Goal: Transaction & Acquisition: Download file/media

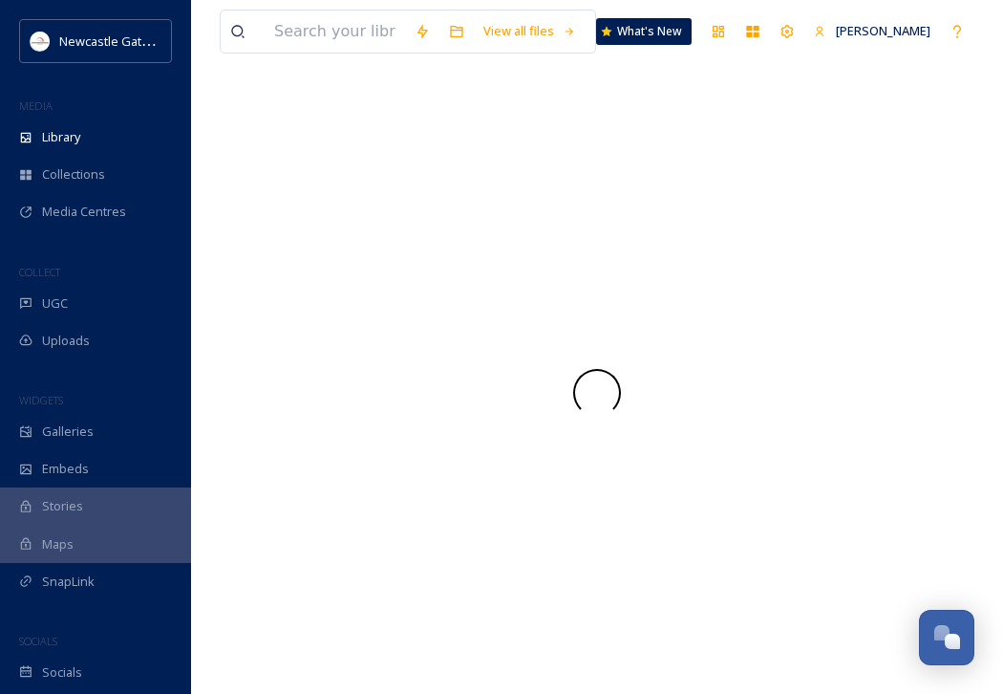
scroll to position [695, 0]
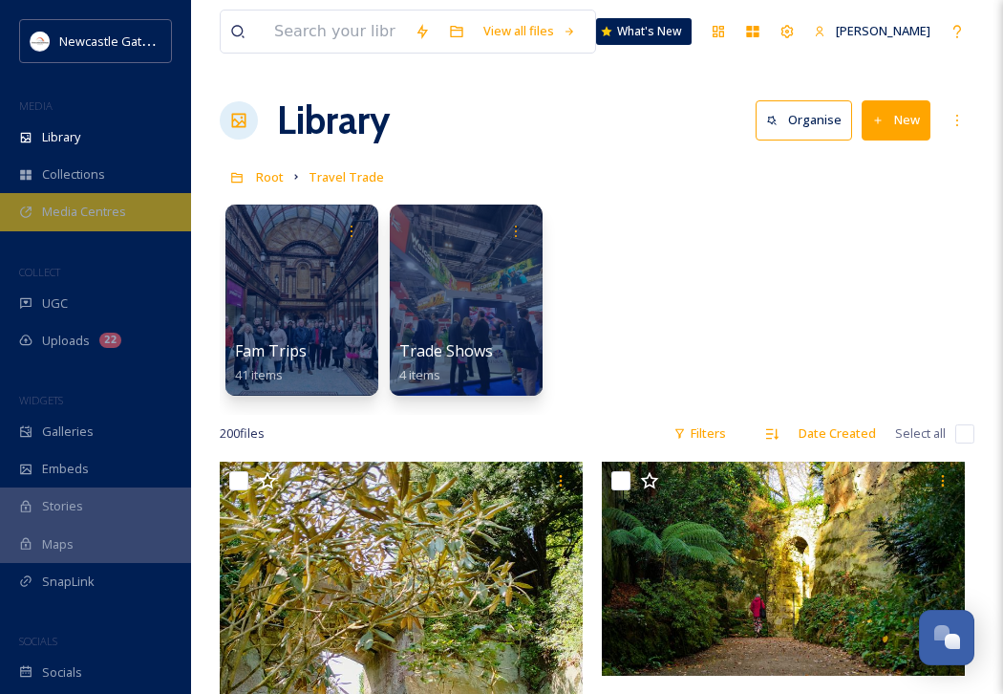
click at [86, 215] on span "Media Centres" at bounding box center [84, 212] width 84 height 18
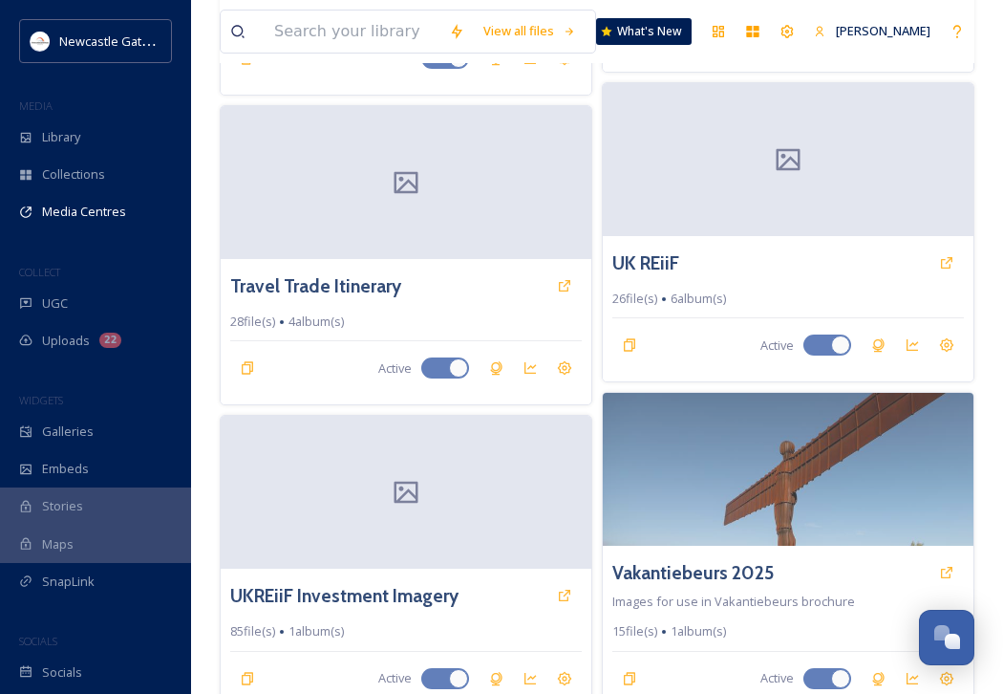
scroll to position [2124, 0]
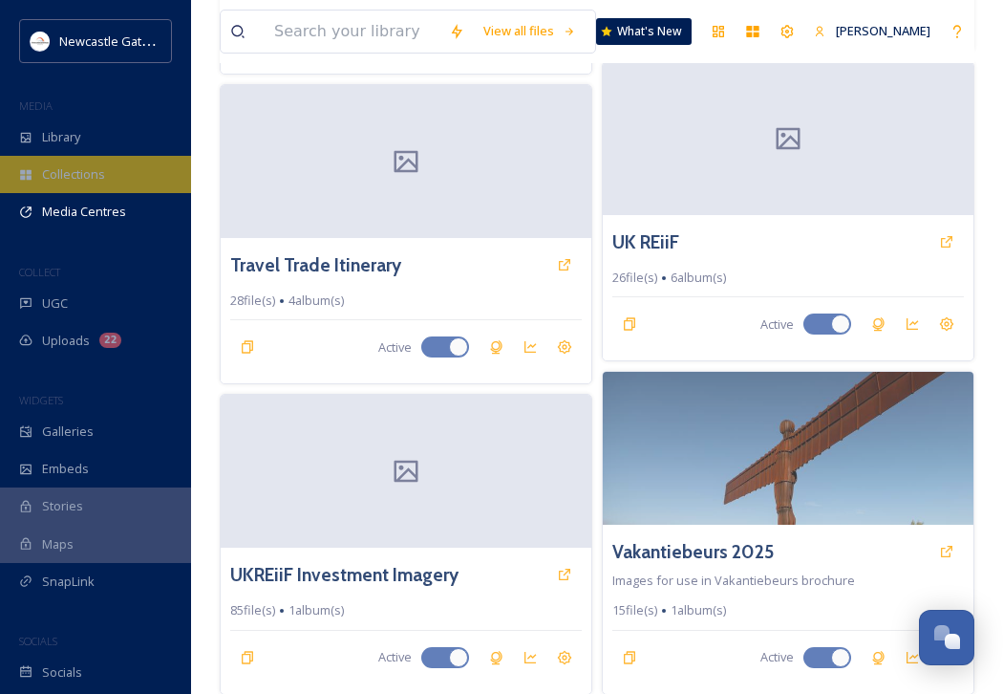
click at [68, 183] on div "Collections" at bounding box center [95, 174] width 191 height 37
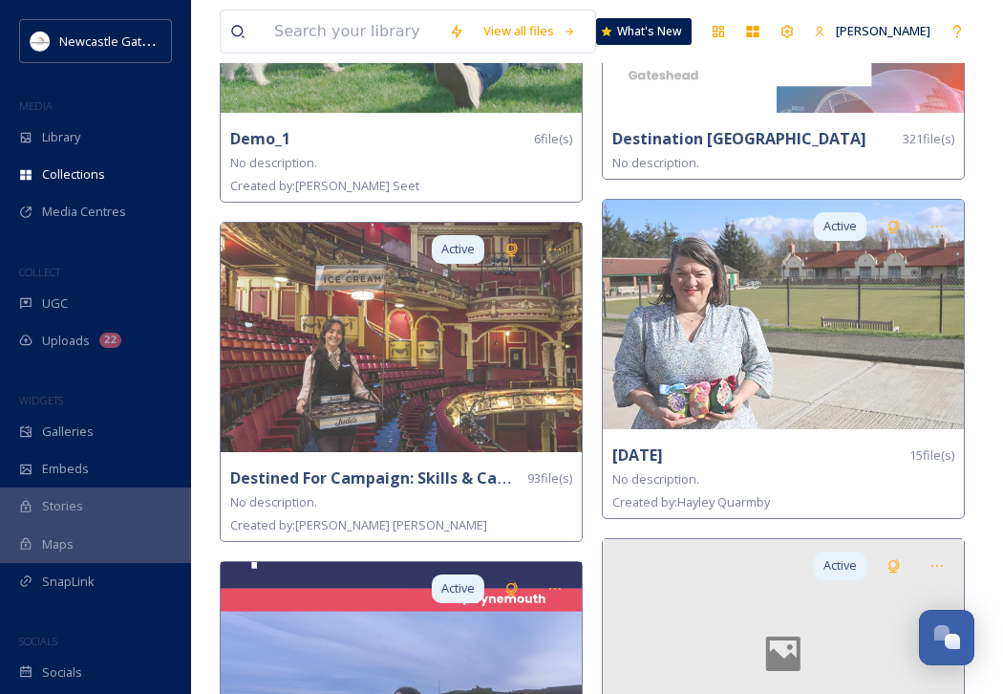
scroll to position [1720, 0]
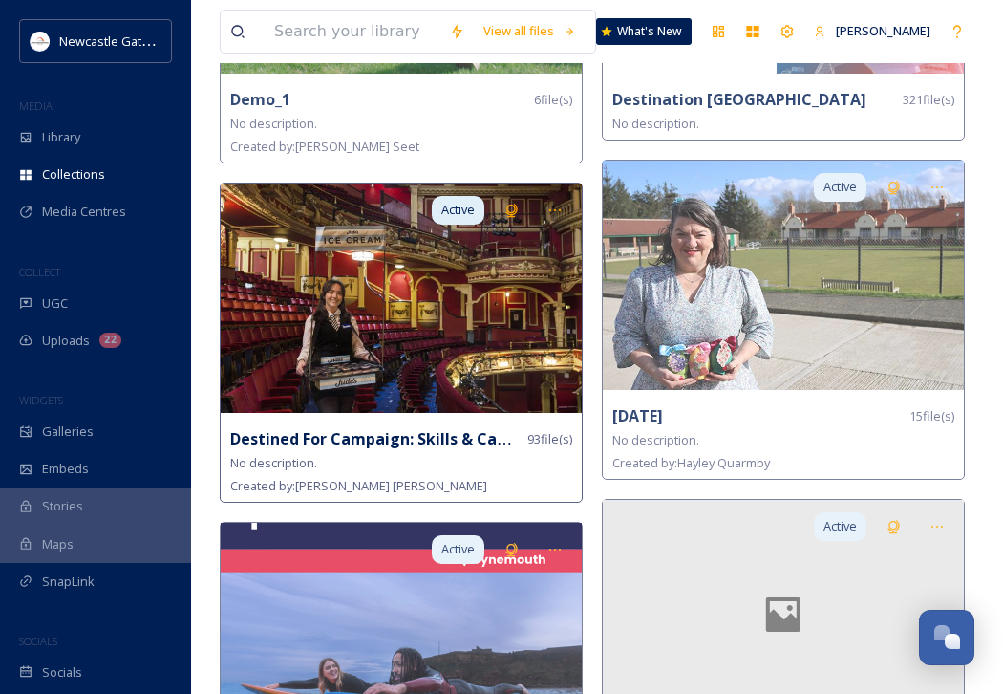
click at [467, 347] on img at bounding box center [401, 297] width 361 height 229
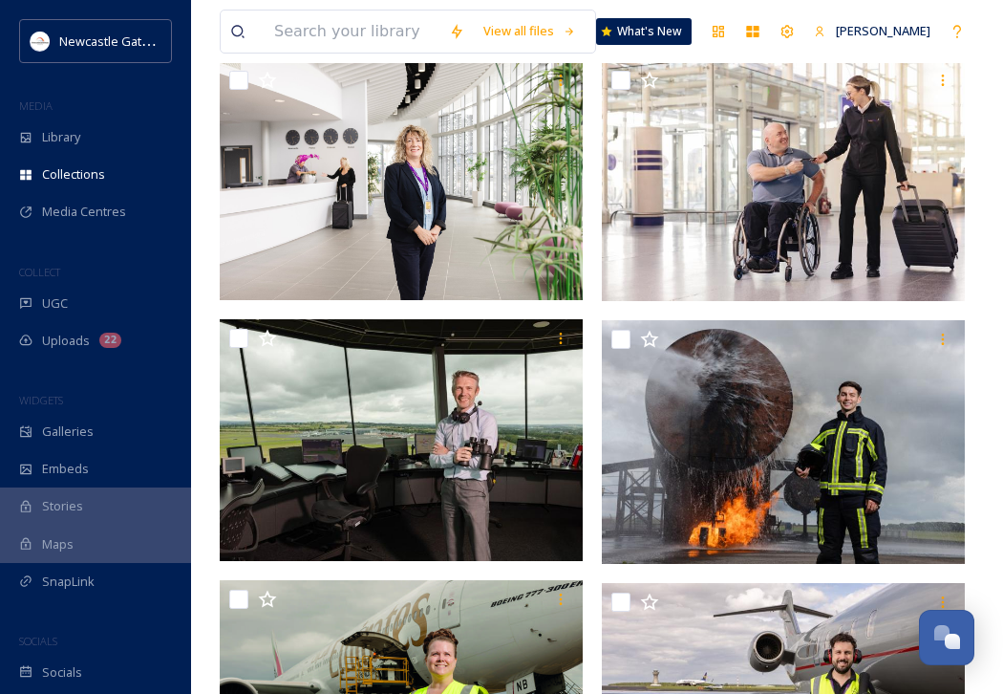
scroll to position [268, 0]
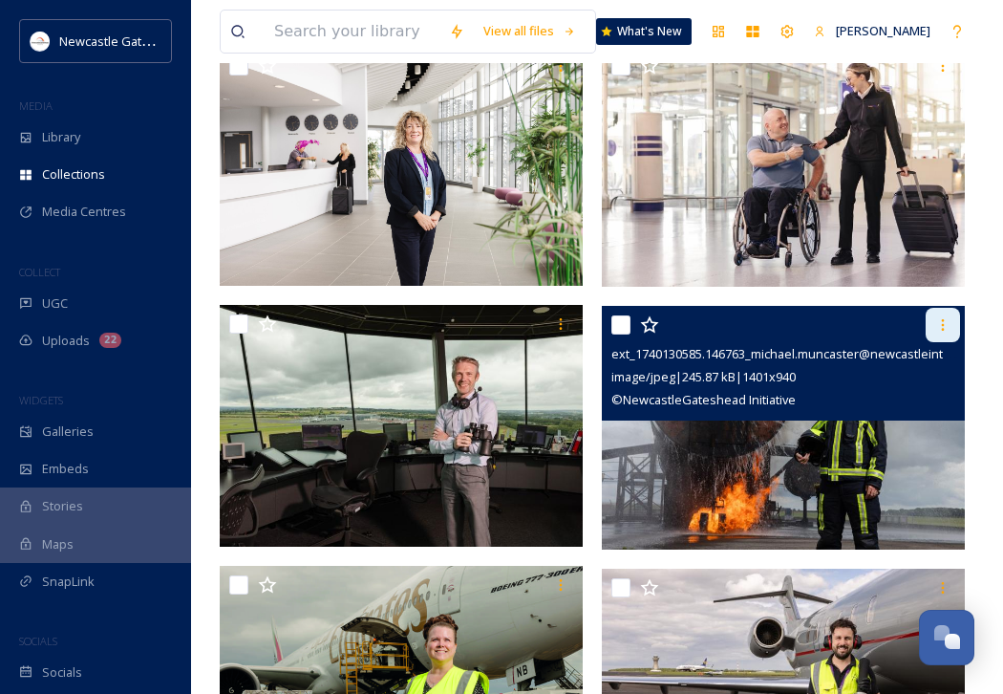
click at [951, 321] on div at bounding box center [943, 325] width 34 height 34
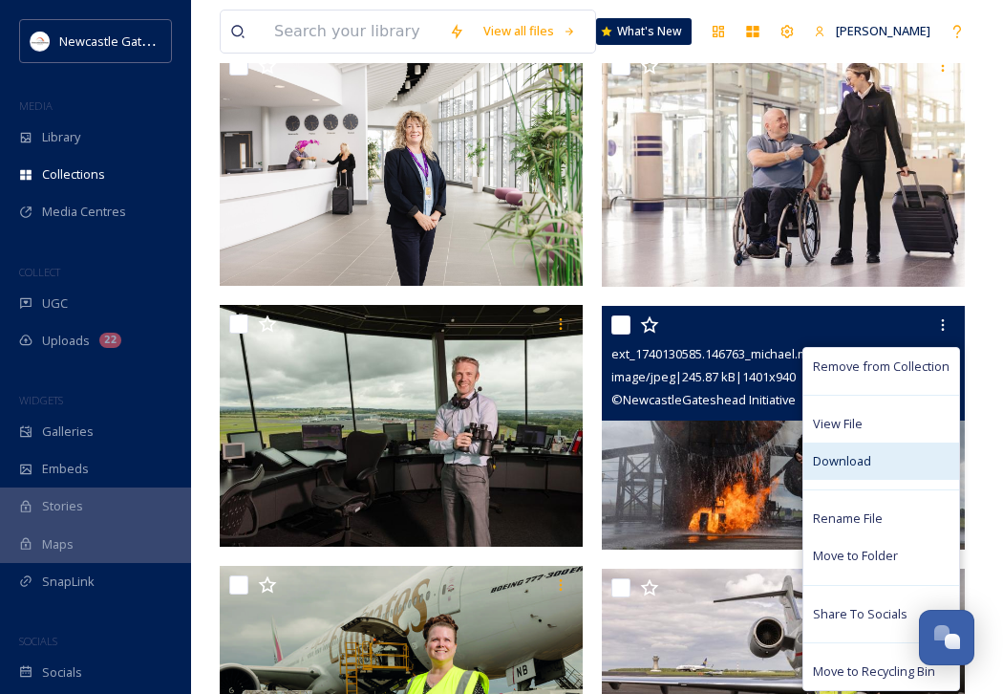
click at [879, 460] on div "Download" at bounding box center [882, 460] width 156 height 37
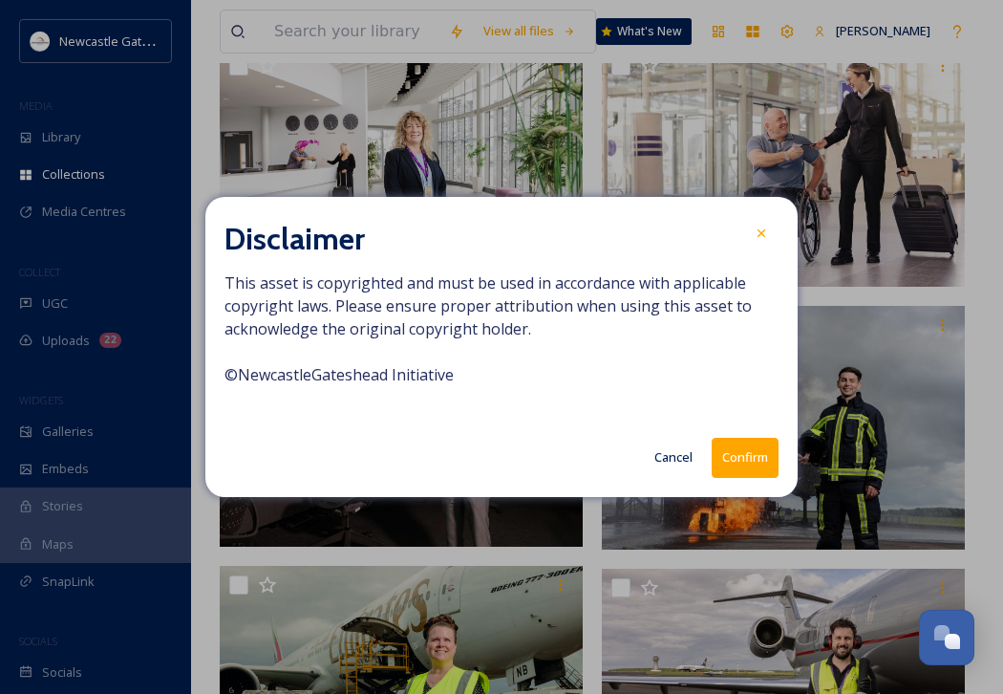
click at [742, 465] on button "Confirm" at bounding box center [745, 457] width 67 height 39
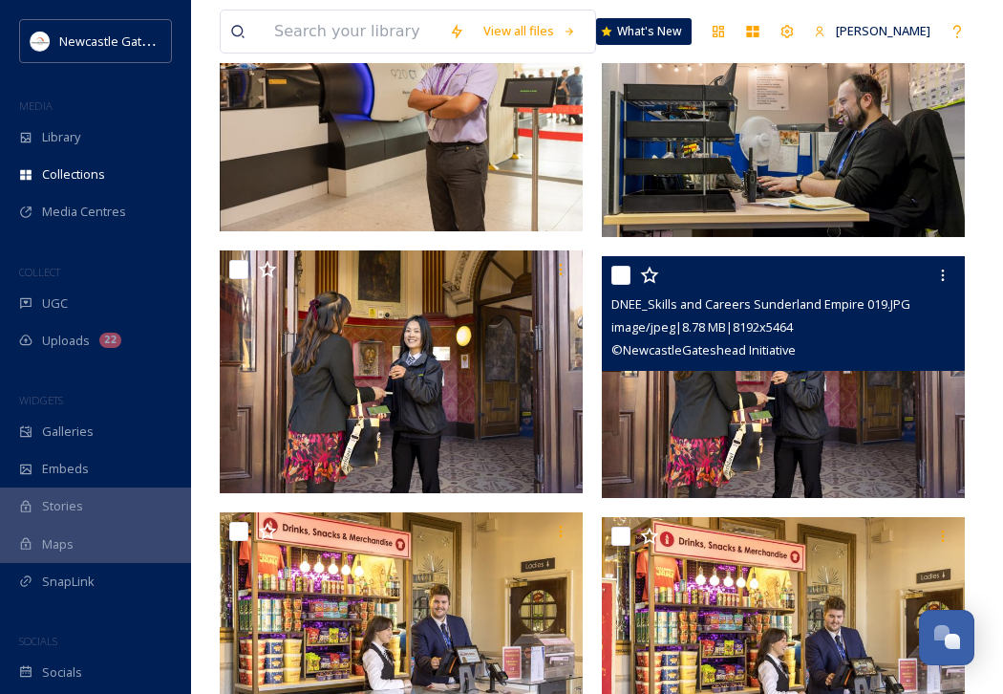
scroll to position [1108, 0]
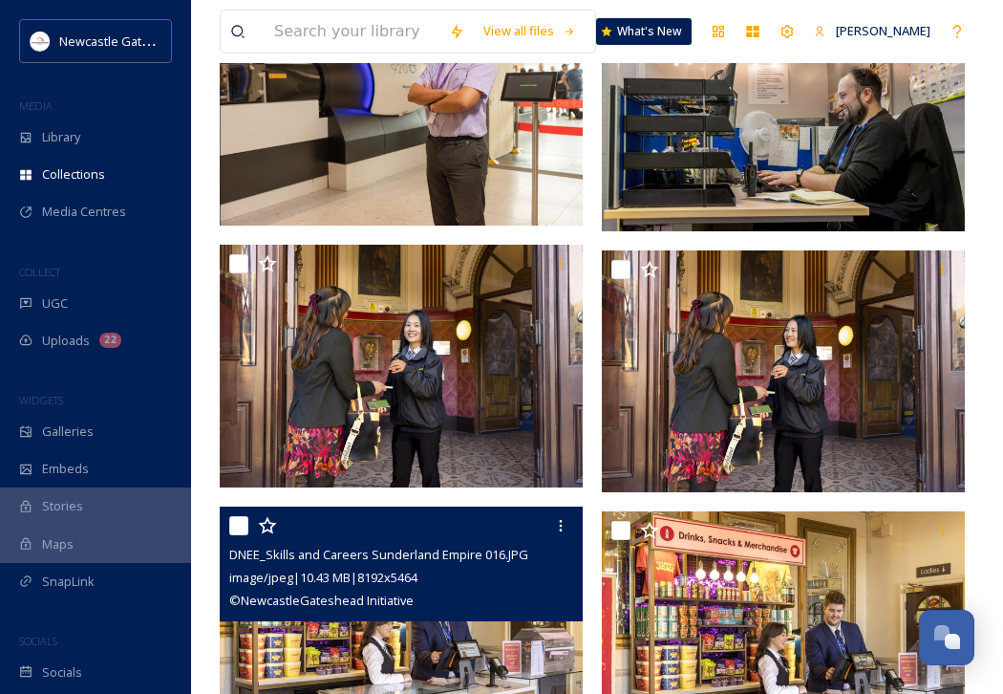
click at [485, 647] on img at bounding box center [401, 627] width 363 height 243
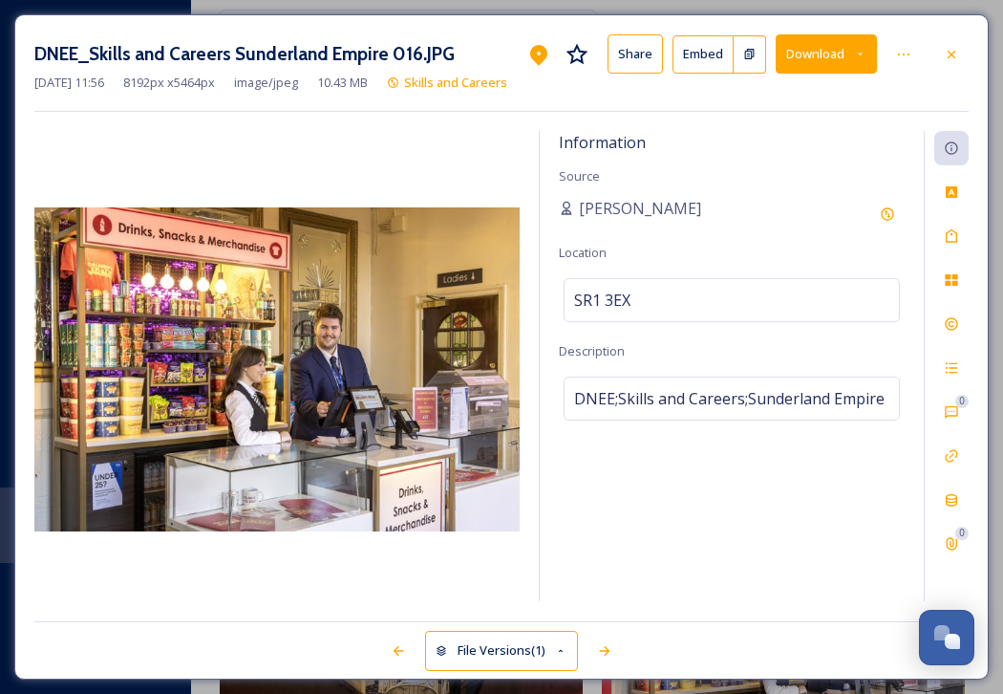
click at [864, 42] on button "Download" at bounding box center [826, 53] width 101 height 39
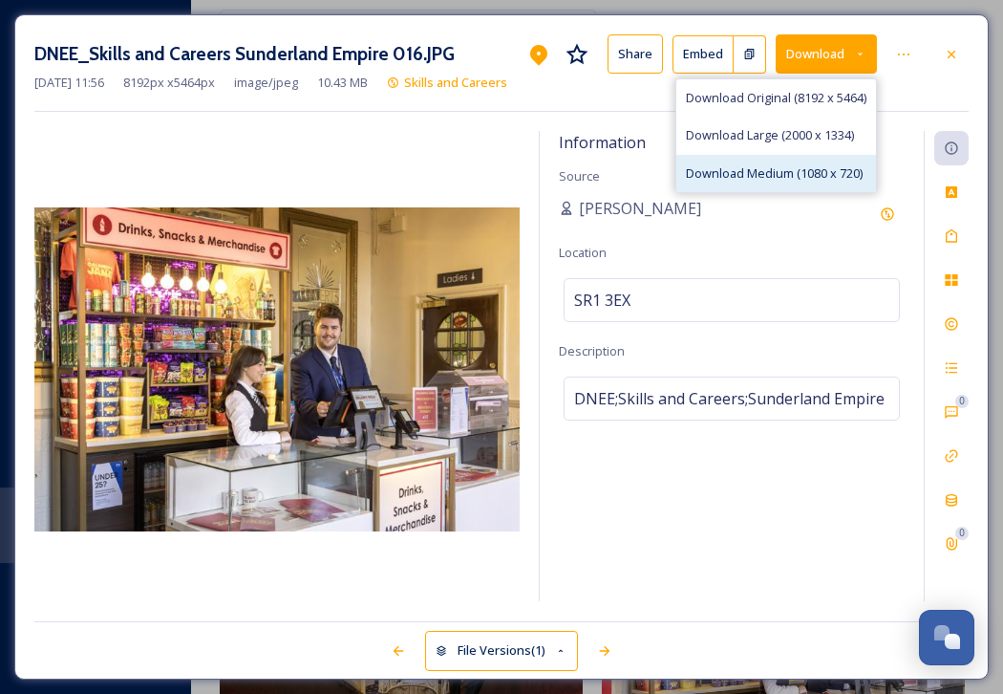
click at [825, 179] on span "Download Medium (1080 x 720)" at bounding box center [774, 173] width 177 height 18
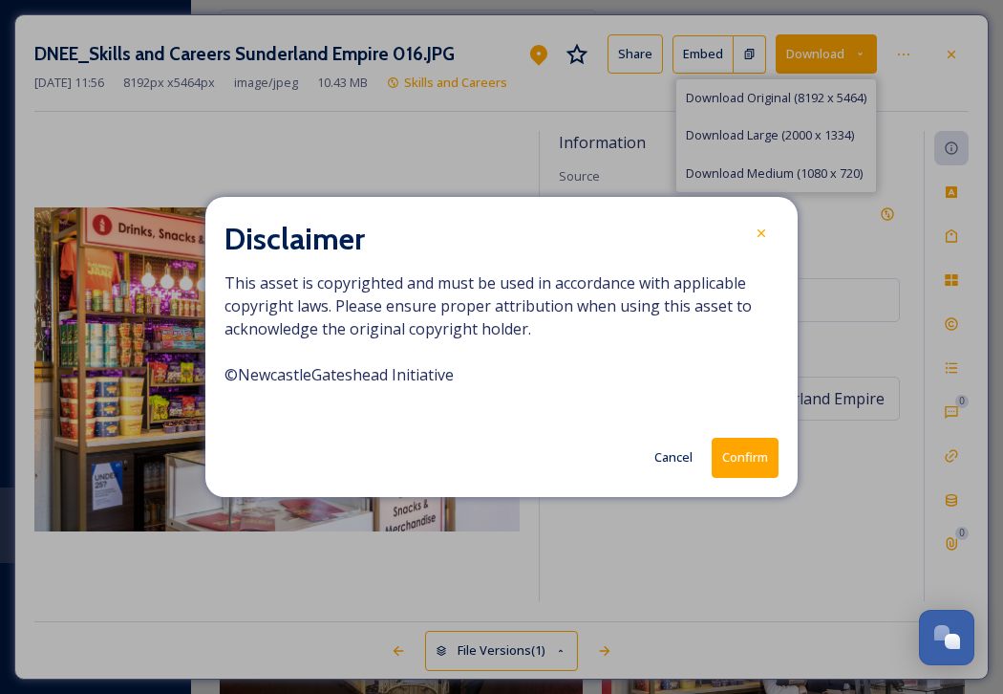
click at [742, 461] on button "Confirm" at bounding box center [745, 457] width 67 height 39
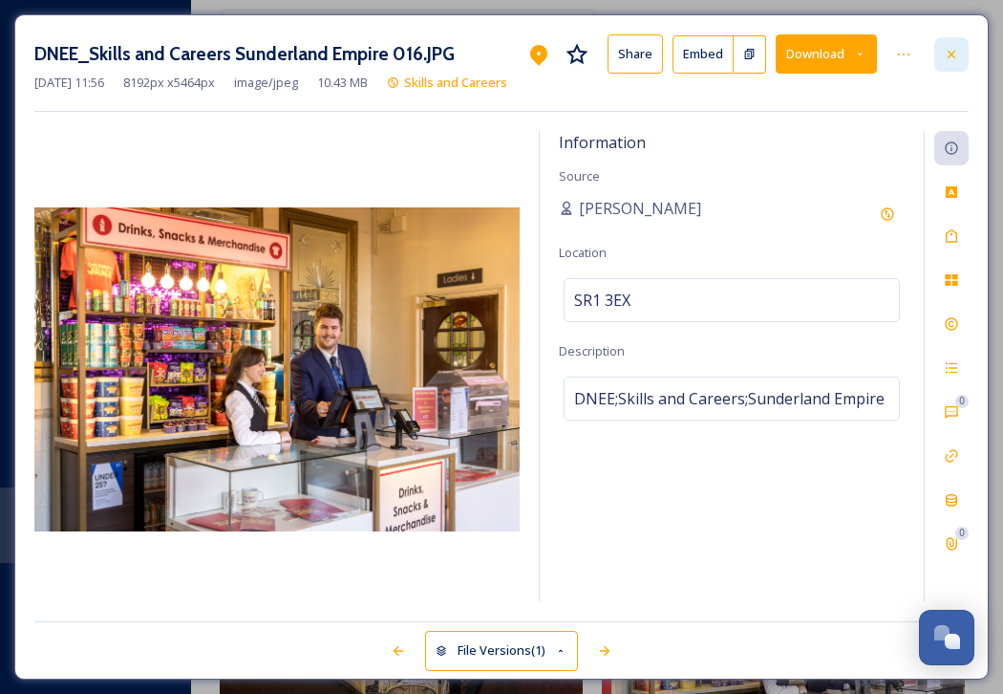
click at [958, 51] on div at bounding box center [951, 54] width 34 height 34
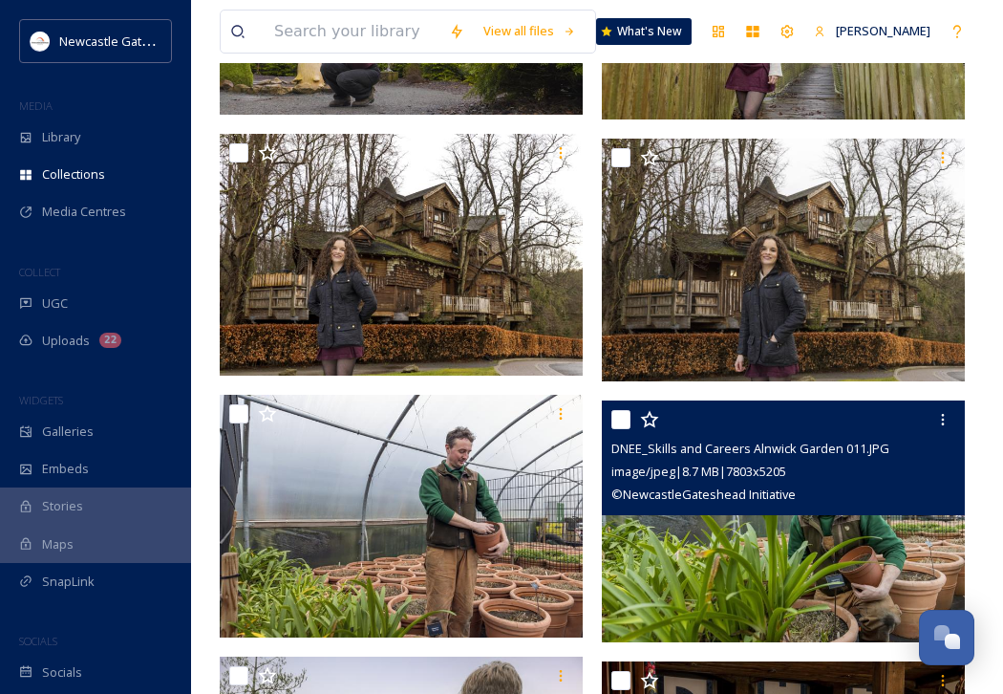
scroll to position [4395, 0]
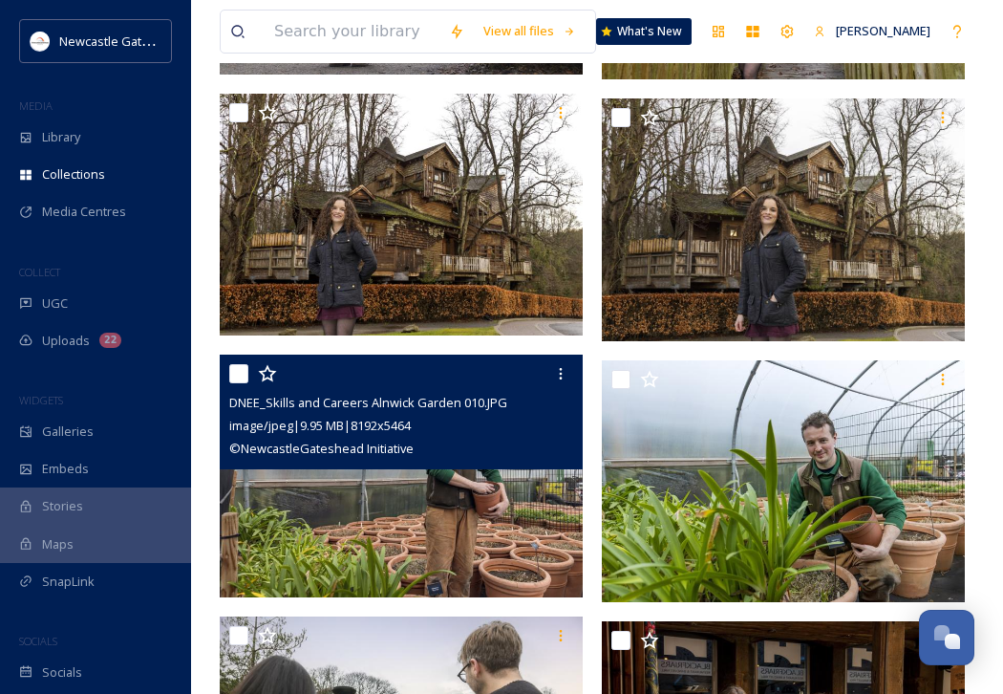
click at [448, 537] on img at bounding box center [401, 475] width 363 height 243
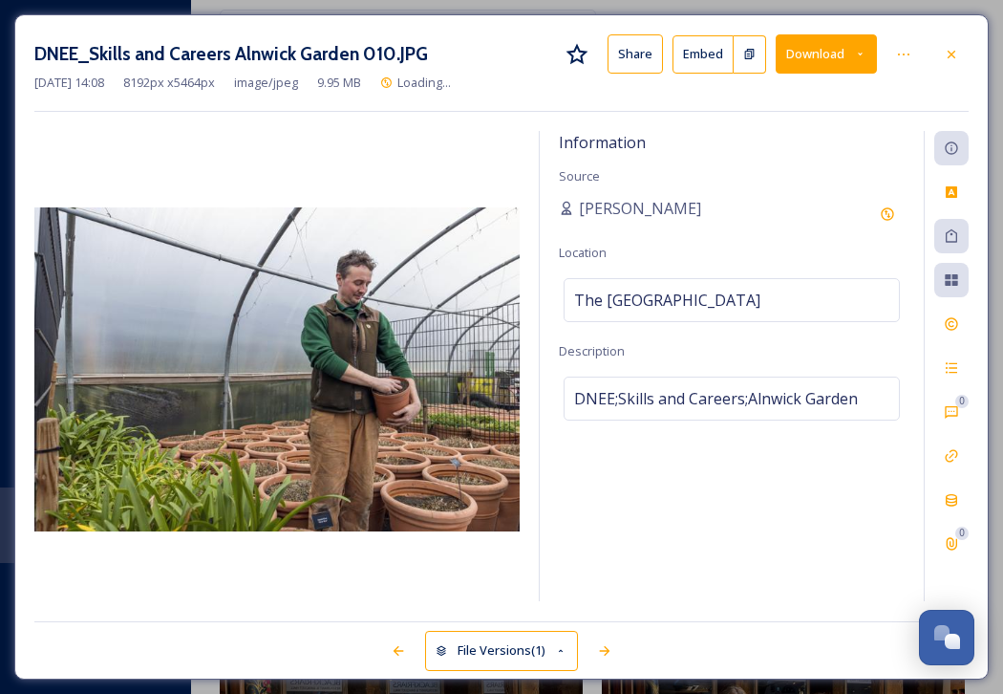
click at [866, 51] on icon at bounding box center [860, 54] width 12 height 12
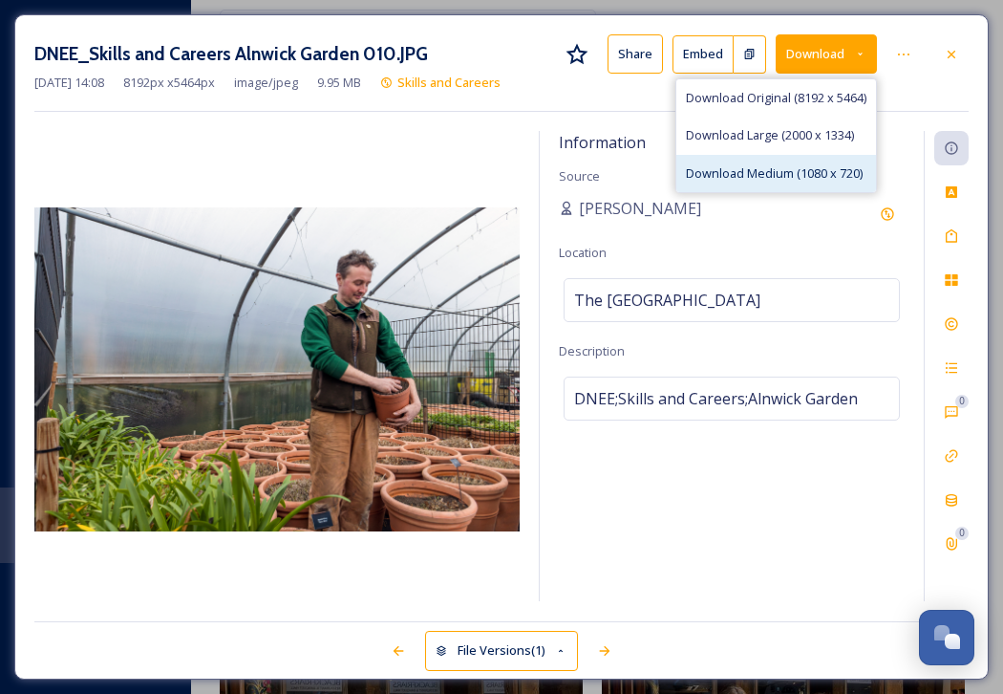
click at [825, 167] on span "Download Medium (1080 x 720)" at bounding box center [774, 173] width 177 height 18
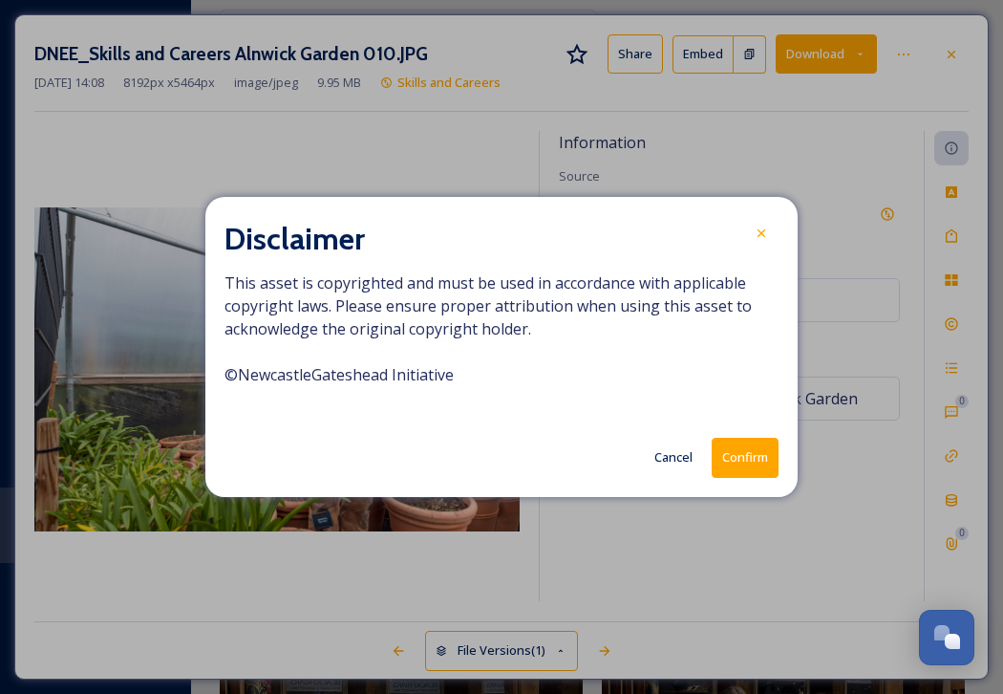
click at [761, 452] on button "Confirm" at bounding box center [745, 457] width 67 height 39
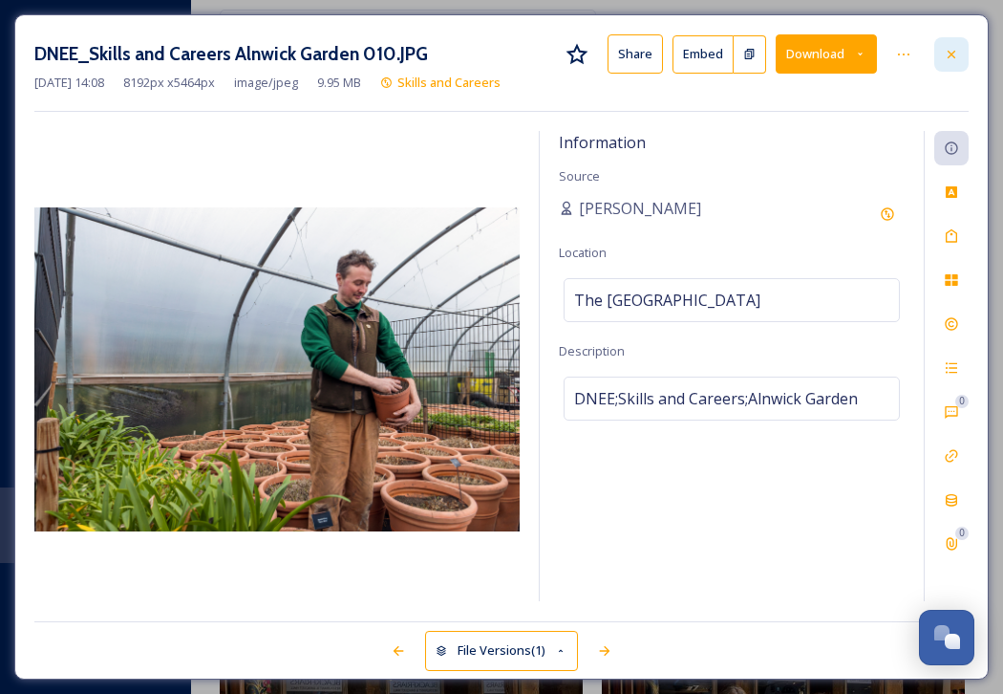
click at [956, 40] on div at bounding box center [951, 54] width 34 height 34
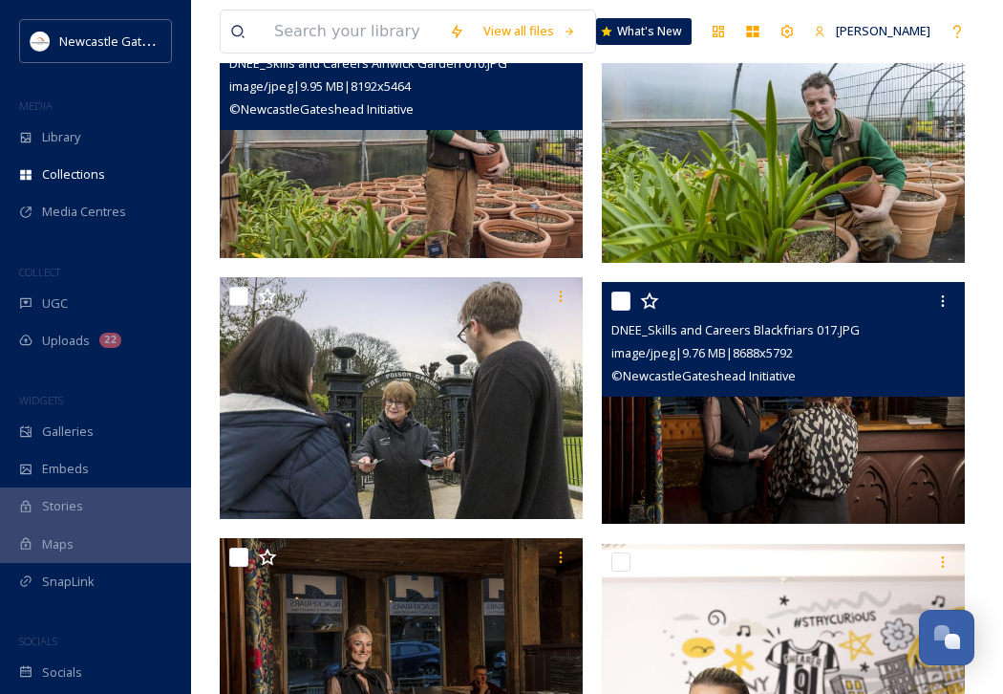
scroll to position [4739, 0]
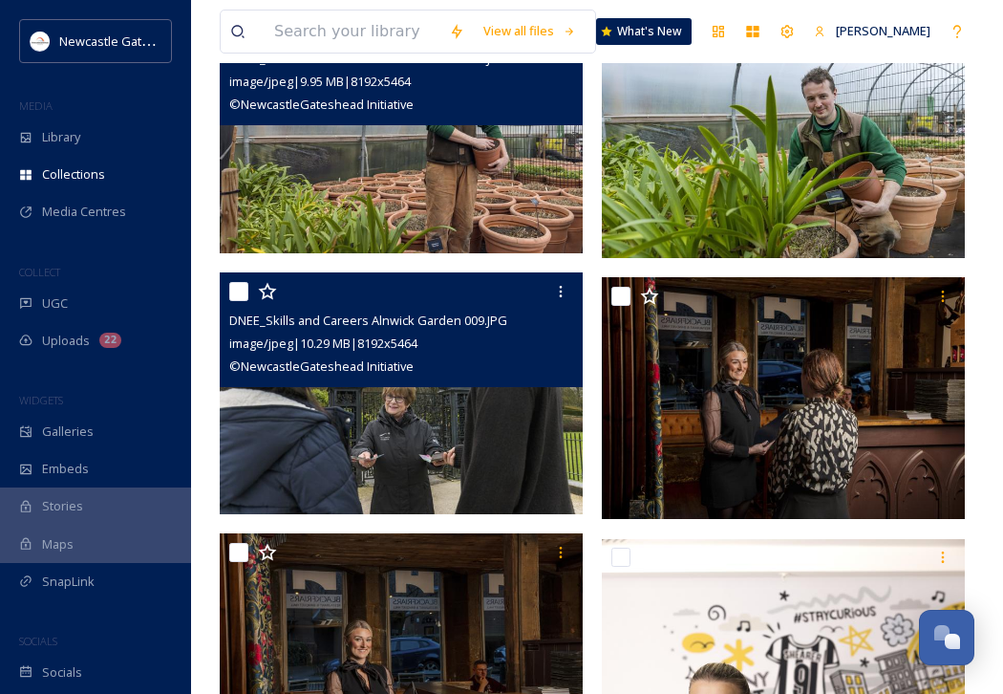
click at [411, 461] on img at bounding box center [401, 393] width 363 height 243
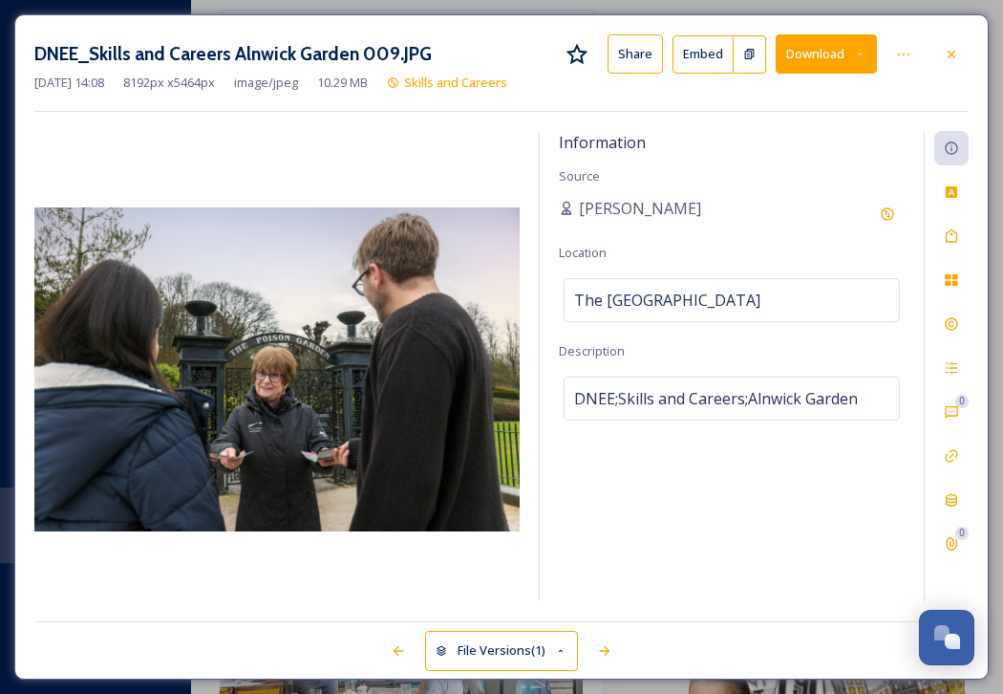
click at [868, 56] on button "Download" at bounding box center [826, 53] width 101 height 39
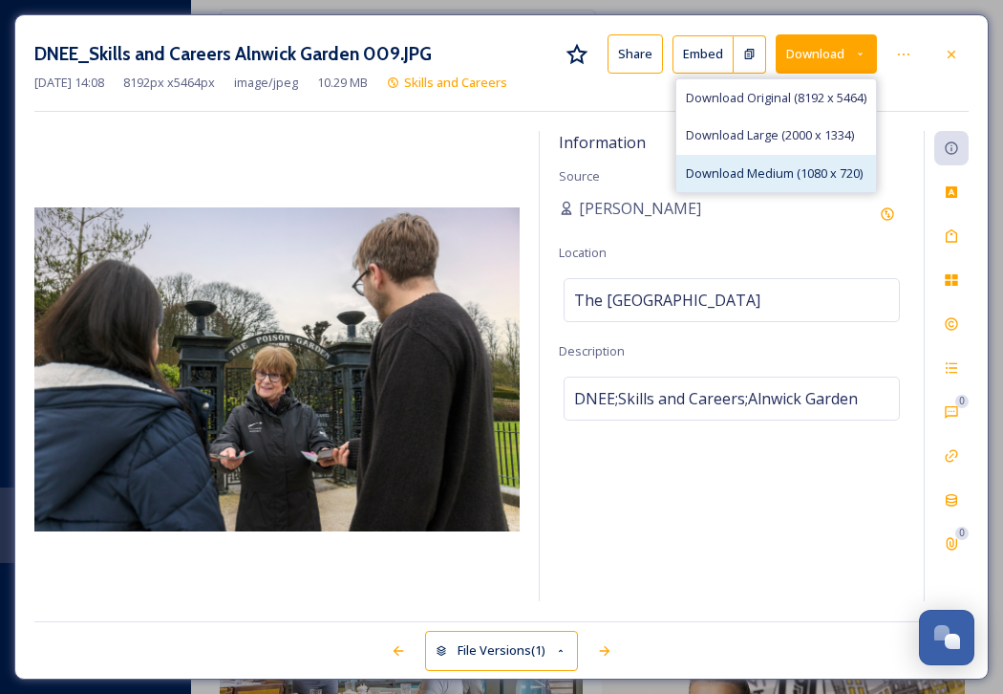
click at [814, 170] on span "Download Medium (1080 x 720)" at bounding box center [774, 173] width 177 height 18
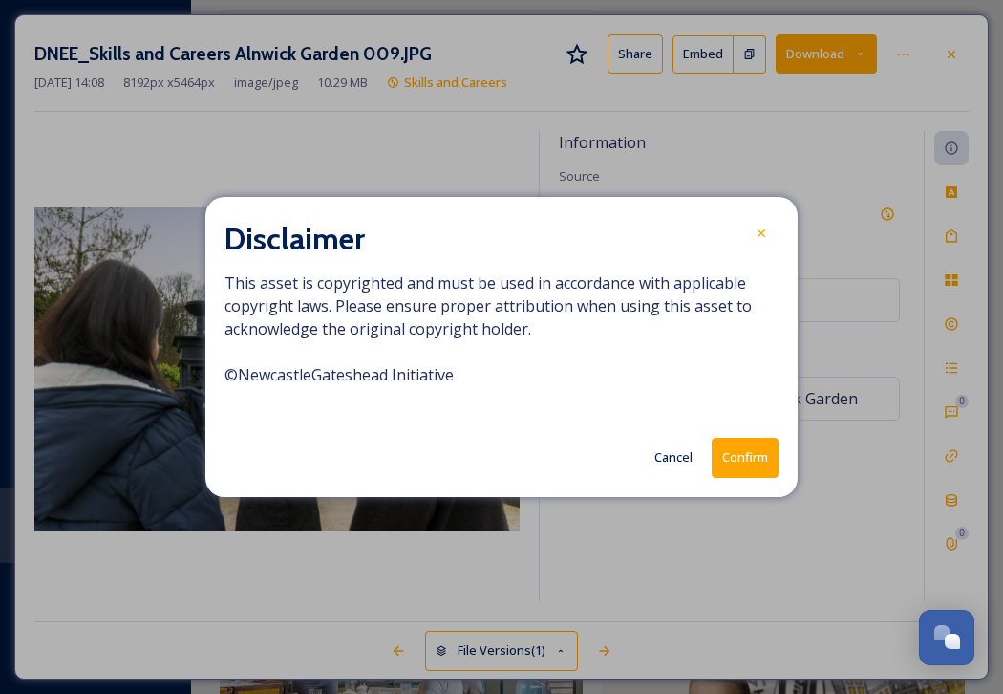
click at [749, 458] on button "Confirm" at bounding box center [745, 457] width 67 height 39
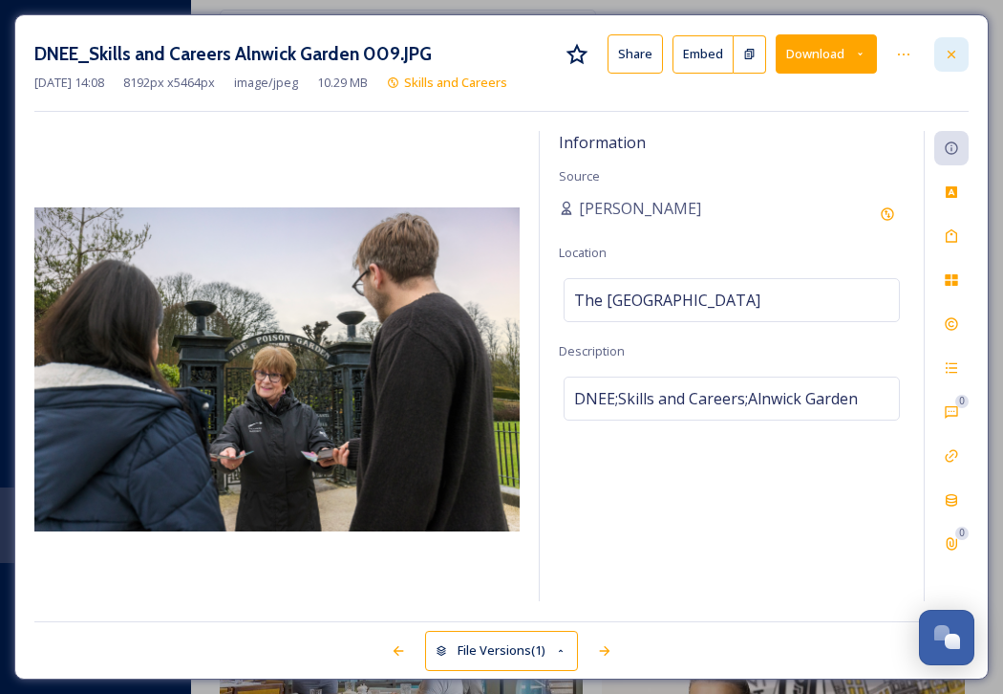
click at [956, 58] on icon at bounding box center [951, 54] width 15 height 15
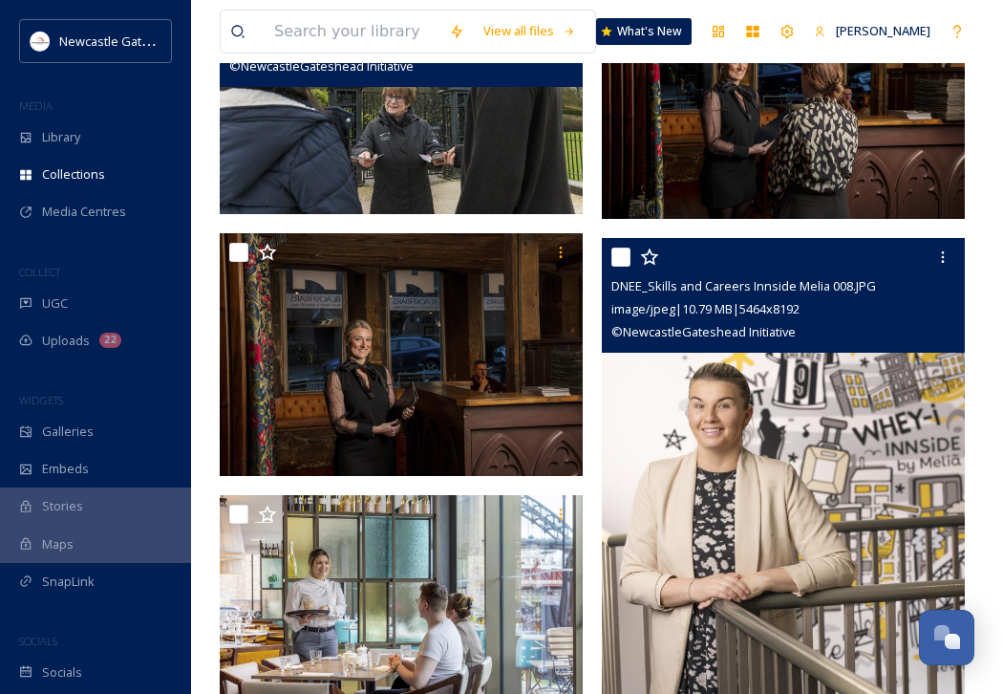
scroll to position [5045, 0]
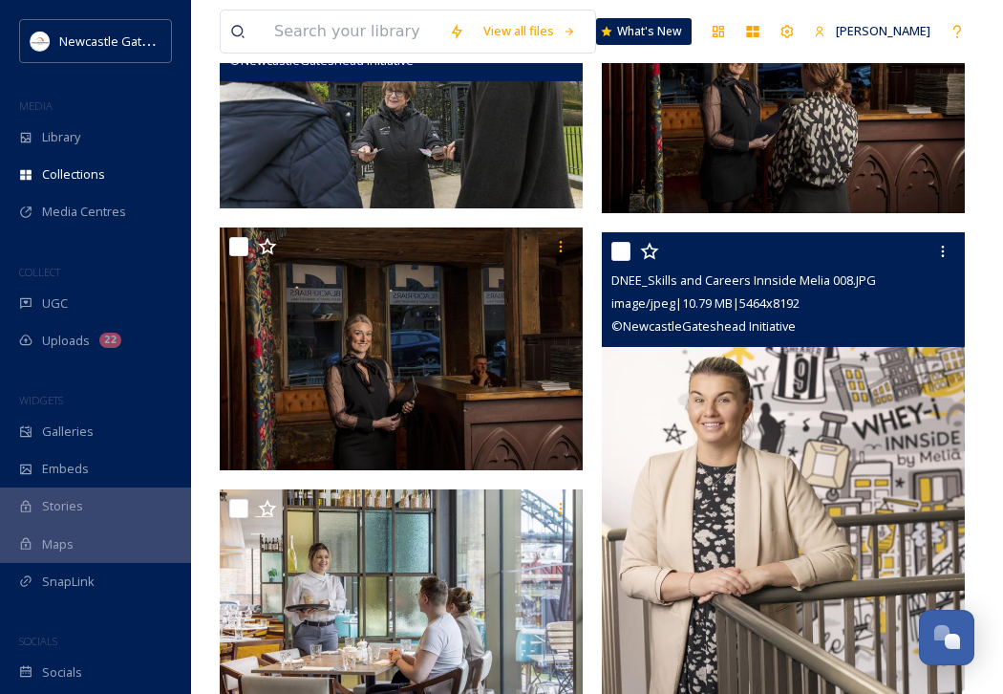
click at [808, 512] on img at bounding box center [783, 505] width 363 height 544
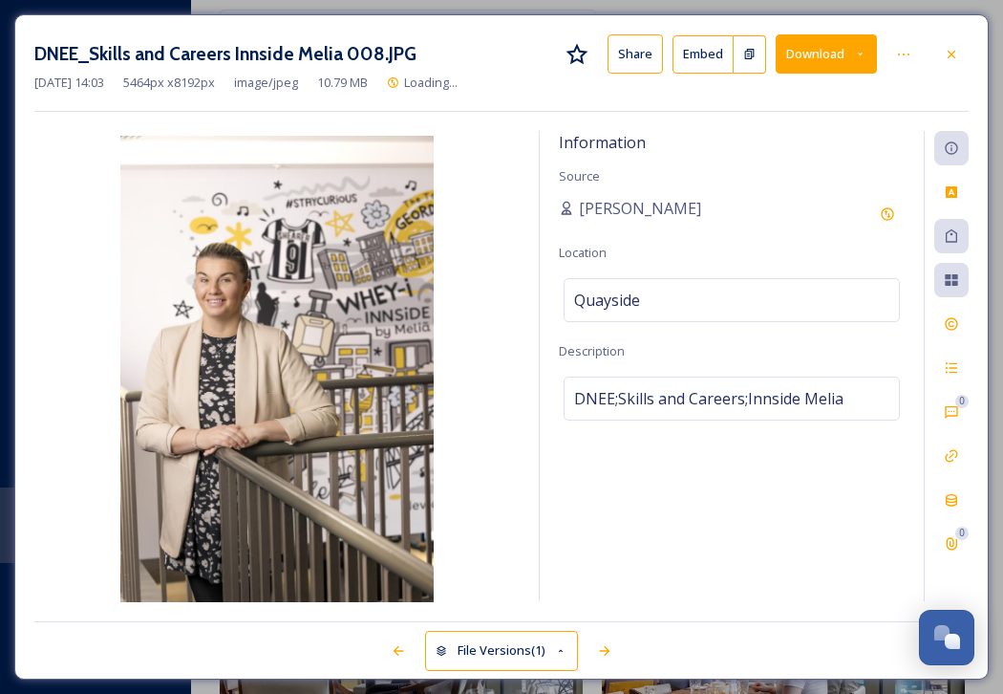
click at [861, 54] on icon at bounding box center [860, 54] width 5 height 3
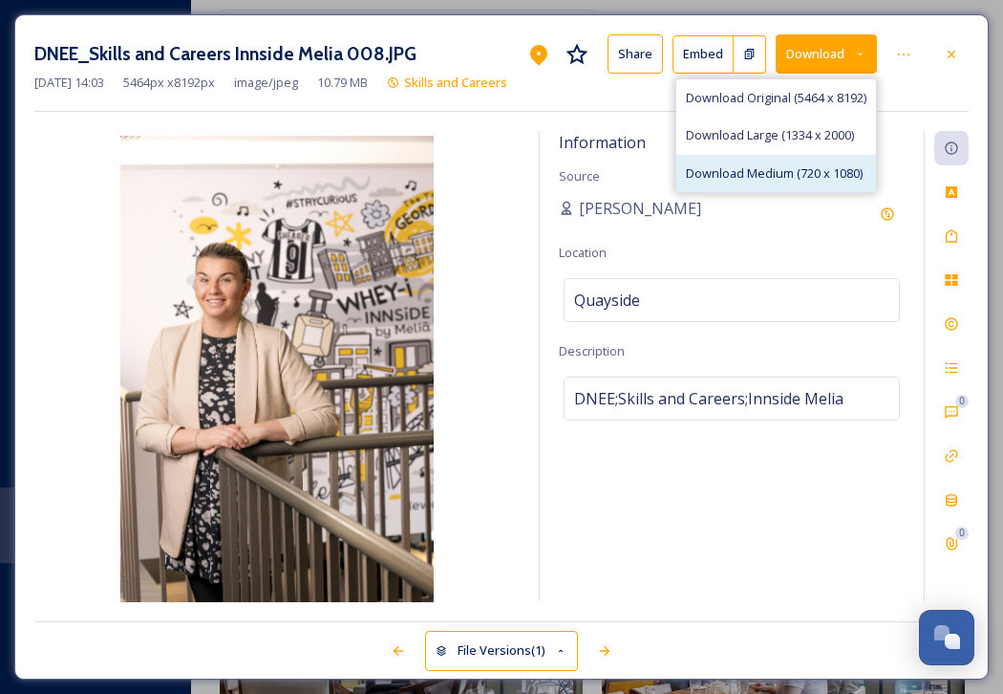
click at [818, 175] on span "Download Medium (720 x 1080)" at bounding box center [774, 173] width 177 height 18
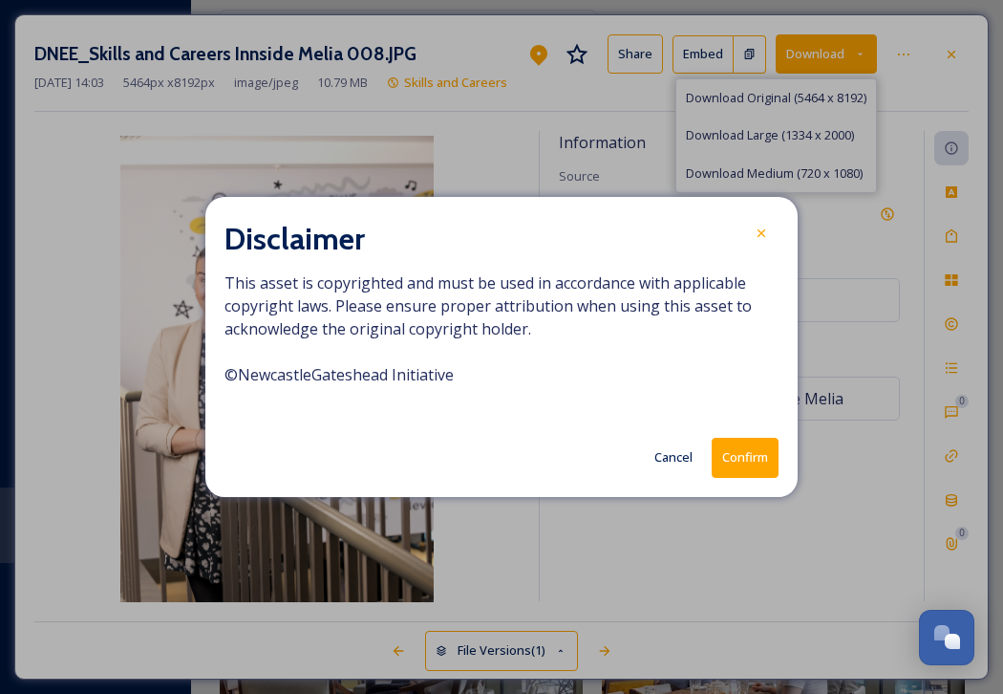
click at [744, 471] on button "Confirm" at bounding box center [745, 457] width 67 height 39
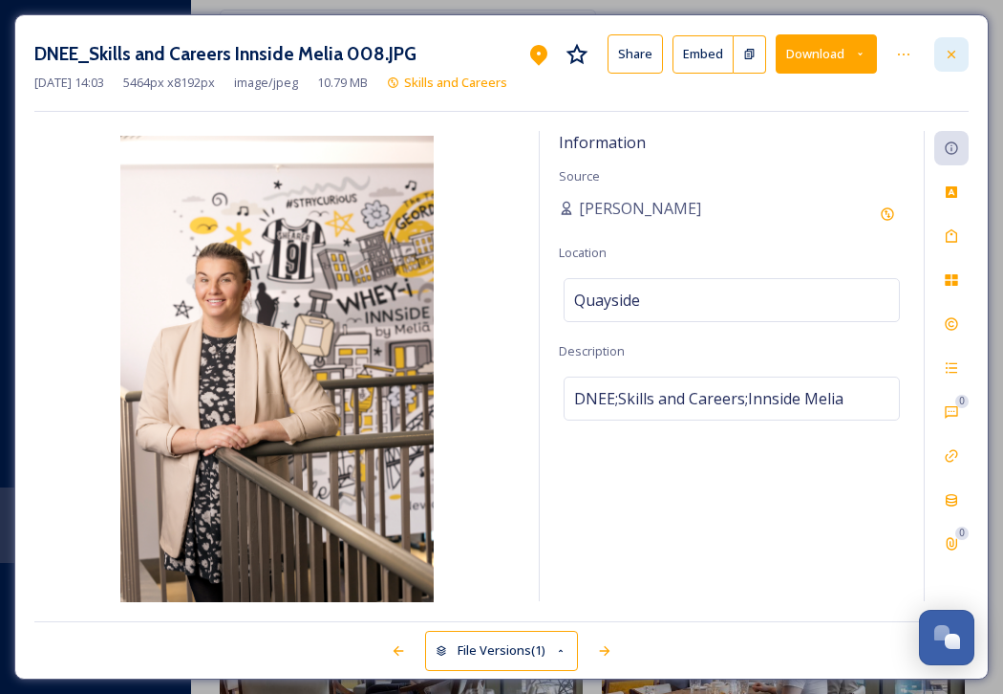
click at [954, 49] on icon at bounding box center [951, 54] width 15 height 15
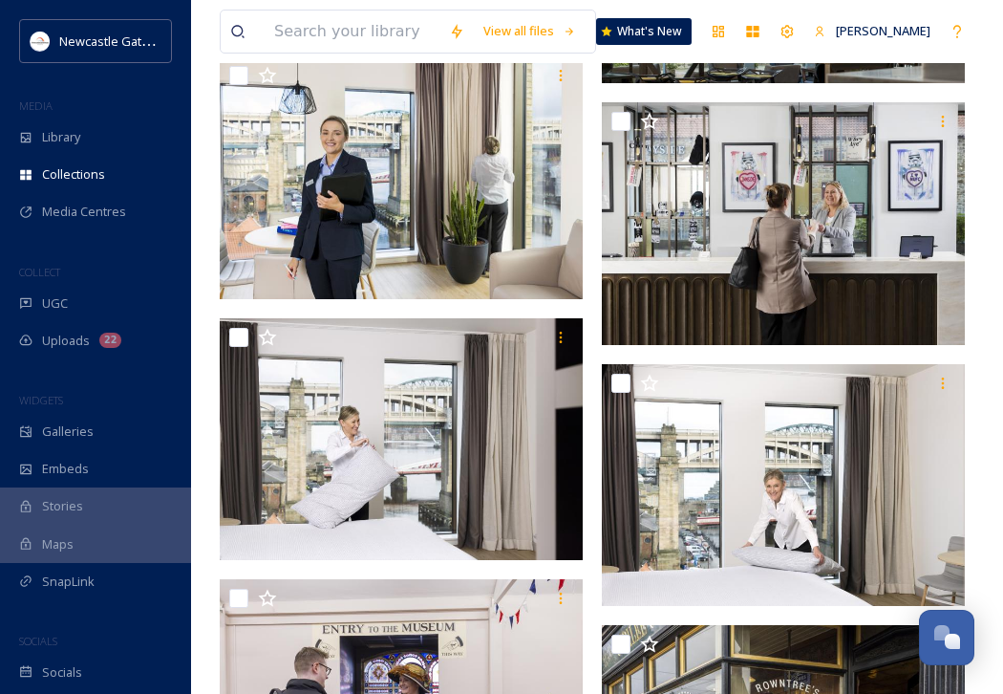
scroll to position [6496, 0]
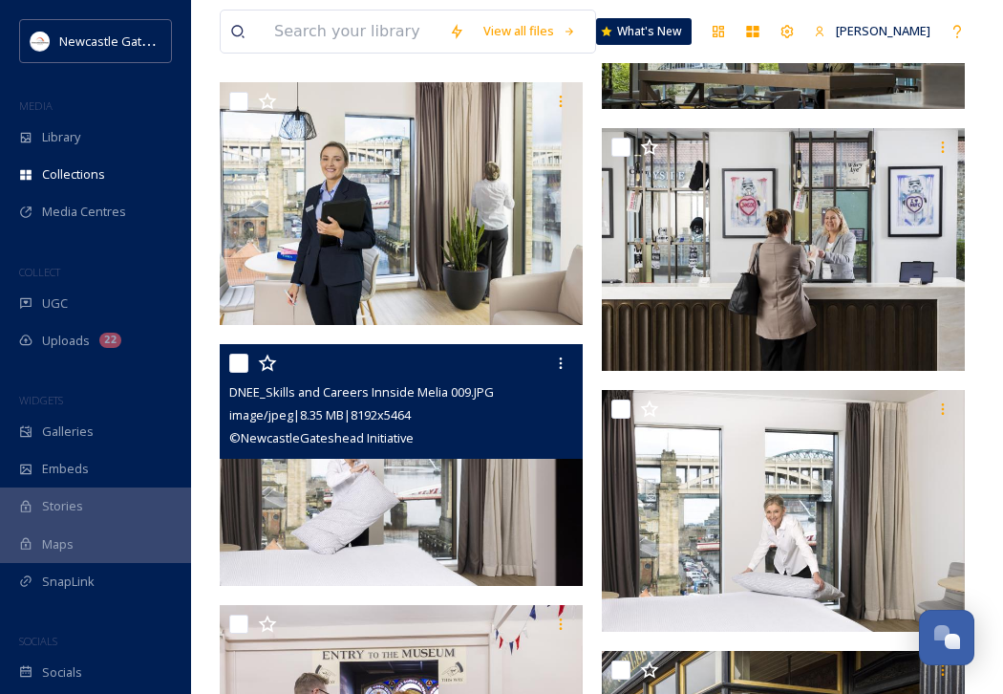
click at [445, 498] on img at bounding box center [401, 465] width 363 height 243
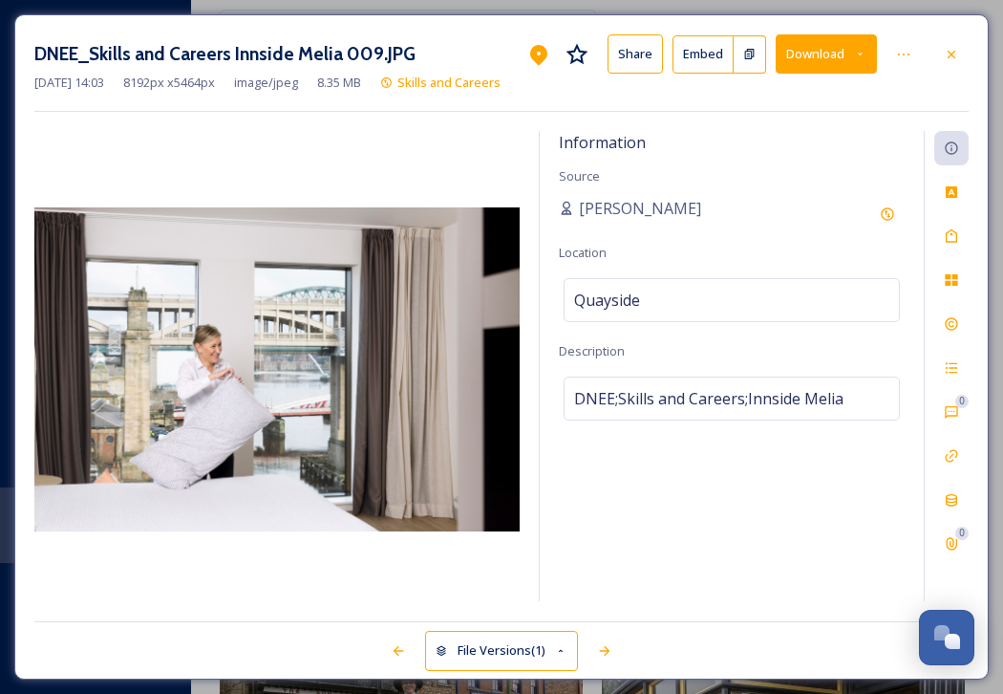
click at [865, 56] on icon at bounding box center [860, 54] width 12 height 12
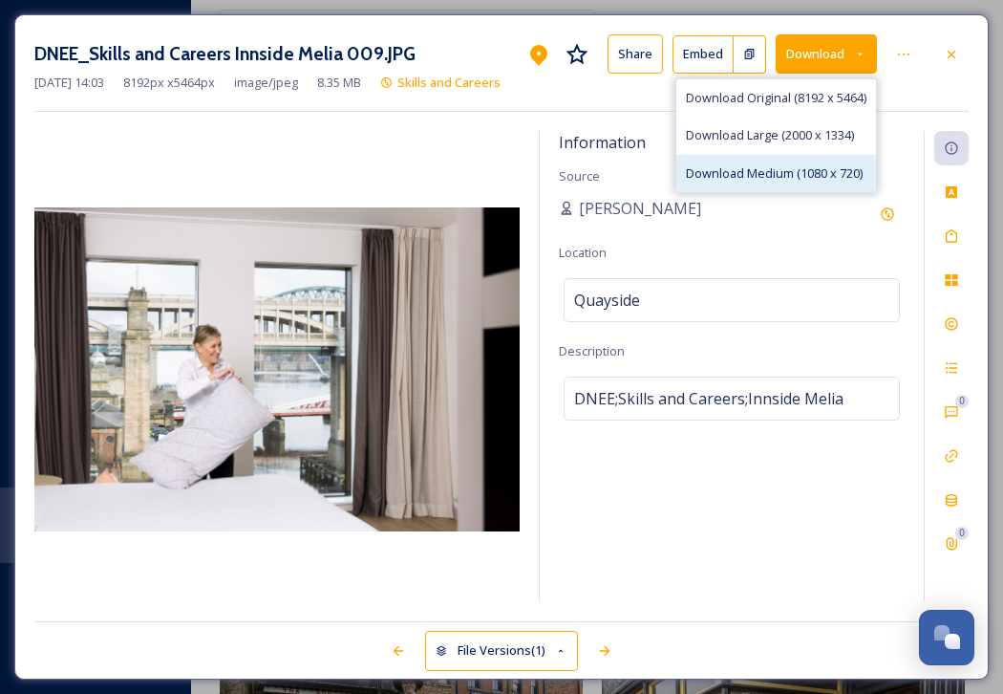
click at [807, 165] on span "Download Medium (1080 x 720)" at bounding box center [774, 173] width 177 height 18
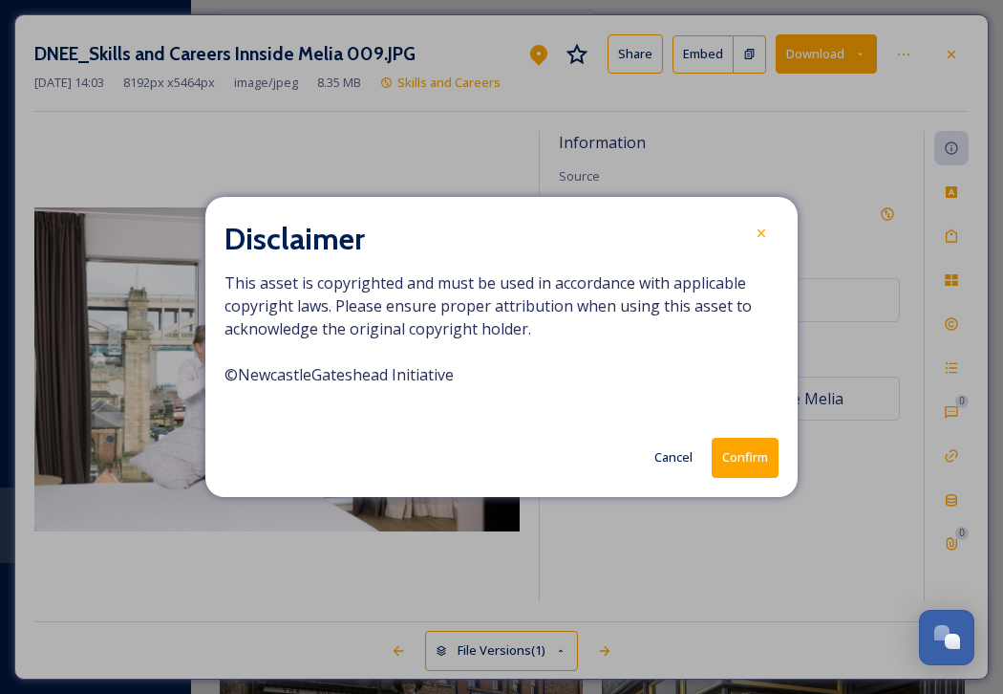
click at [761, 462] on button "Confirm" at bounding box center [745, 457] width 67 height 39
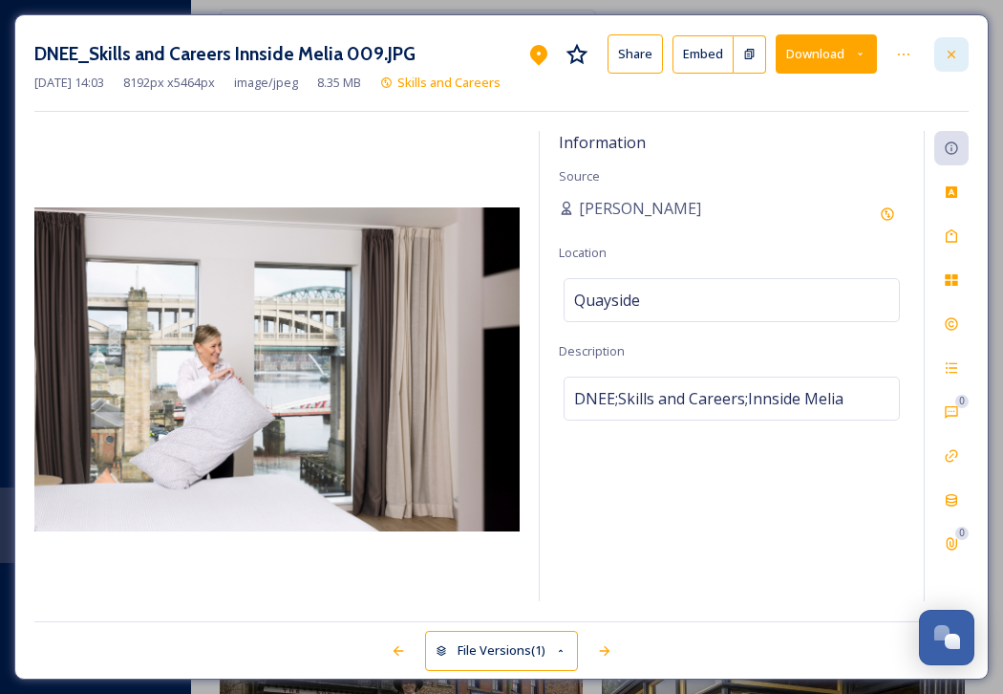
click at [955, 52] on icon at bounding box center [951, 54] width 15 height 15
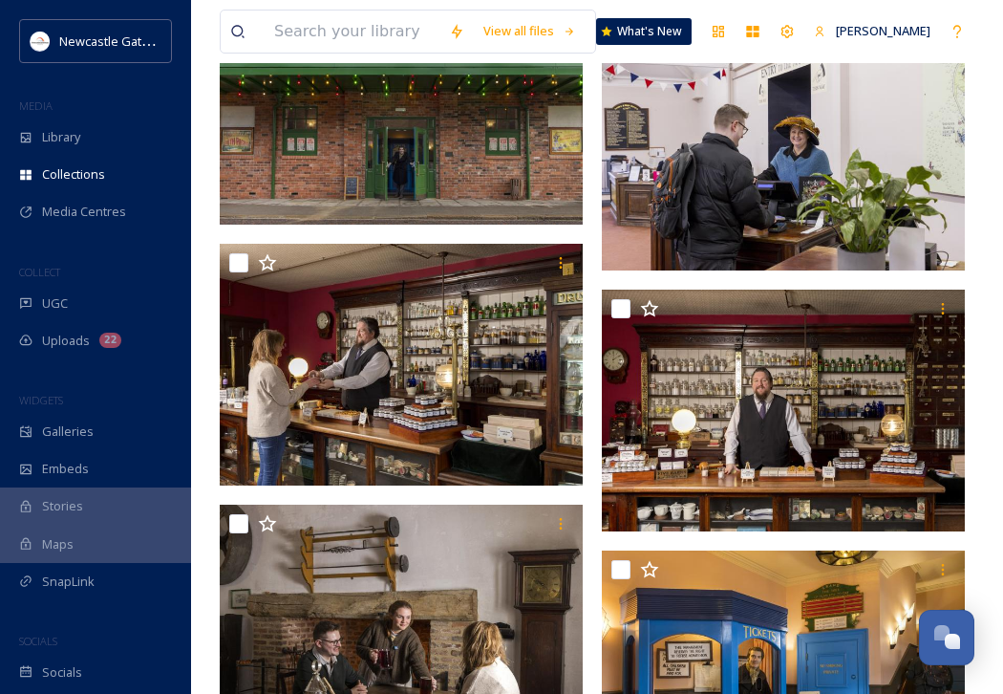
scroll to position [7643, 0]
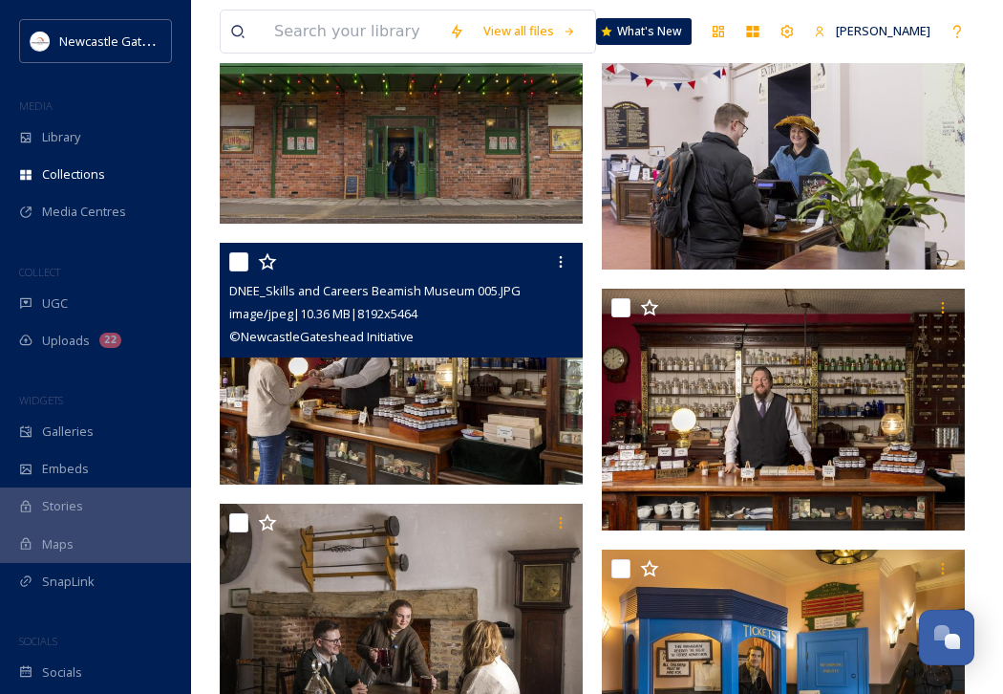
click at [445, 424] on img at bounding box center [401, 364] width 363 height 243
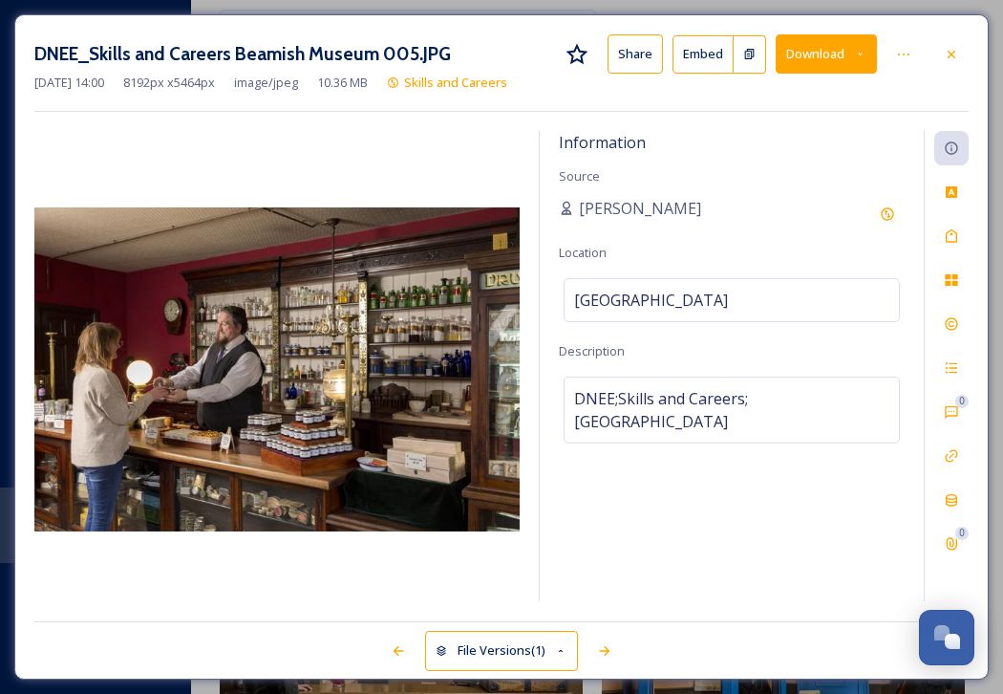
click at [871, 57] on button "Download" at bounding box center [826, 53] width 101 height 39
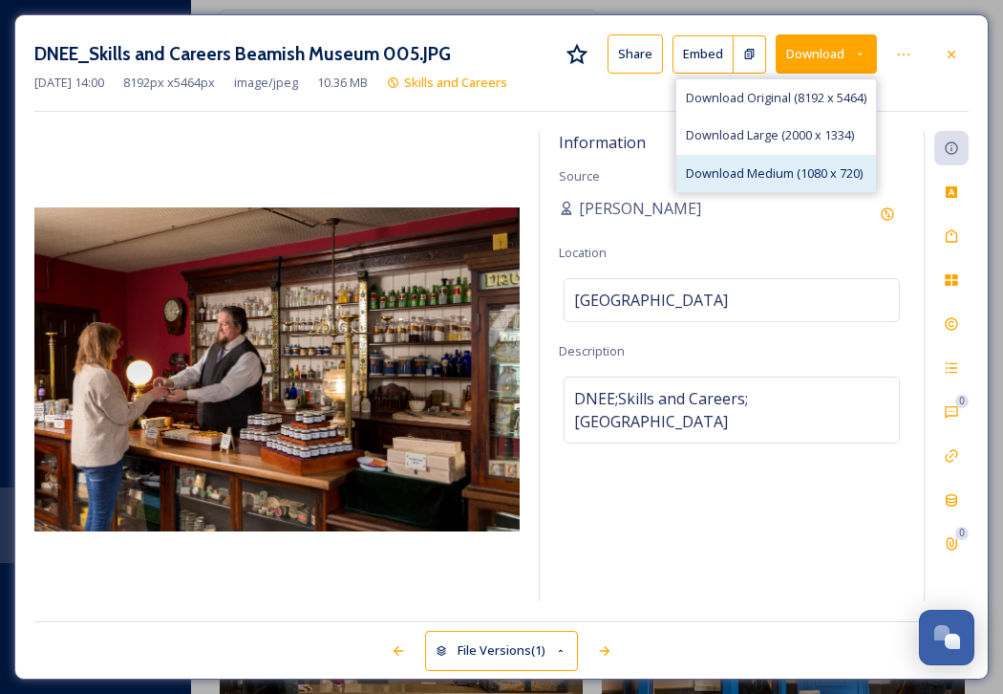
click at [828, 177] on span "Download Medium (1080 x 720)" at bounding box center [774, 173] width 177 height 18
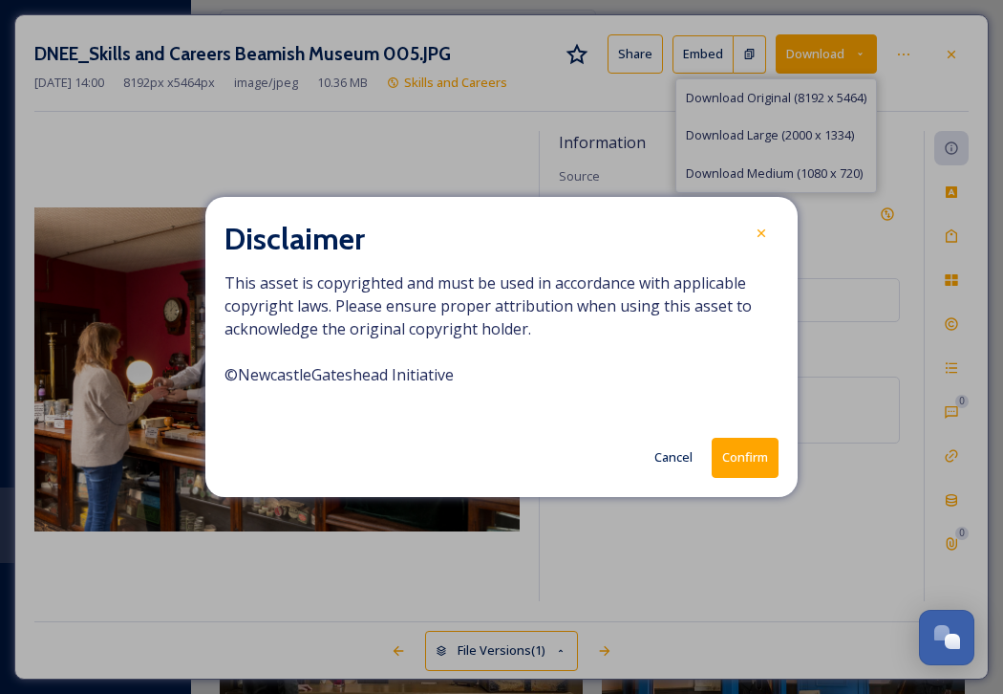
click at [752, 450] on button "Confirm" at bounding box center [745, 457] width 67 height 39
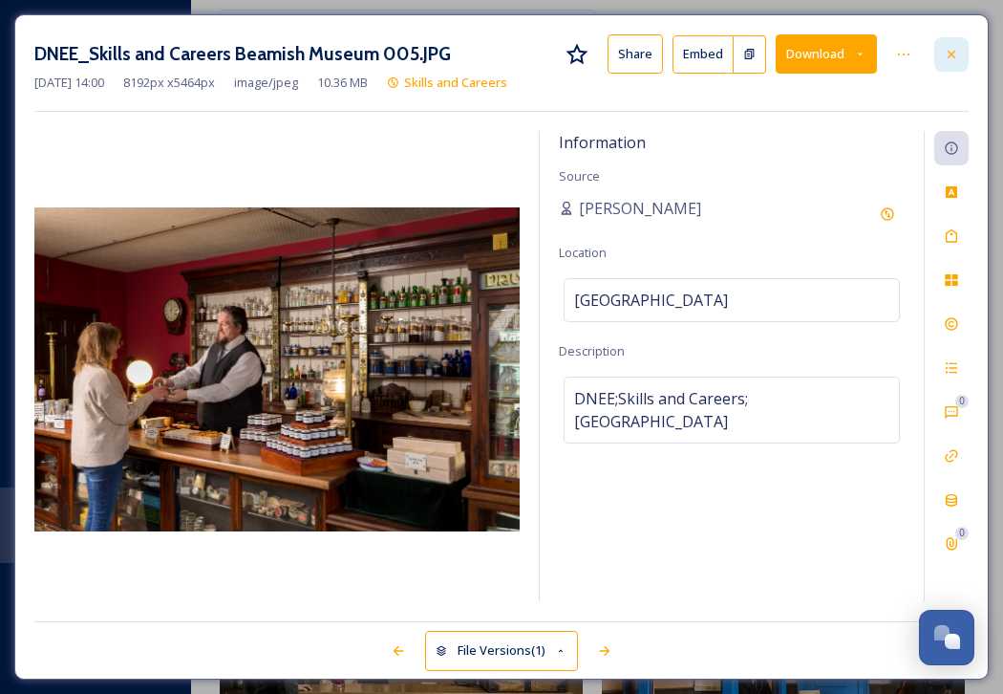
click at [961, 57] on div at bounding box center [951, 54] width 34 height 34
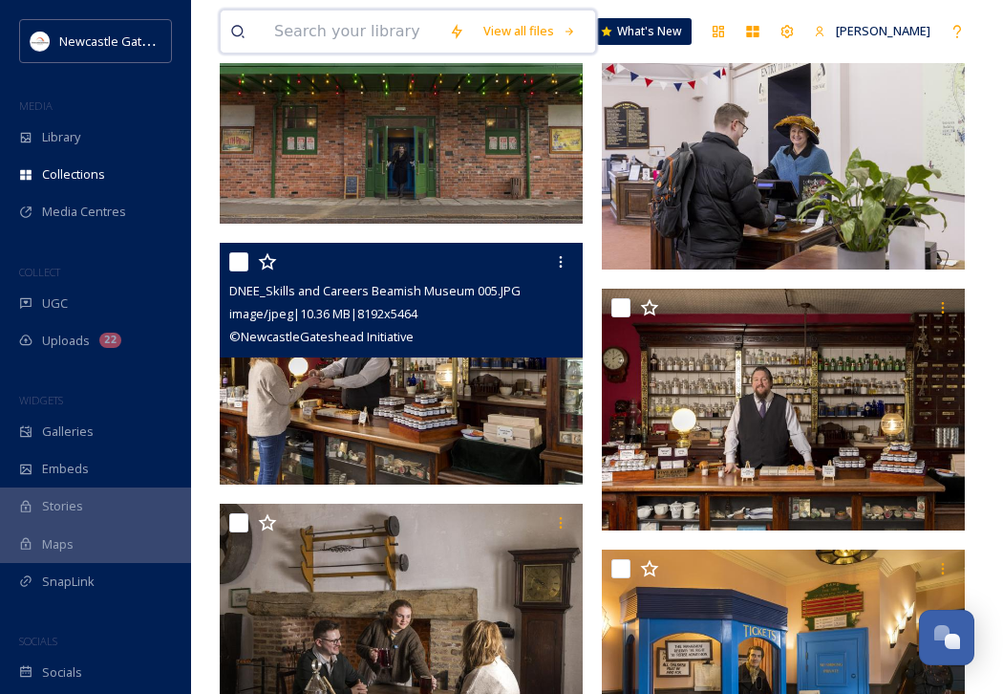
click at [309, 37] on input at bounding box center [352, 32] width 175 height 42
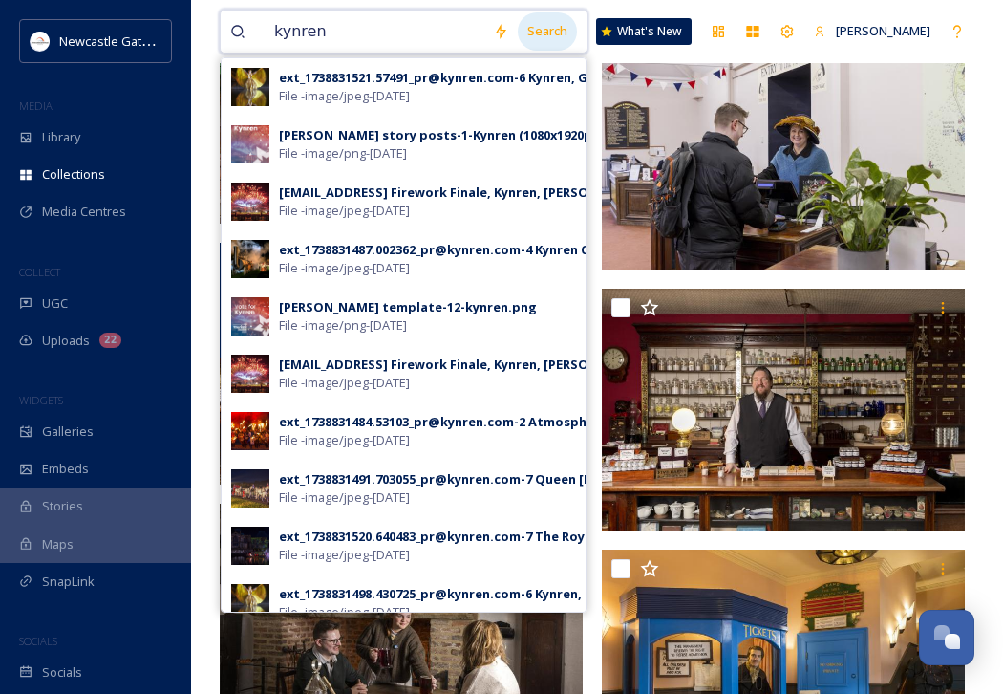
type input "kynren"
click at [556, 32] on div "Search" at bounding box center [547, 30] width 59 height 37
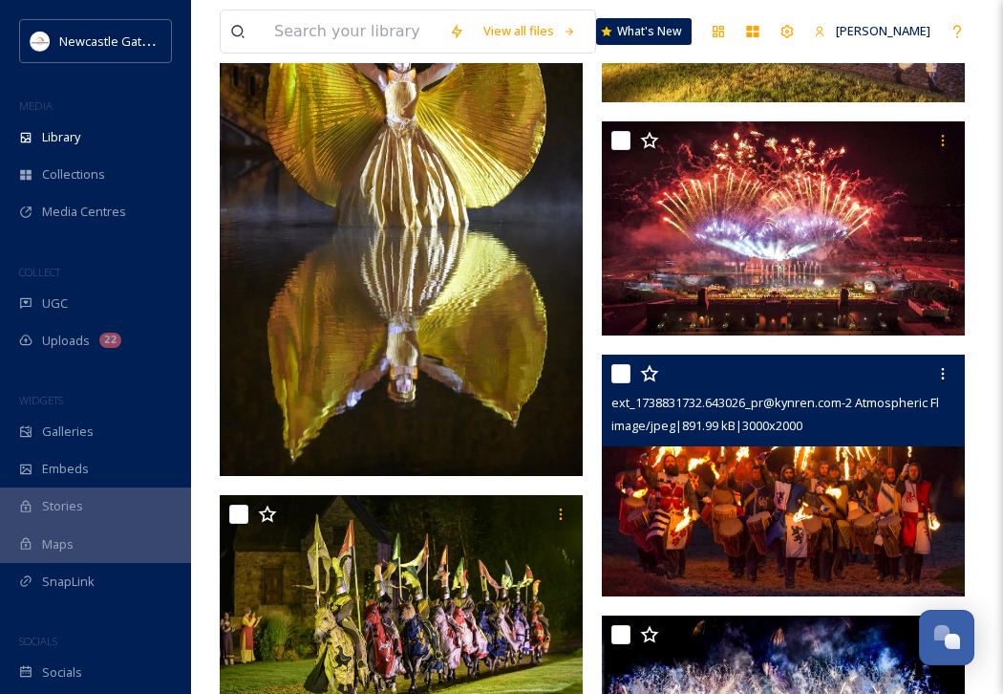
scroll to position [994, 0]
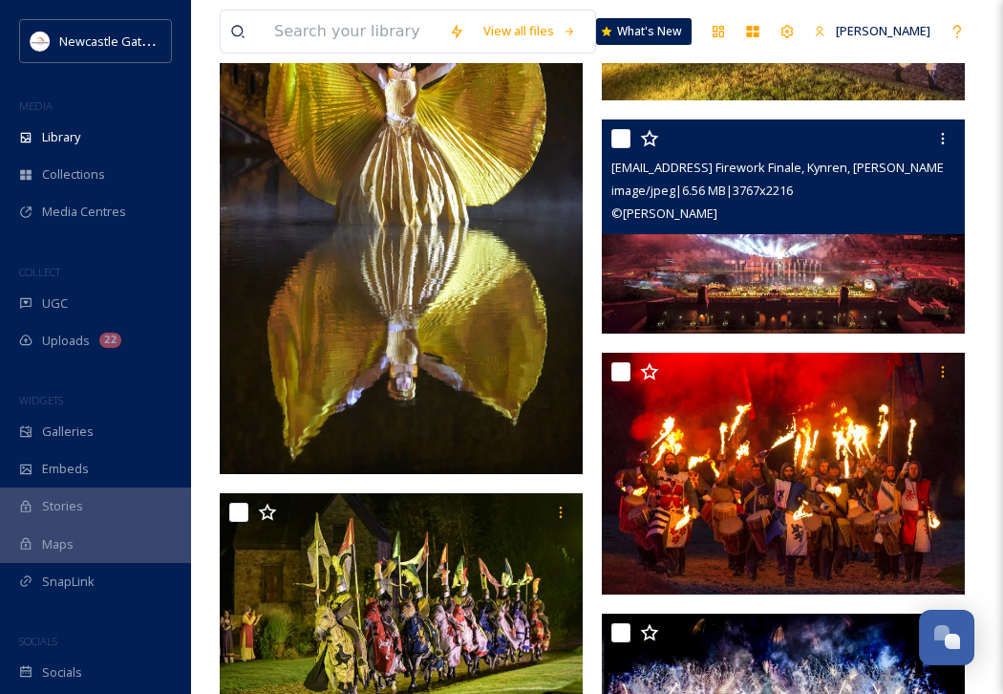
click at [825, 269] on img at bounding box center [783, 226] width 363 height 214
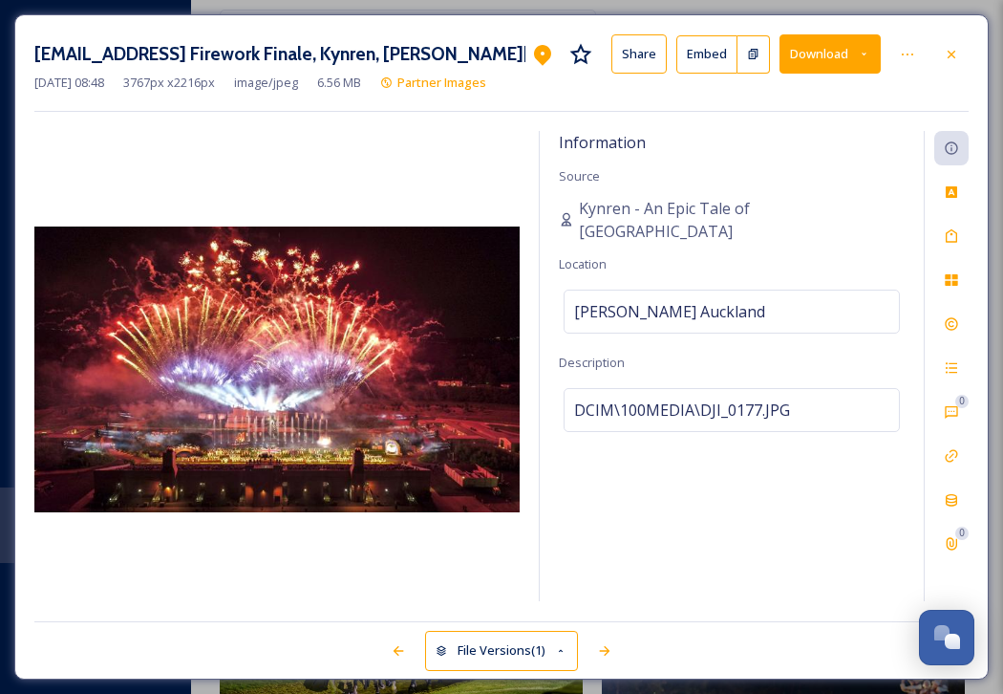
click at [868, 54] on icon at bounding box center [864, 54] width 12 height 12
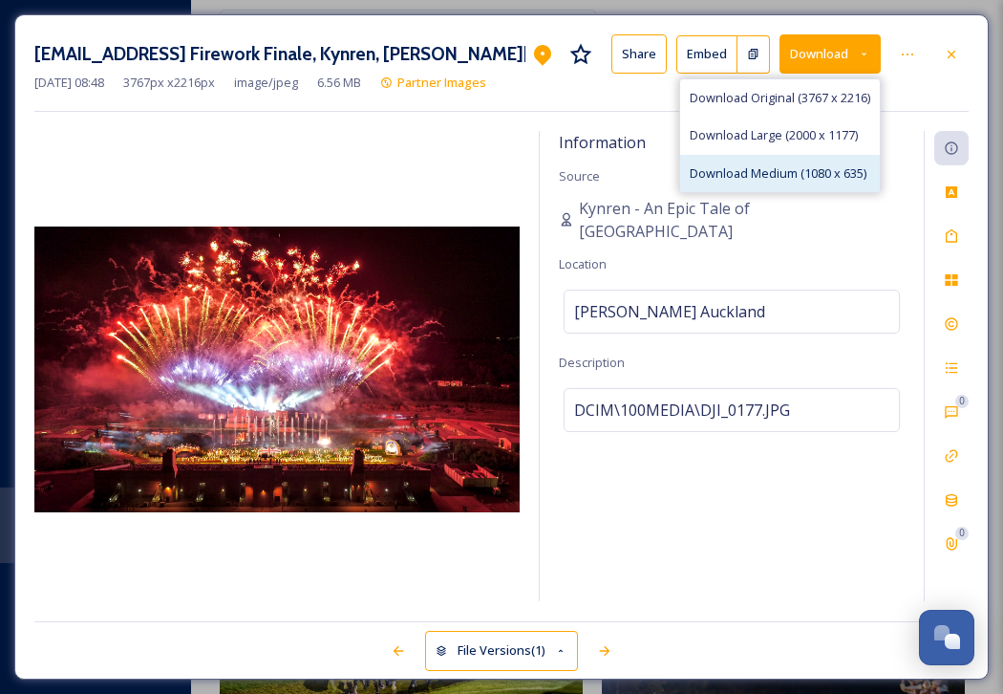
click at [799, 170] on span "Download Medium (1080 x 635)" at bounding box center [778, 173] width 177 height 18
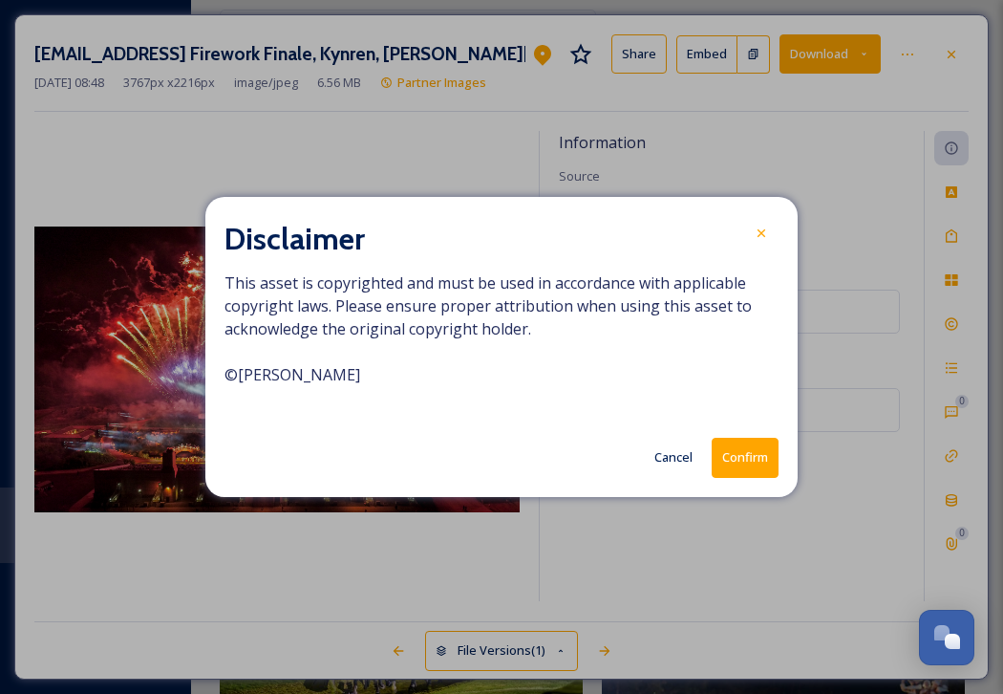
click at [740, 459] on button "Confirm" at bounding box center [745, 457] width 67 height 39
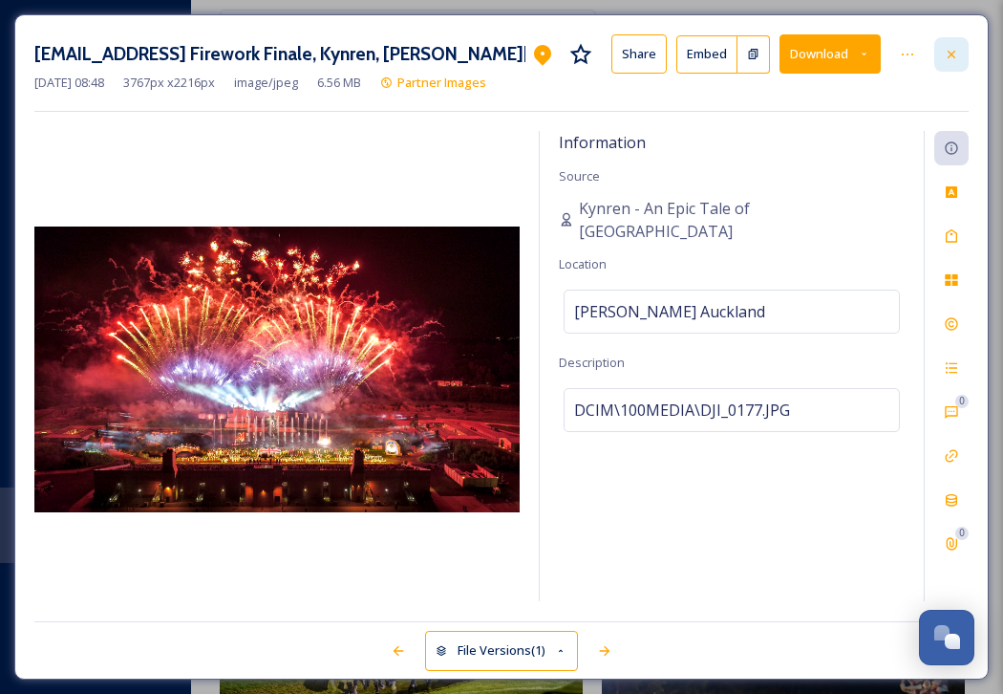
click at [956, 49] on icon at bounding box center [951, 54] width 15 height 15
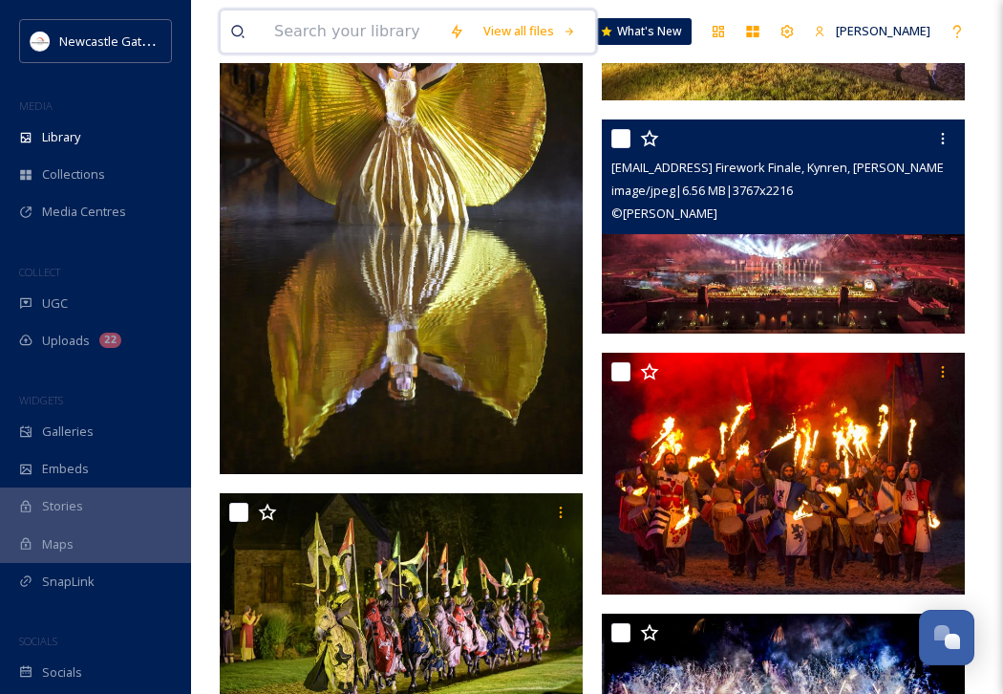
click at [311, 31] on input at bounding box center [352, 32] width 175 height 42
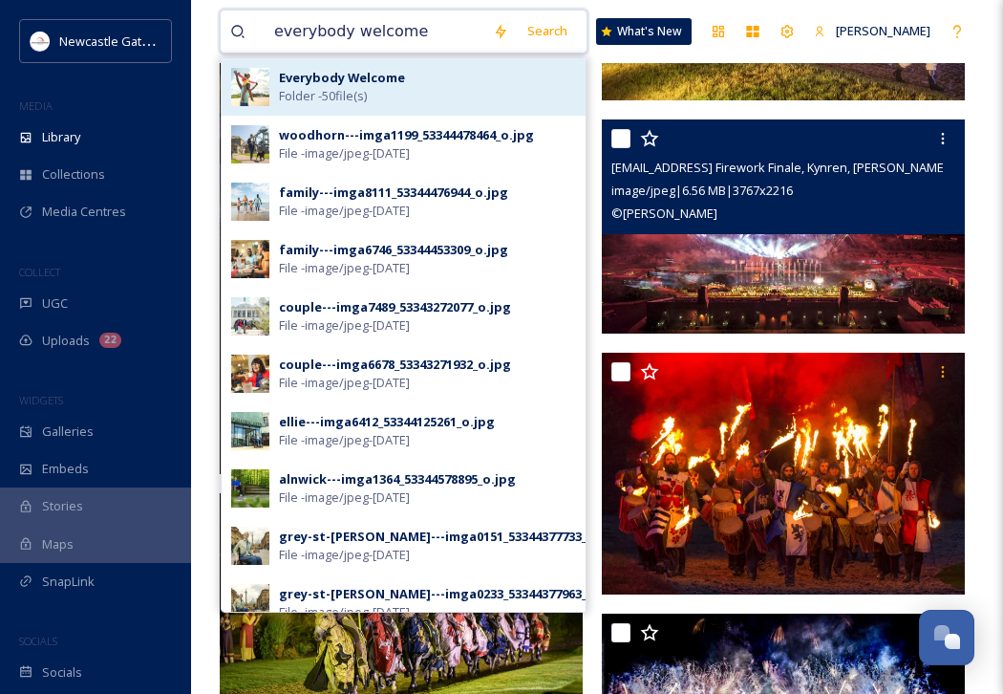
type input "everybody welcome"
click at [457, 85] on div "Everybody Welcome Folder - 50 file(s)" at bounding box center [427, 87] width 297 height 36
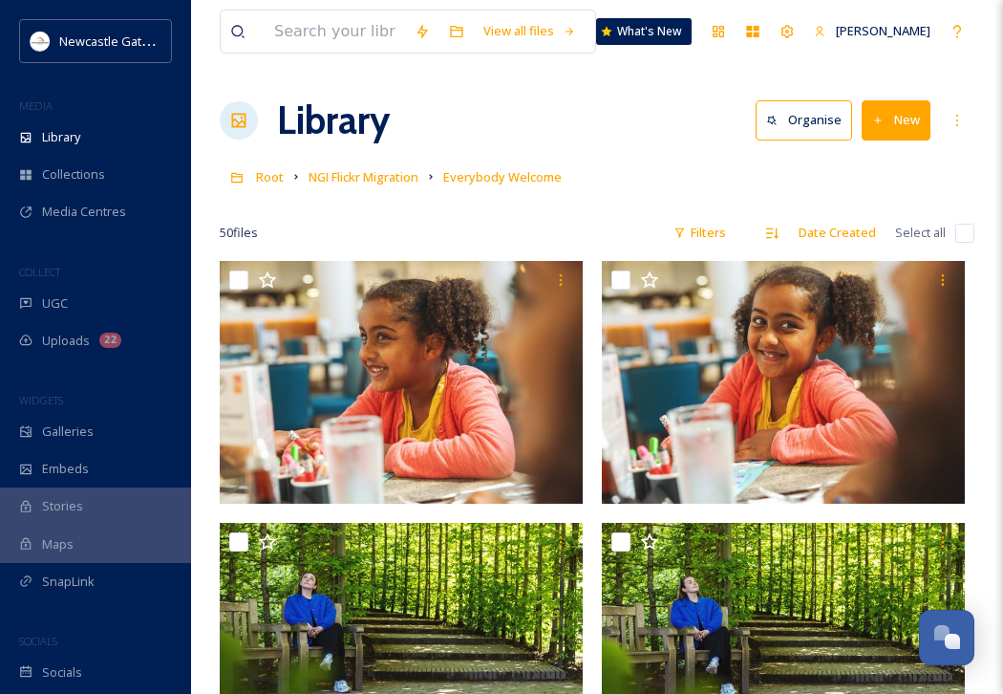
click at [694, 141] on div "Library Organise New" at bounding box center [597, 120] width 755 height 57
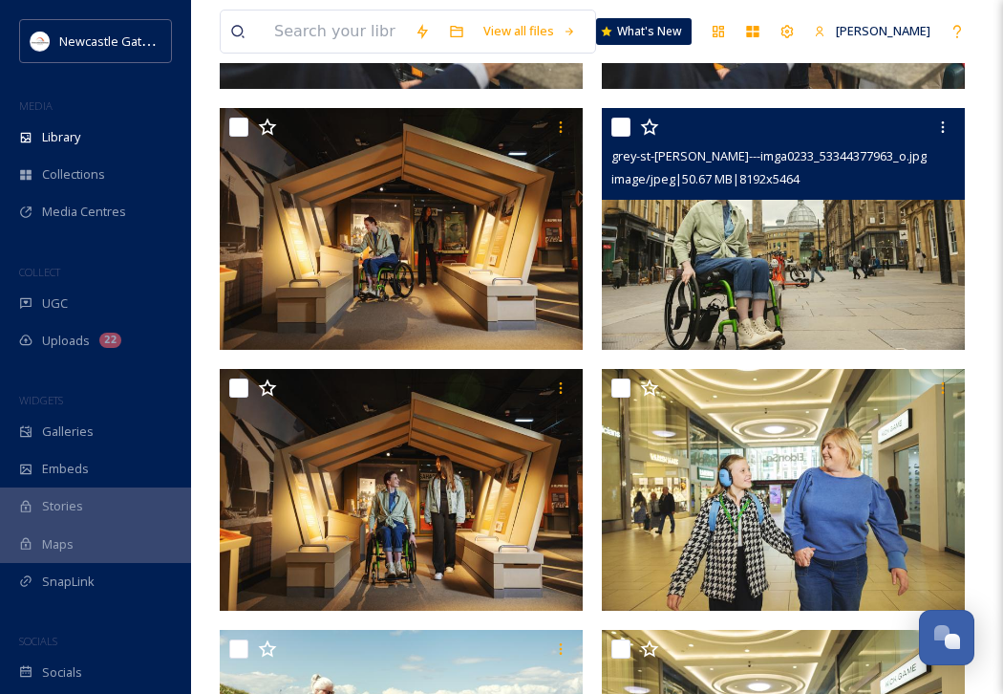
scroll to position [994, 0]
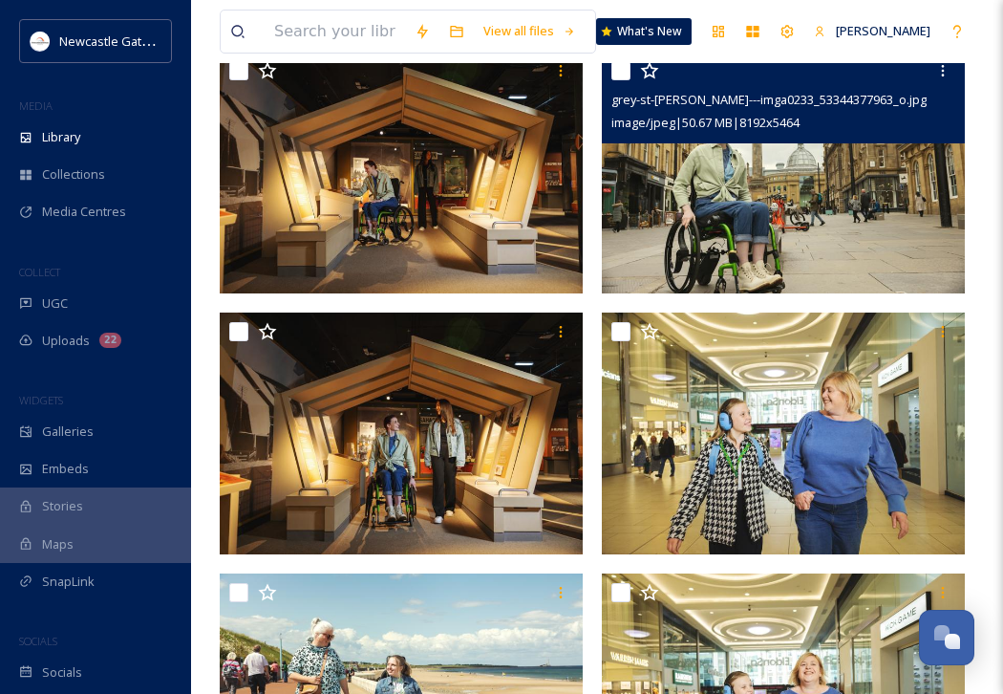
click at [798, 212] on img at bounding box center [783, 173] width 363 height 243
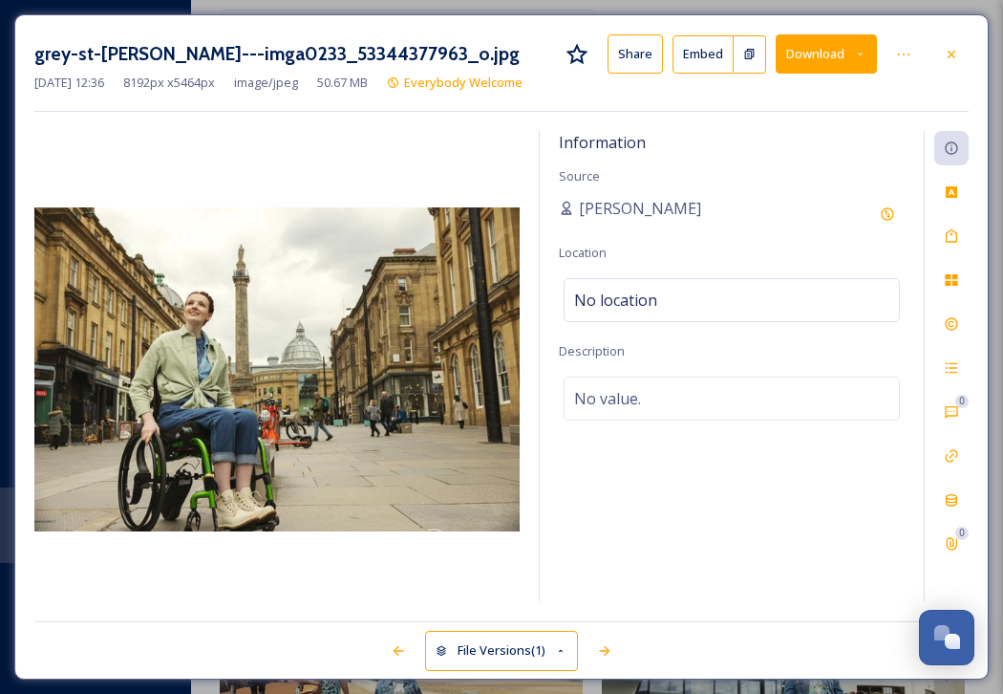
click at [864, 50] on icon at bounding box center [860, 54] width 12 height 12
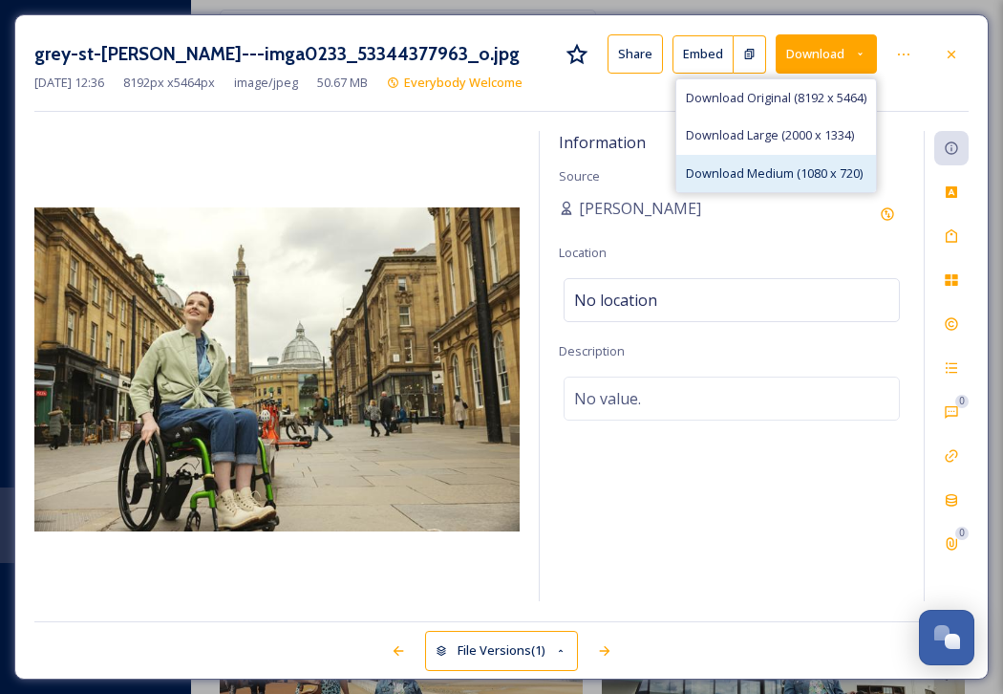
click at [820, 167] on span "Download Medium (1080 x 720)" at bounding box center [774, 173] width 177 height 18
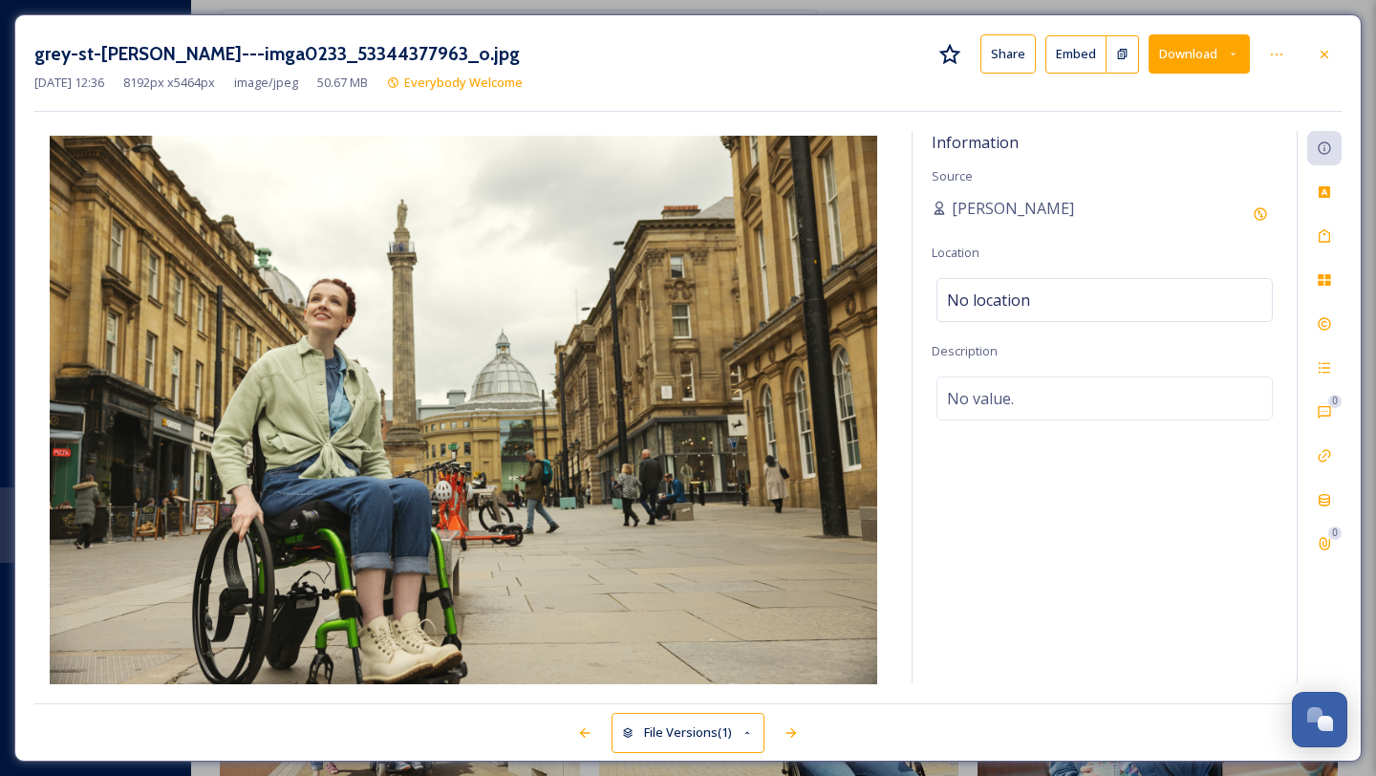
scroll to position [645, 0]
click at [1002, 54] on icon at bounding box center [1324, 54] width 15 height 15
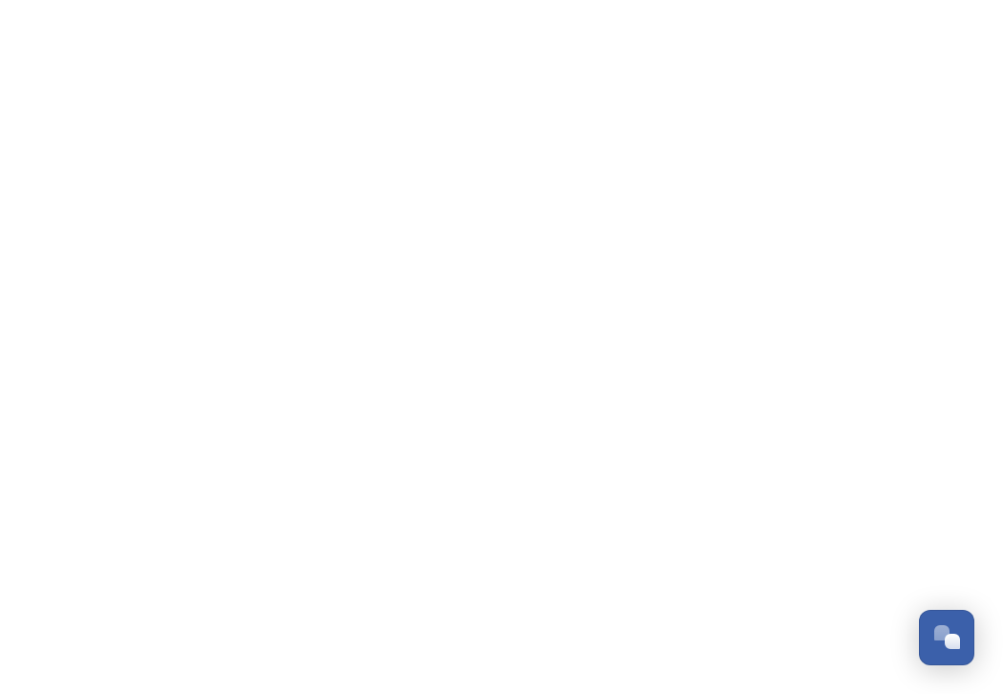
scroll to position [695, 0]
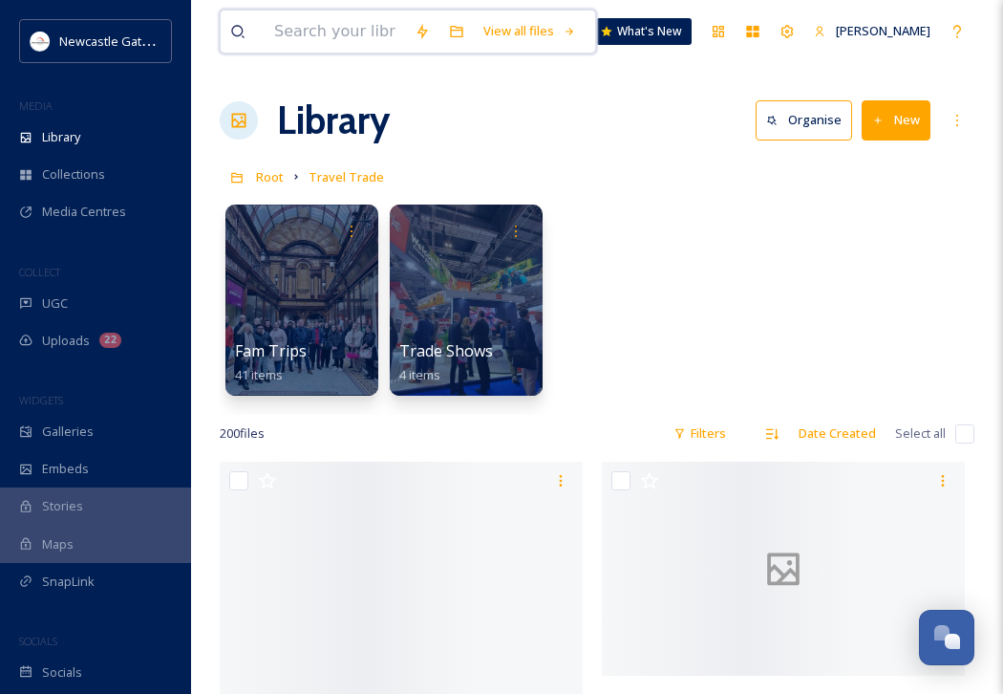
click at [303, 29] on input at bounding box center [335, 32] width 140 height 42
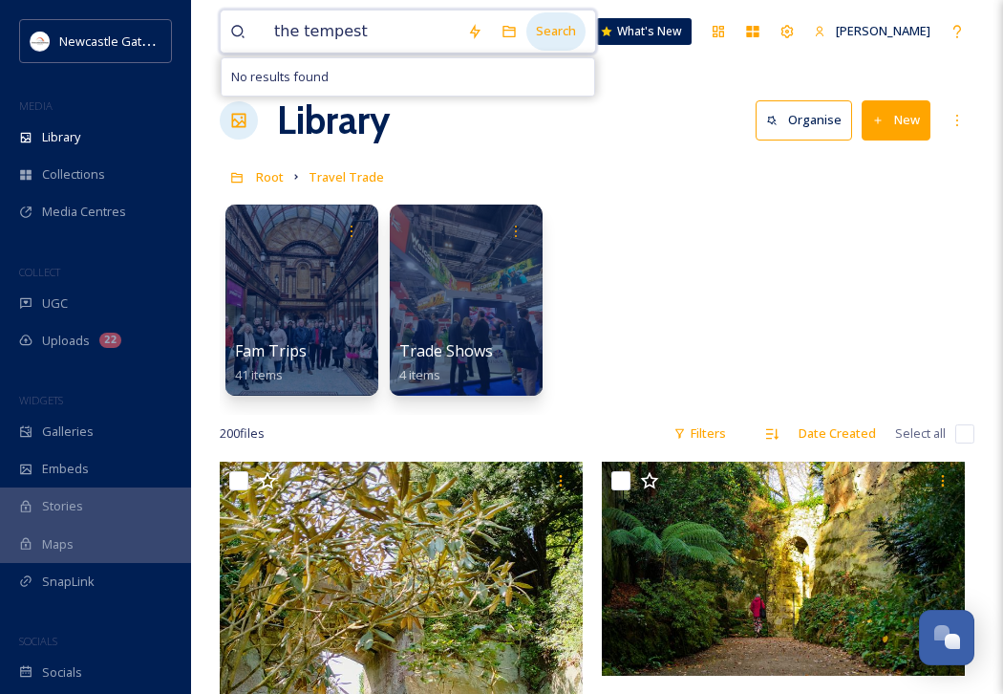
type input "the tempest"
click at [586, 33] on div "Search" at bounding box center [555, 30] width 59 height 37
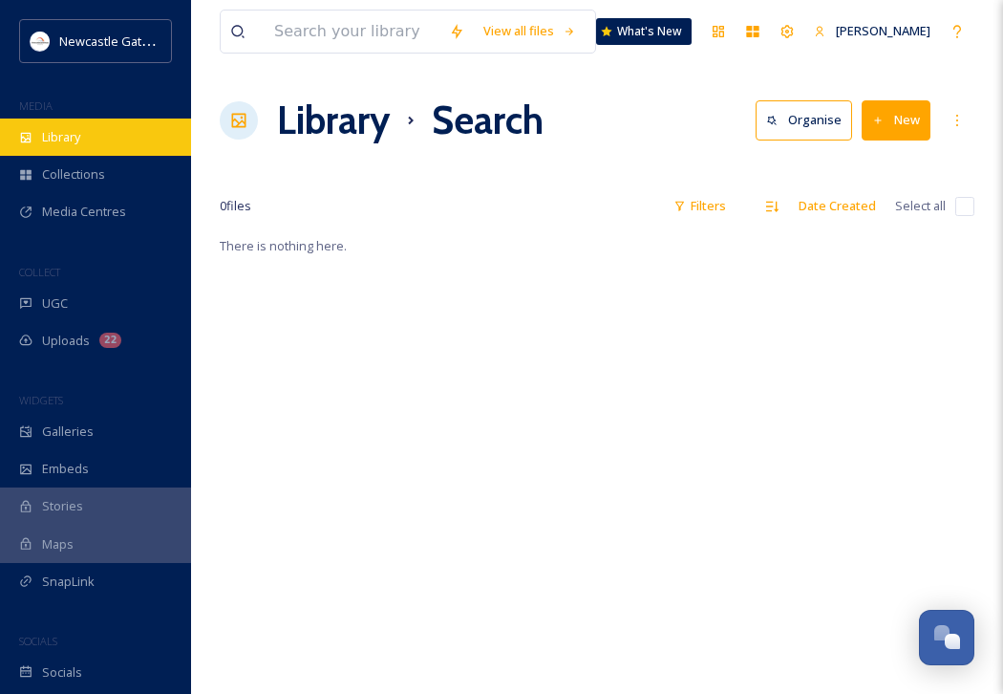
click at [39, 144] on div "Library" at bounding box center [95, 136] width 191 height 37
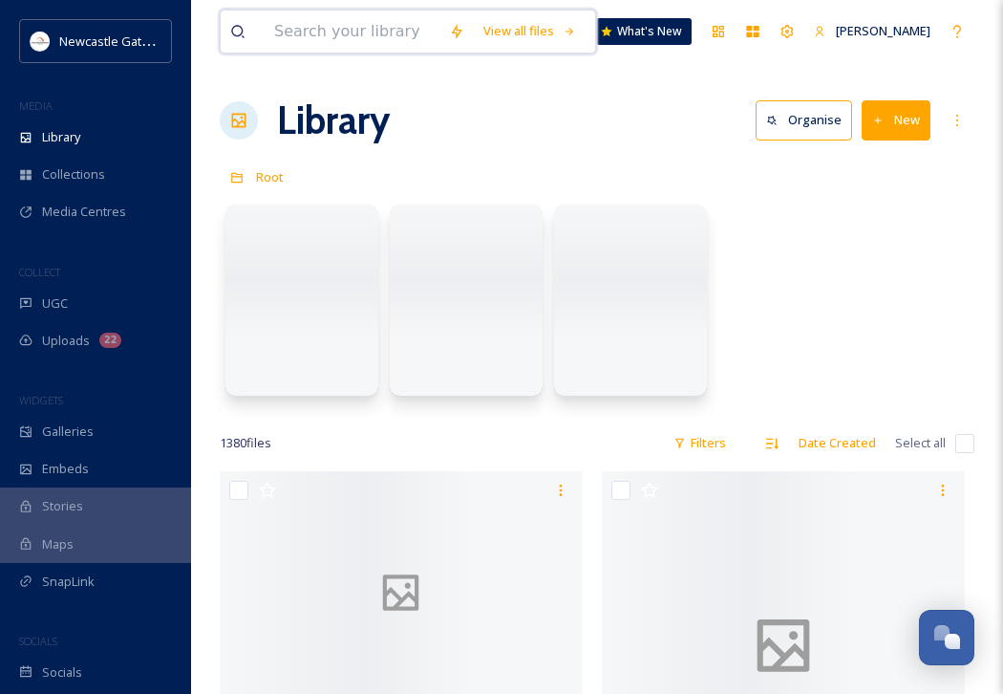
click at [320, 39] on input at bounding box center [352, 32] width 175 height 42
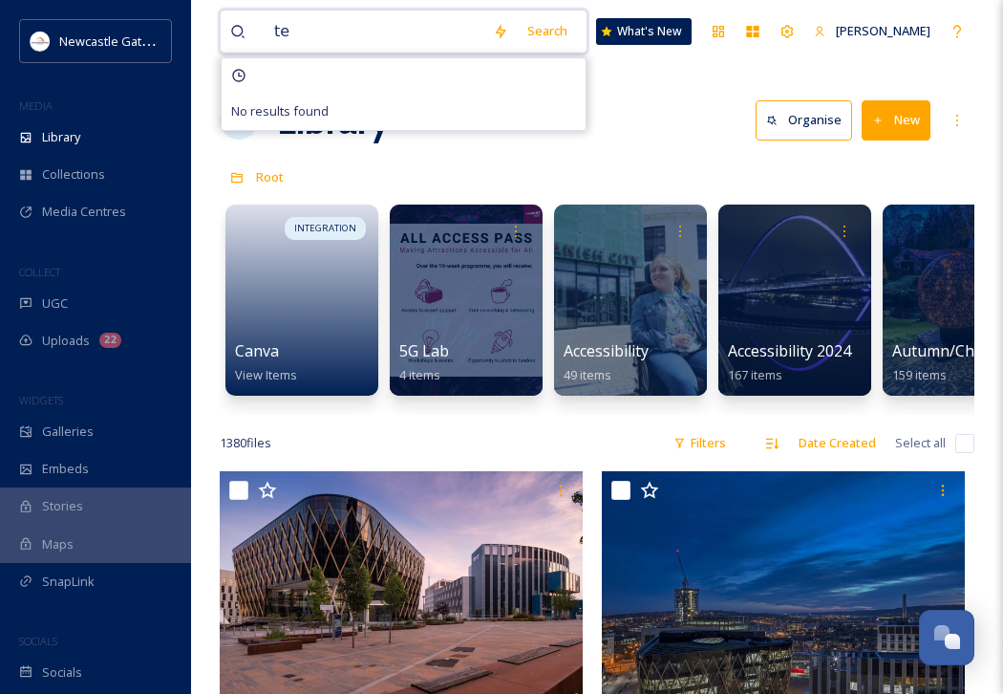
type input "t"
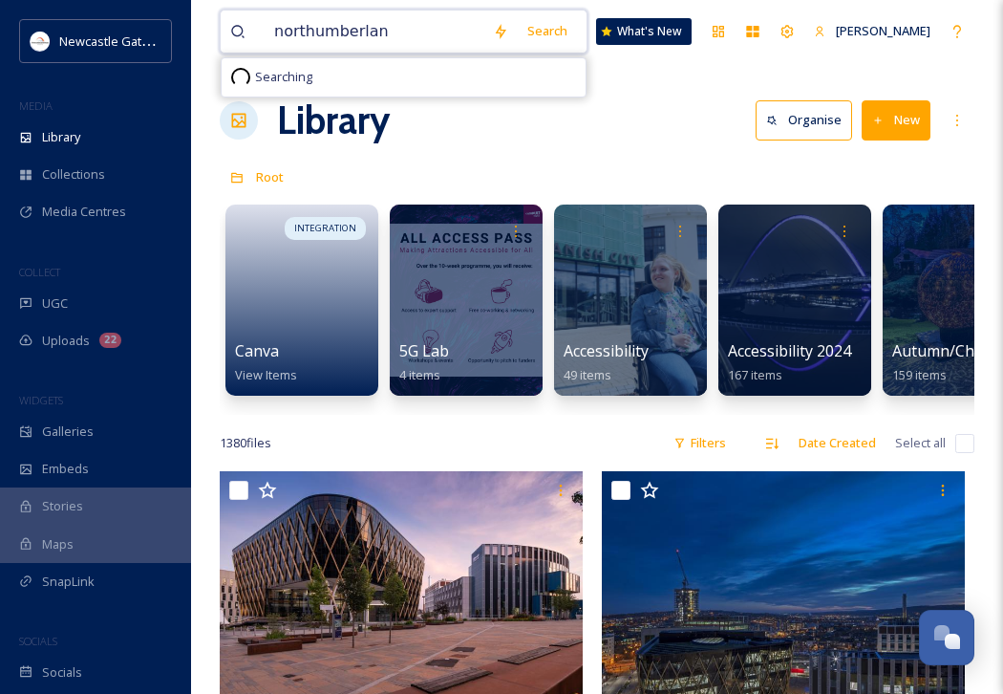
type input "[GEOGRAPHIC_DATA]"
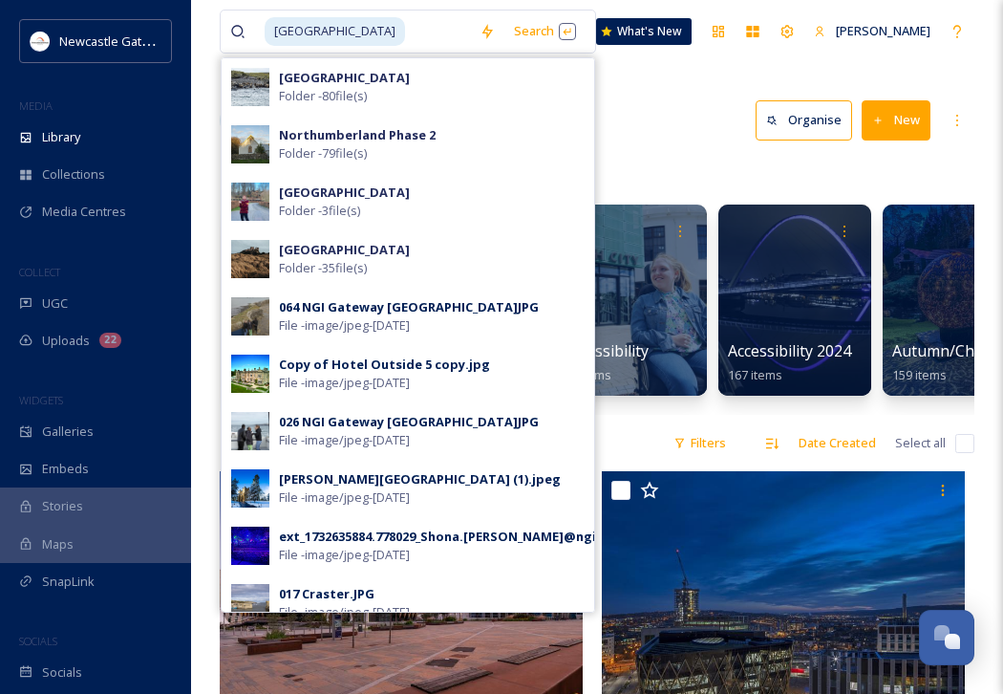
click at [697, 127] on div "Library Organise New" at bounding box center [597, 120] width 755 height 57
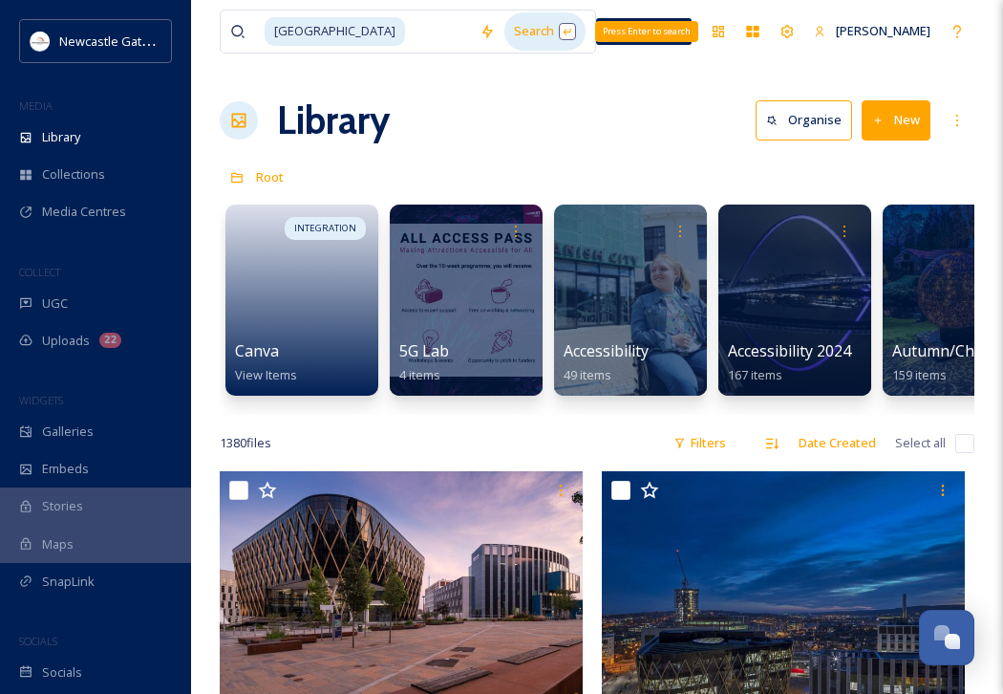
click at [578, 30] on div "Search Press Enter to search" at bounding box center [544, 30] width 81 height 37
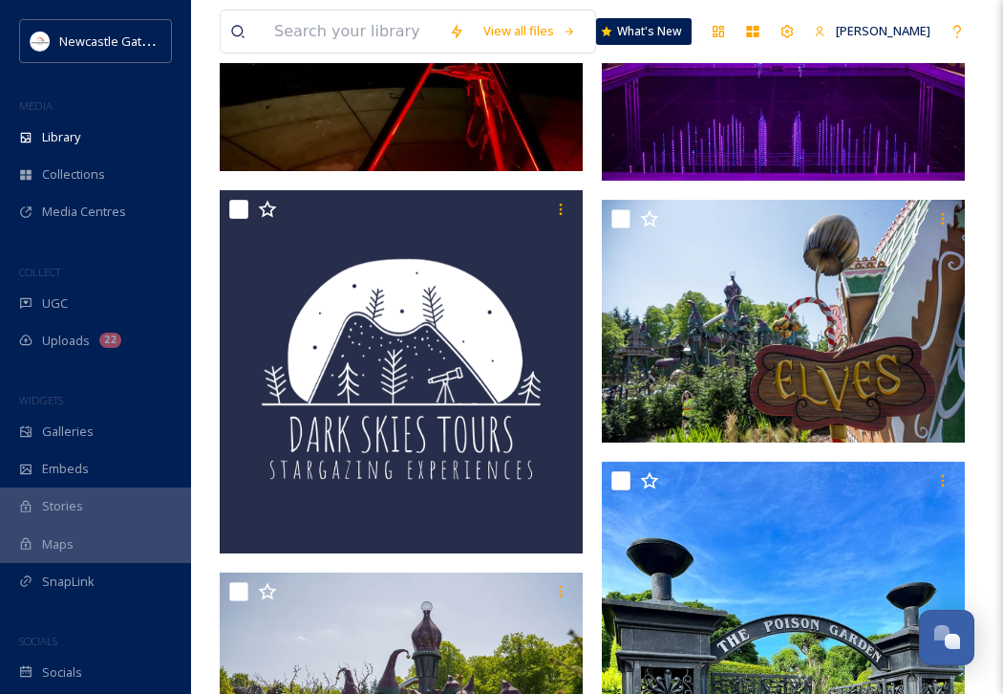
scroll to position [4170, 0]
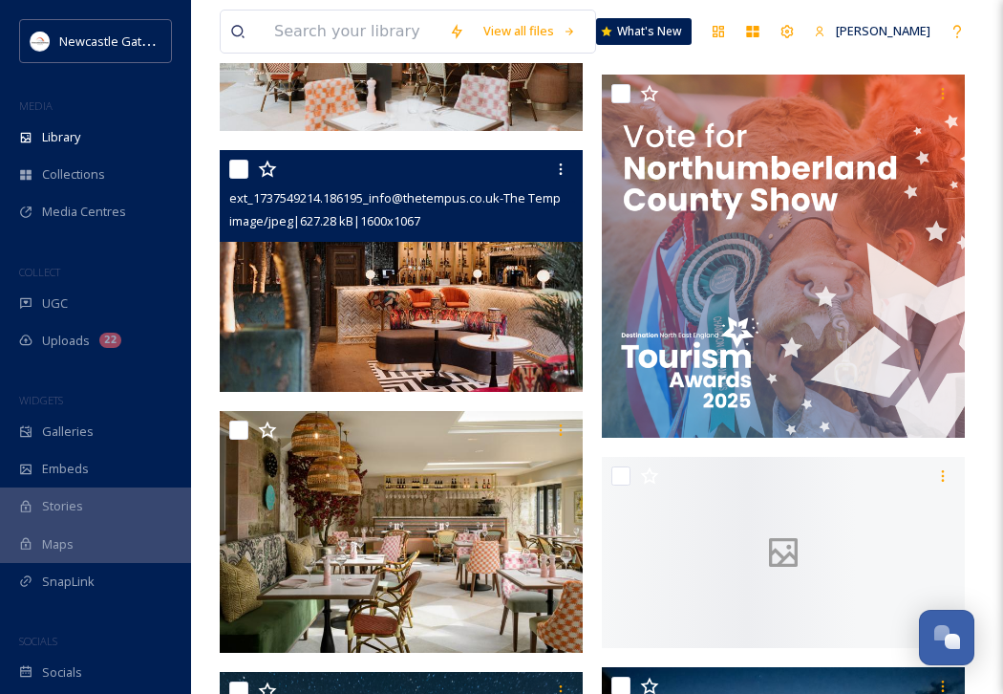
click at [479, 336] on img at bounding box center [401, 271] width 363 height 243
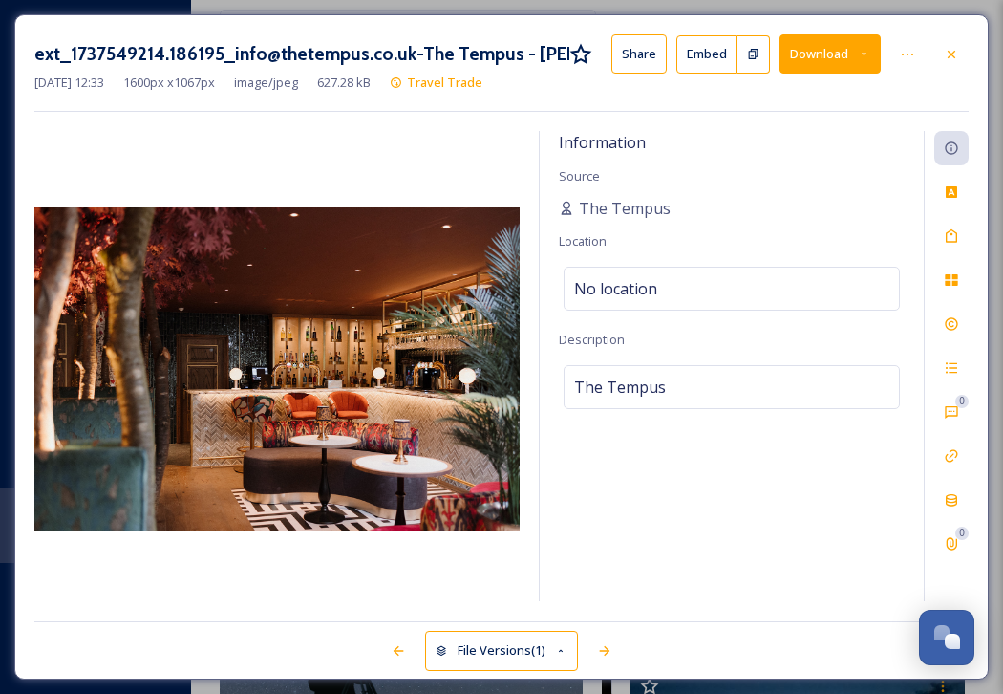
click at [870, 54] on icon at bounding box center [864, 54] width 12 height 12
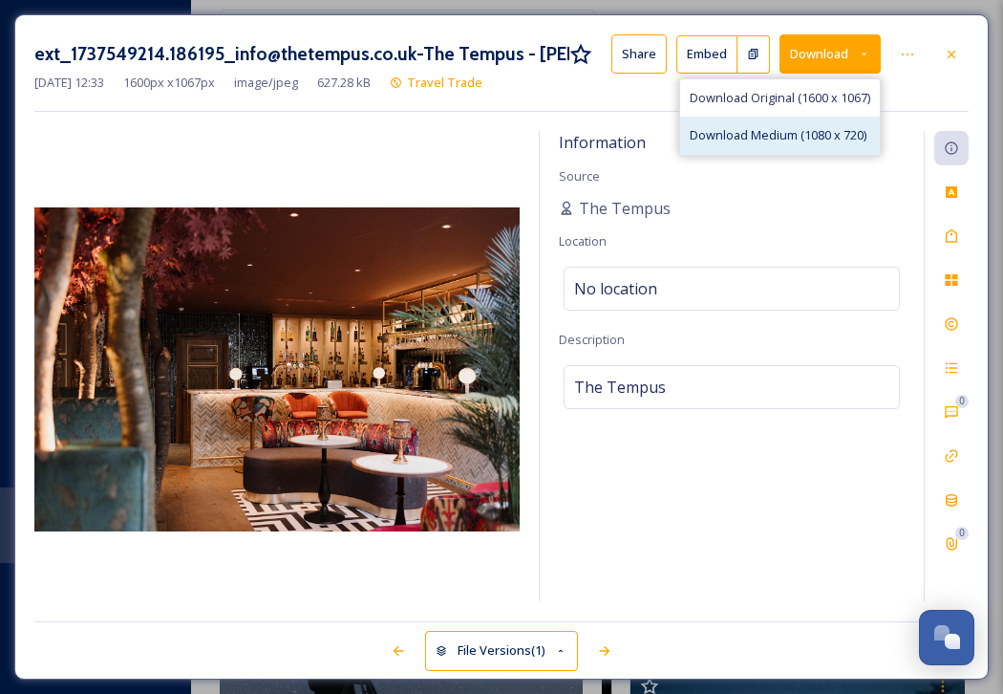
click at [856, 135] on span "Download Medium (1080 x 720)" at bounding box center [778, 135] width 177 height 18
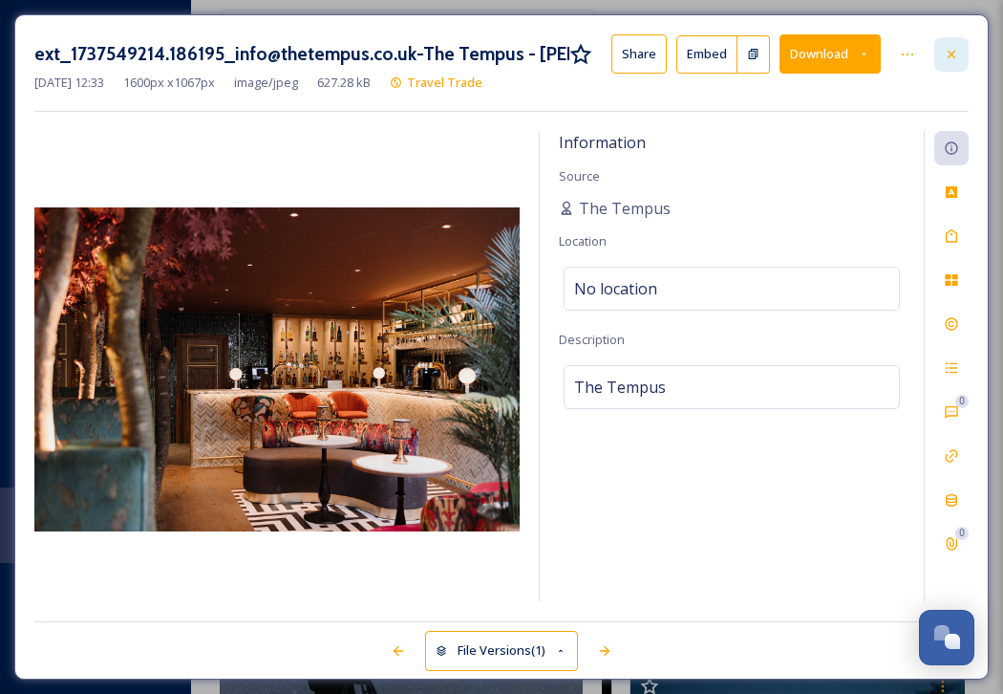
click at [951, 48] on icon at bounding box center [951, 54] width 15 height 15
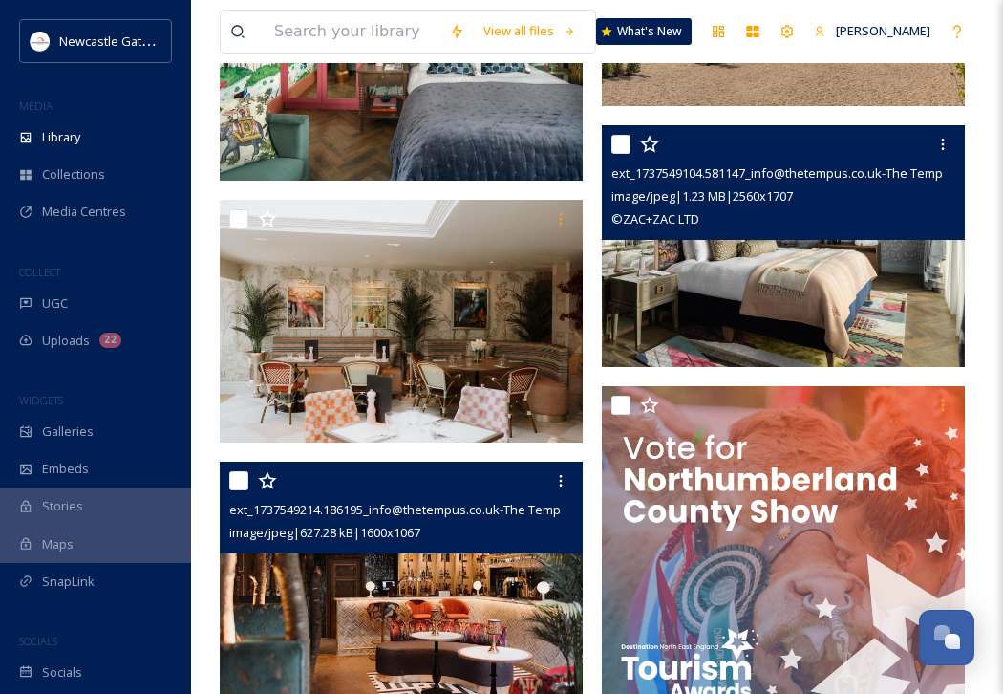
scroll to position [3827, 0]
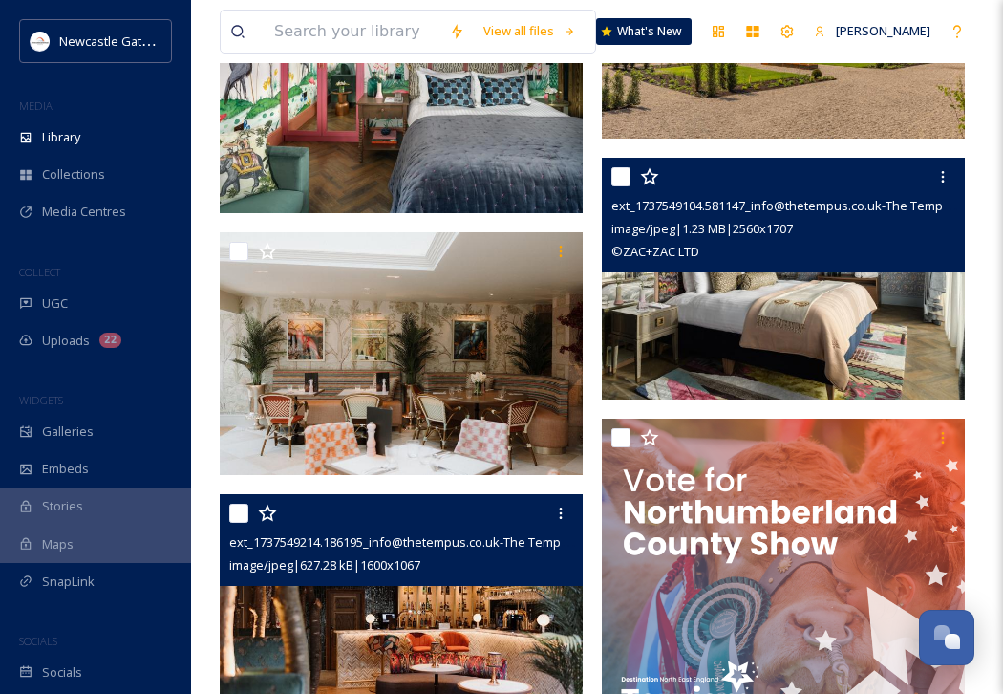
click at [902, 354] on img at bounding box center [783, 279] width 363 height 243
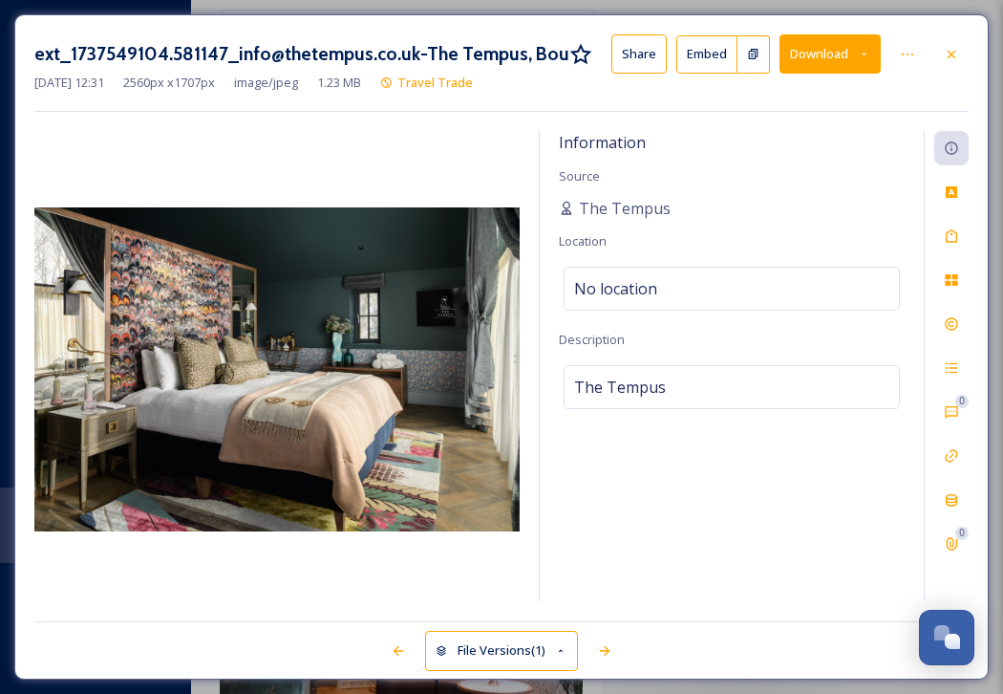
click at [872, 50] on button "Download" at bounding box center [830, 53] width 101 height 39
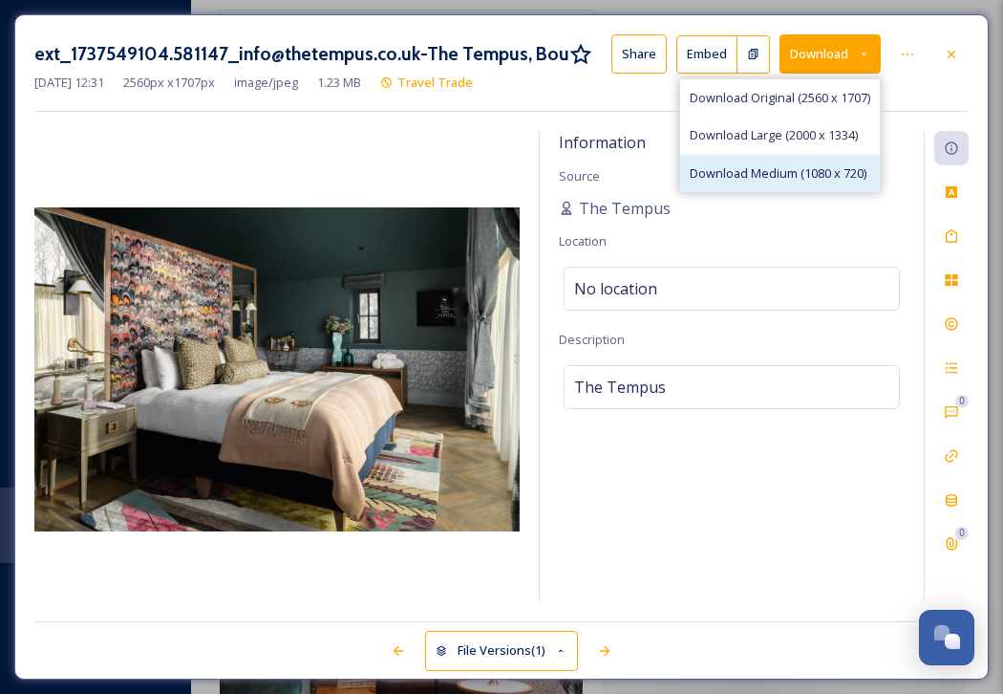
click at [846, 173] on span "Download Medium (1080 x 720)" at bounding box center [778, 173] width 177 height 18
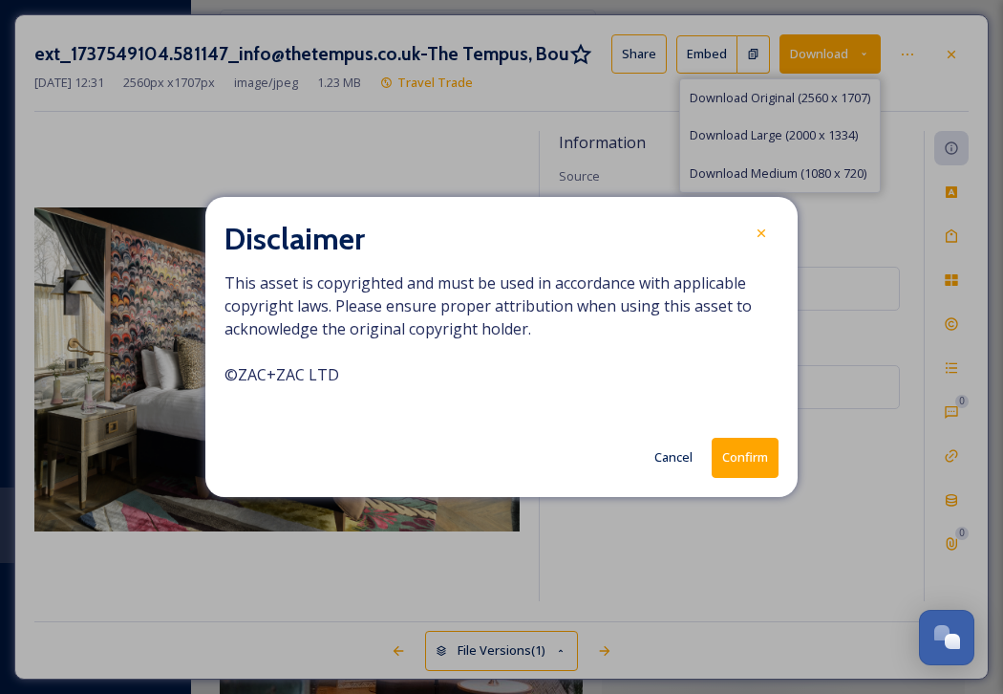
click at [754, 461] on button "Confirm" at bounding box center [745, 457] width 67 height 39
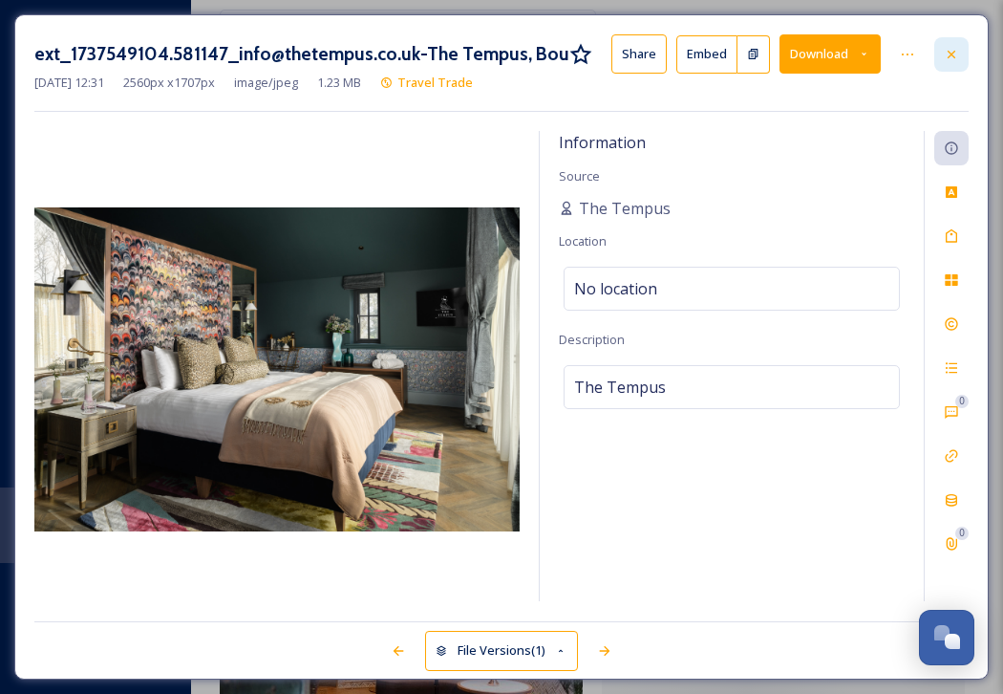
click at [954, 55] on icon at bounding box center [951, 54] width 15 height 15
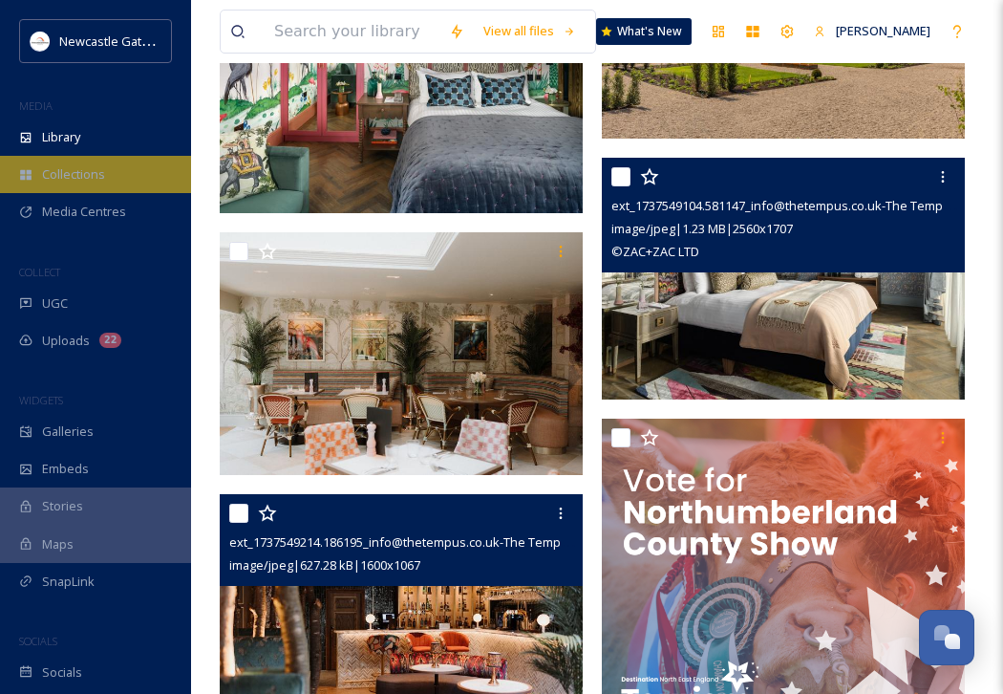
click at [78, 176] on span "Collections" at bounding box center [73, 174] width 63 height 18
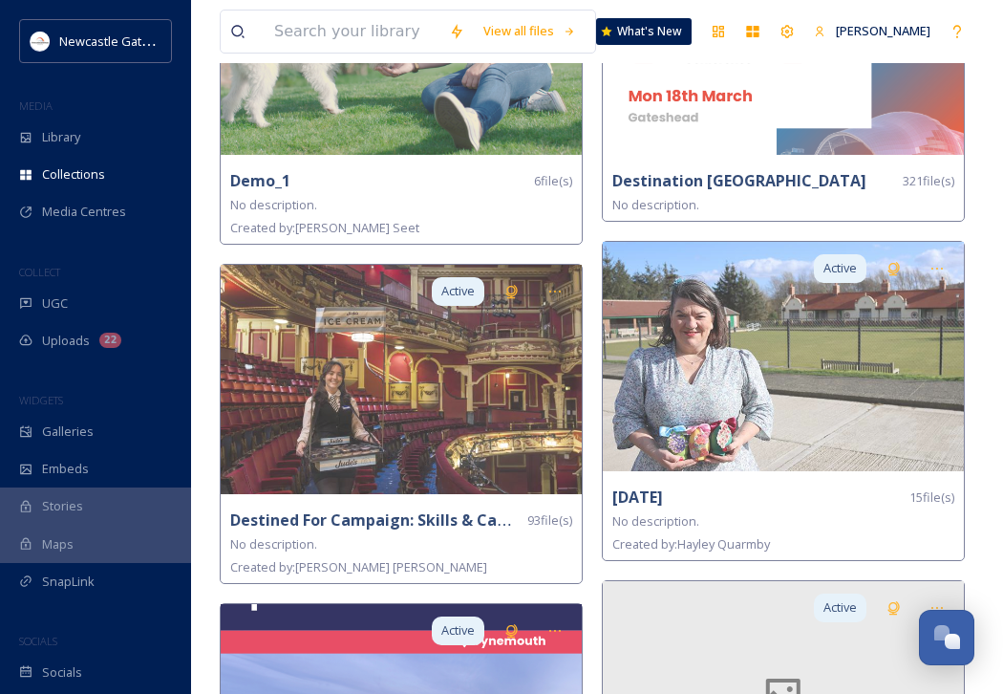
scroll to position [1643, 0]
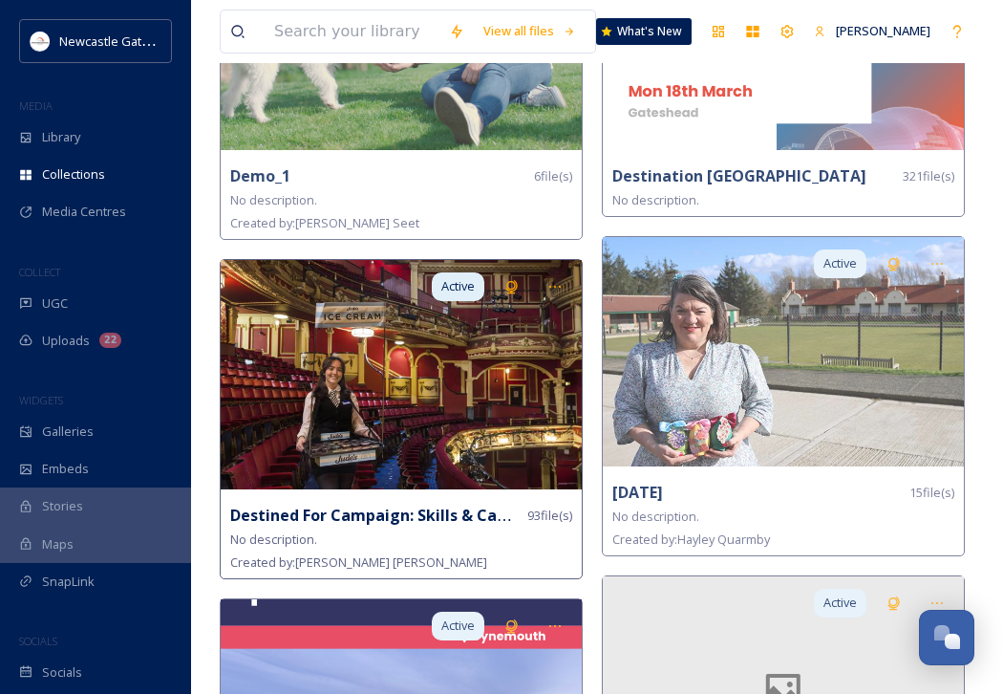
click at [486, 426] on img at bounding box center [401, 374] width 361 height 229
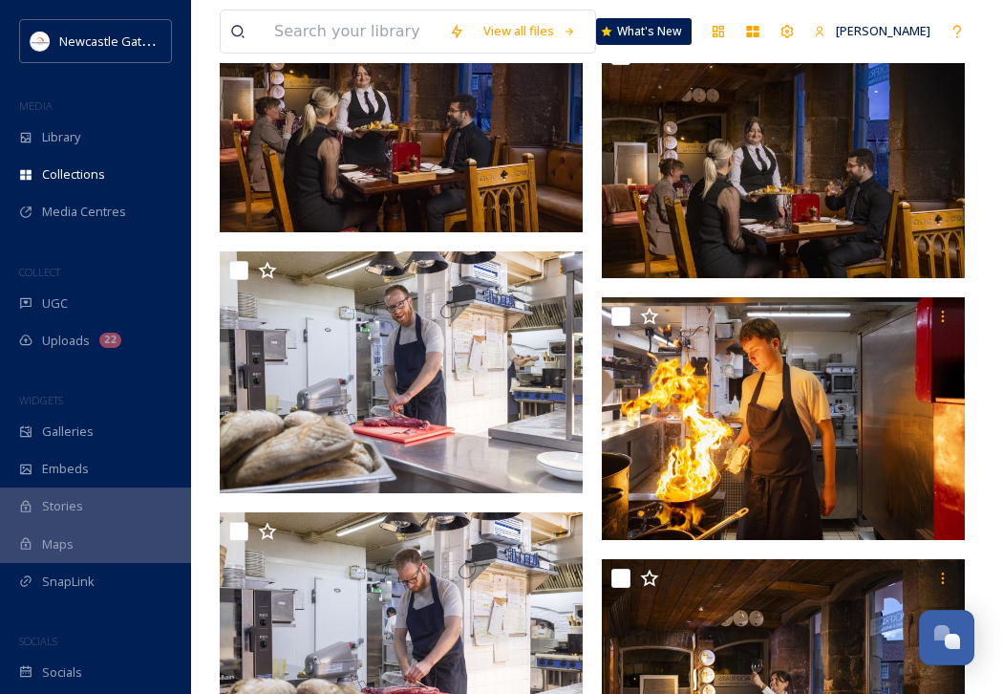
scroll to position [11039, 0]
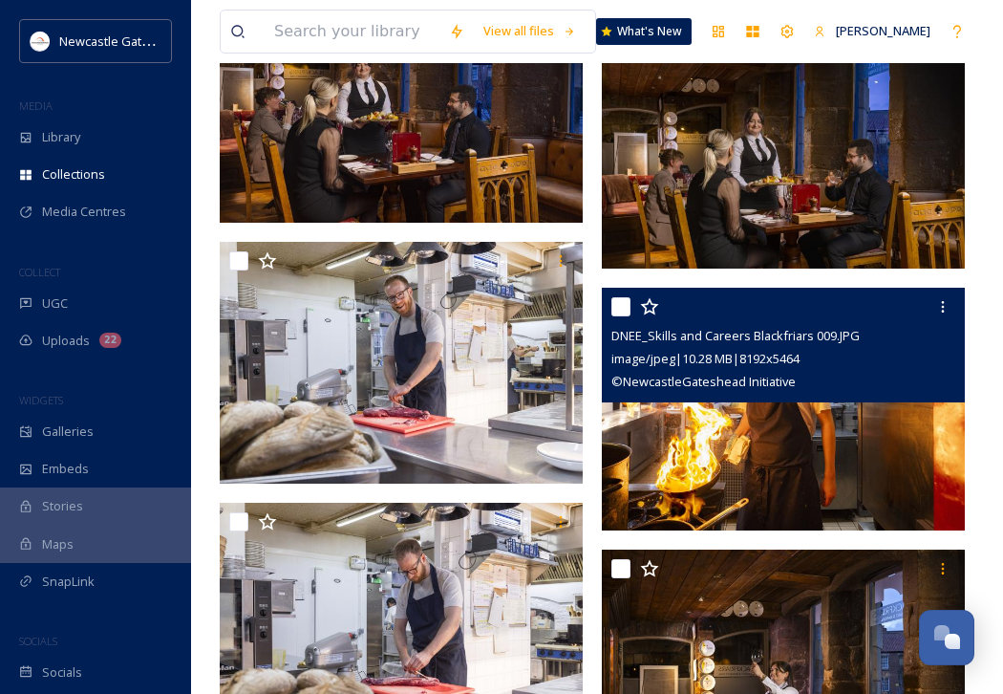
click at [832, 441] on img at bounding box center [783, 409] width 363 height 243
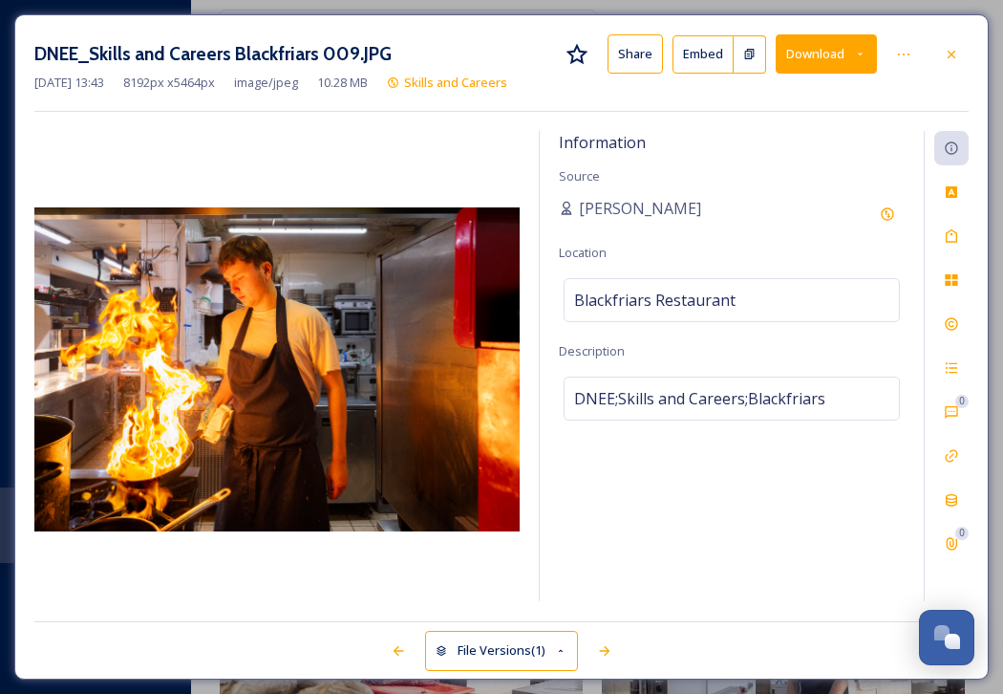
click at [859, 51] on icon at bounding box center [860, 54] width 12 height 12
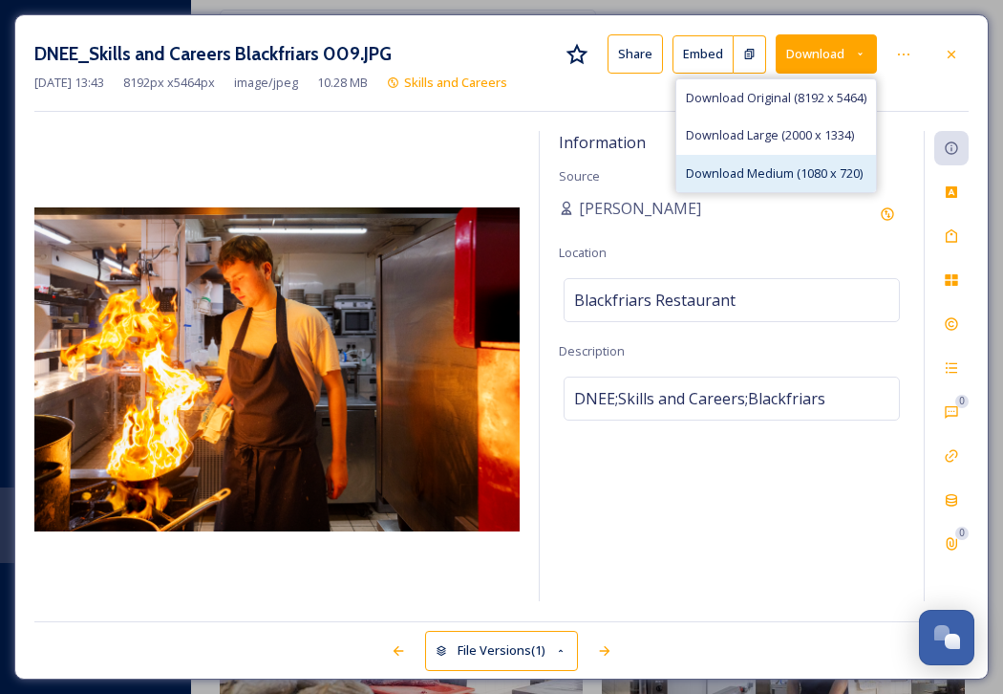
click at [812, 169] on span "Download Medium (1080 x 720)" at bounding box center [774, 173] width 177 height 18
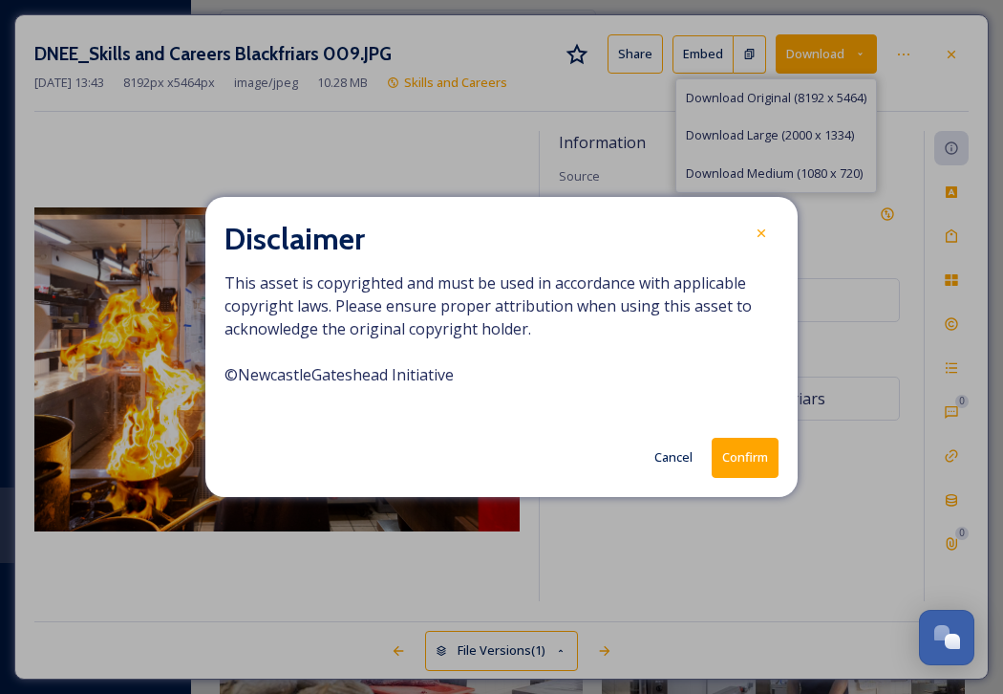
click at [729, 467] on button "Confirm" at bounding box center [745, 457] width 67 height 39
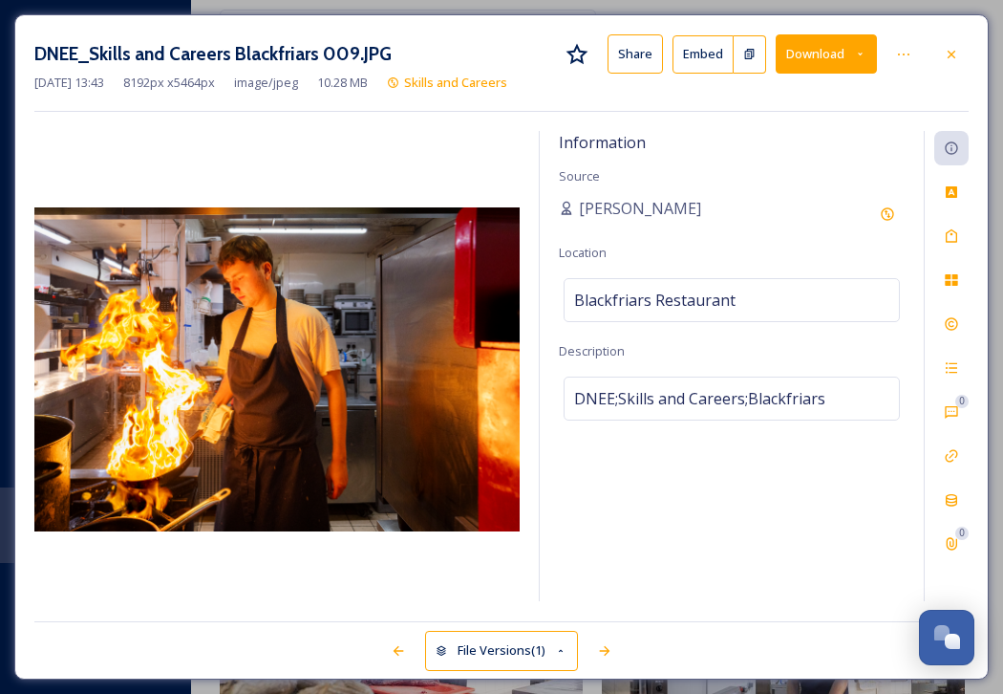
click at [931, 65] on div "DNEE_Skills and Careers Blackfriars 009.JPG Share Embed Download" at bounding box center [501, 53] width 934 height 39
click at [948, 55] on icon at bounding box center [951, 54] width 15 height 15
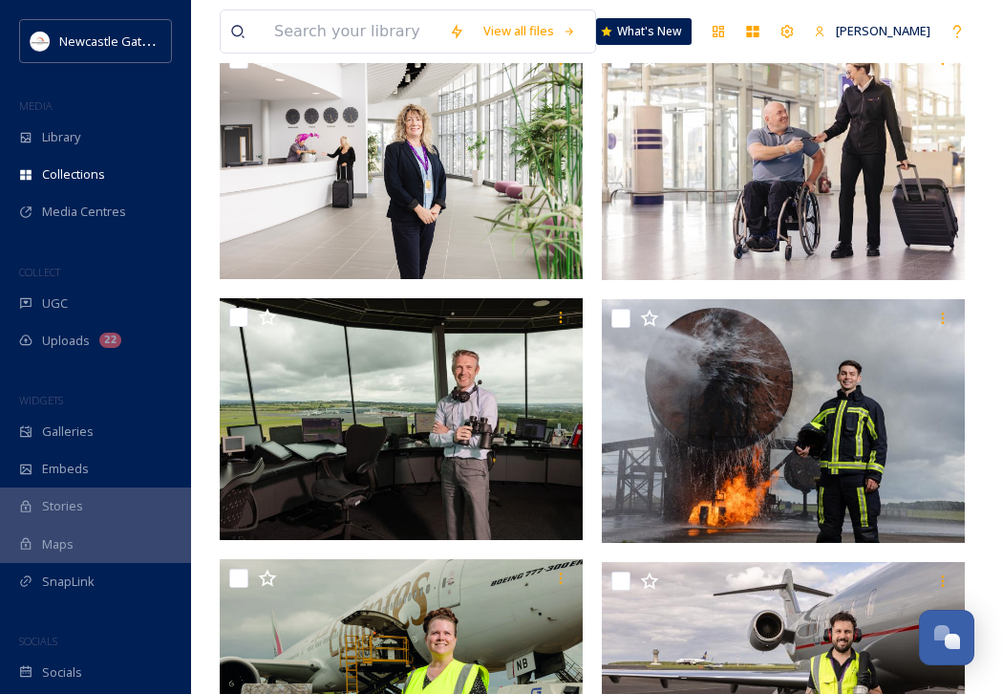
scroll to position [283, 0]
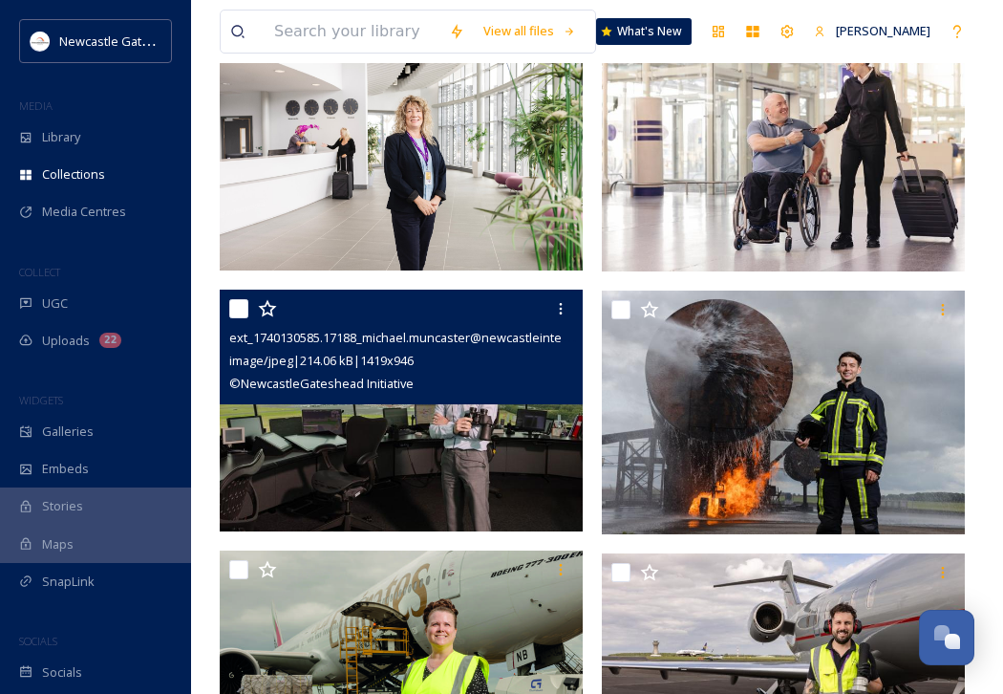
click at [456, 428] on img at bounding box center [401, 410] width 363 height 243
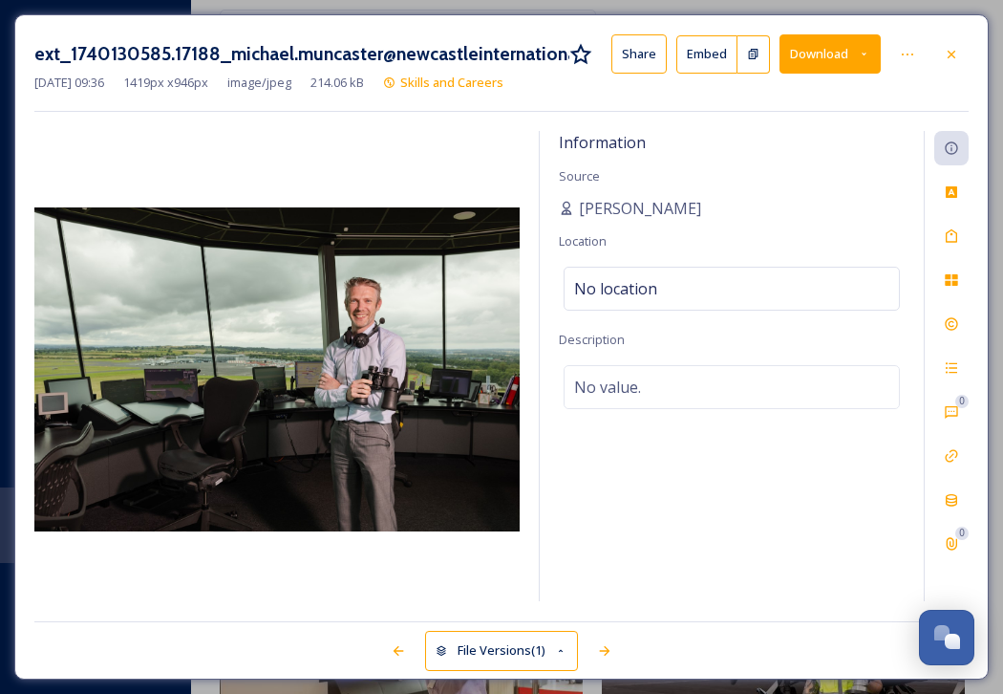
click at [868, 55] on icon at bounding box center [864, 54] width 12 height 12
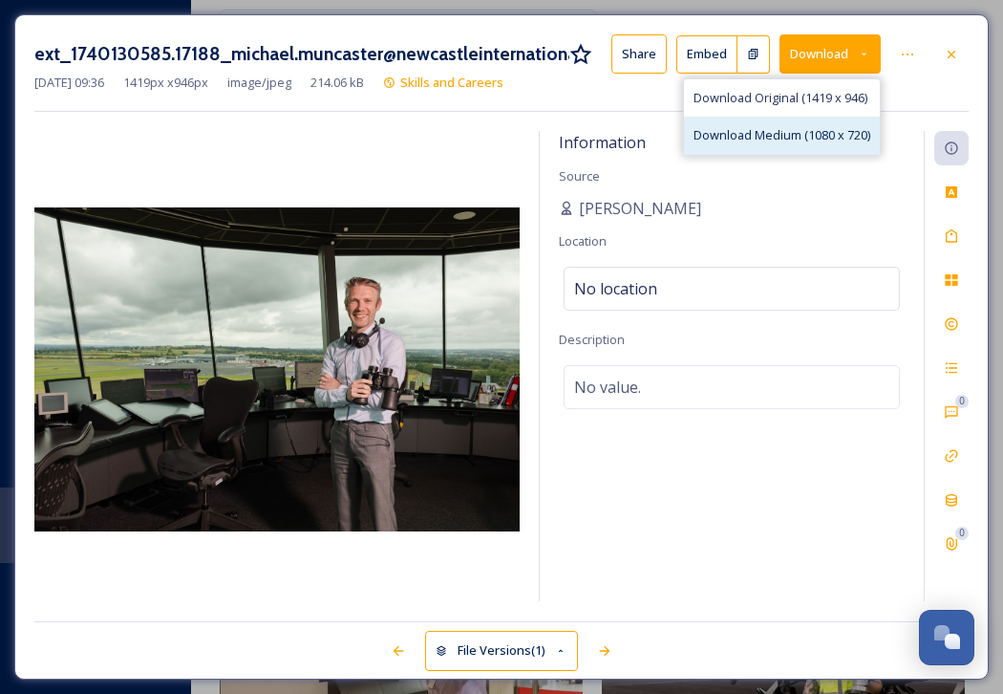
click at [827, 135] on span "Download Medium (1080 x 720)" at bounding box center [782, 135] width 177 height 18
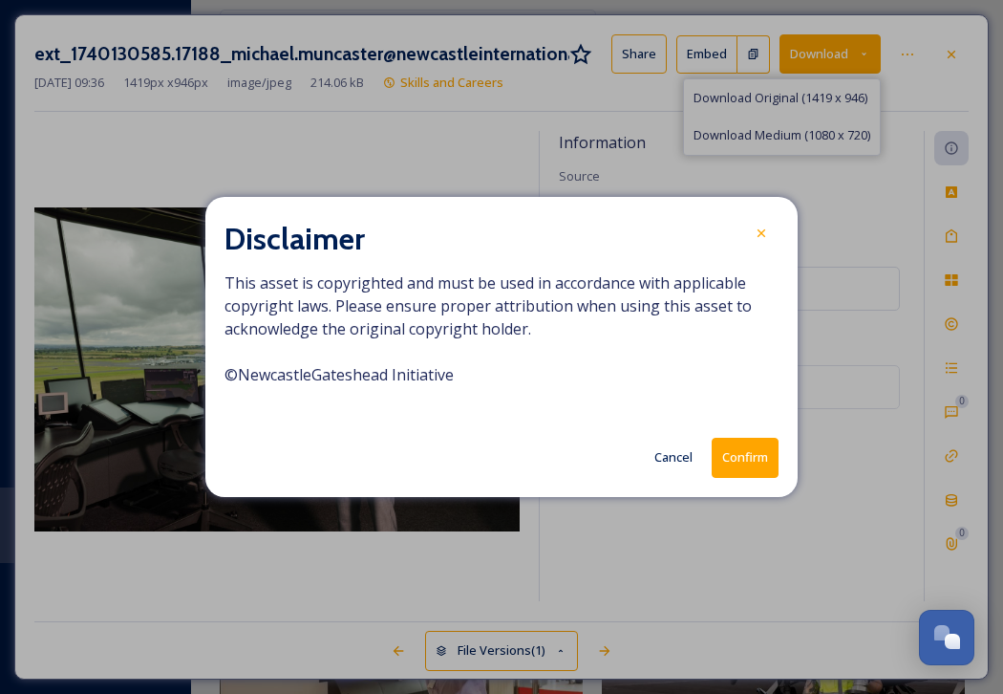
click at [751, 458] on button "Confirm" at bounding box center [745, 457] width 67 height 39
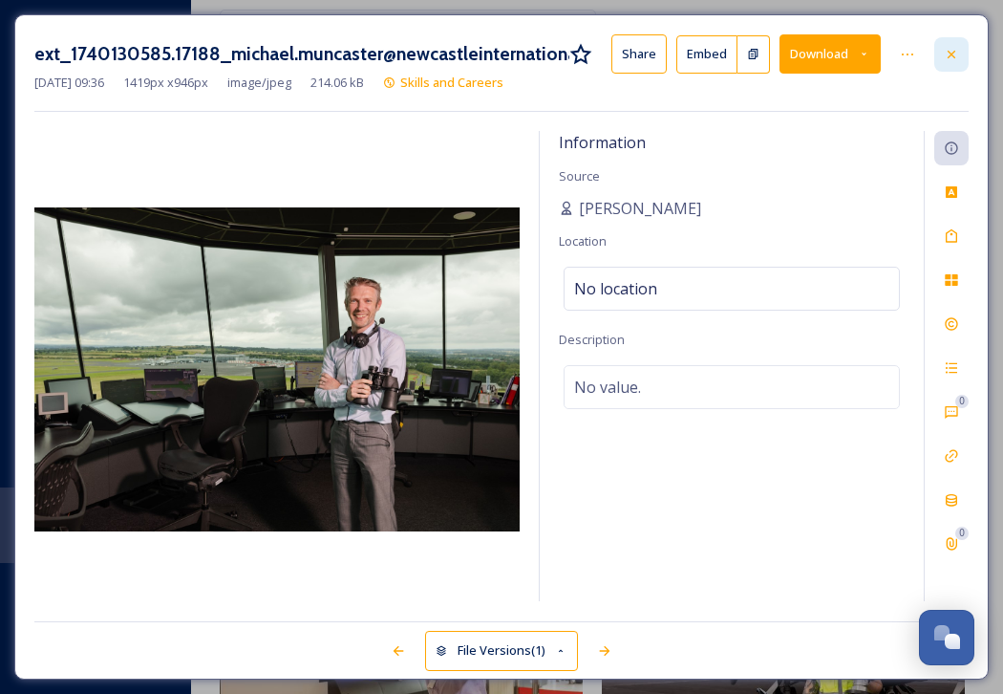
click at [954, 54] on icon at bounding box center [951, 54] width 15 height 15
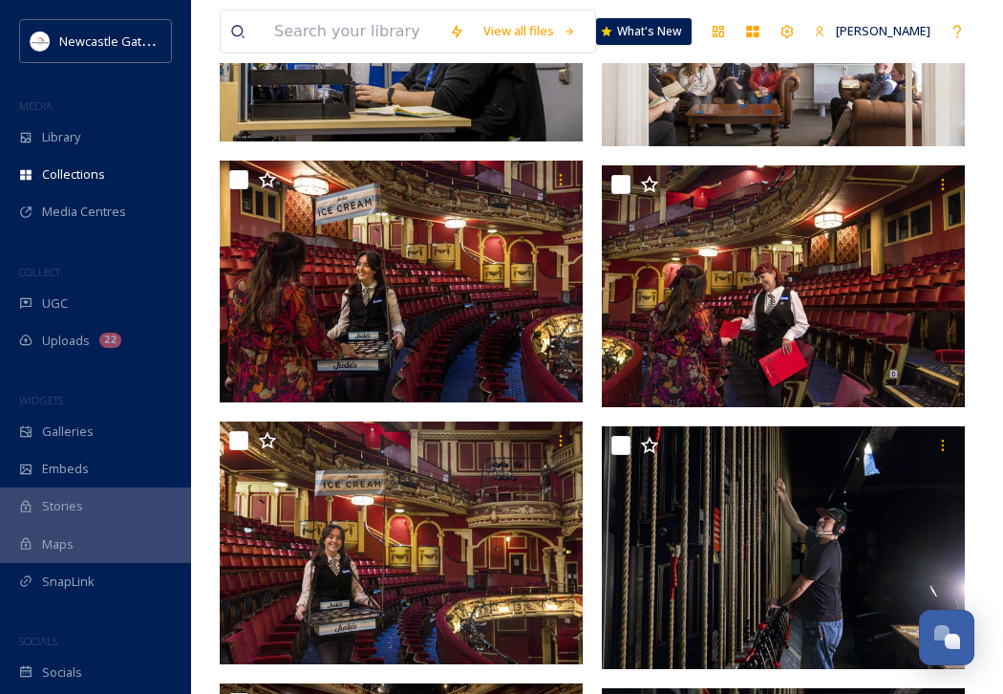
scroll to position [2538, 0]
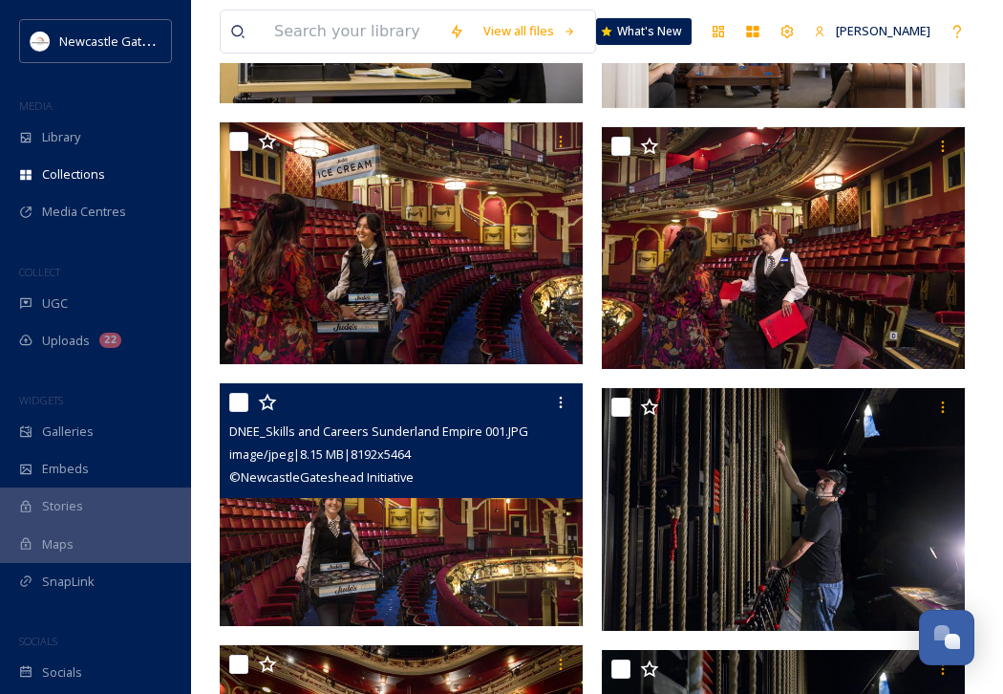
click at [511, 562] on img at bounding box center [401, 504] width 363 height 243
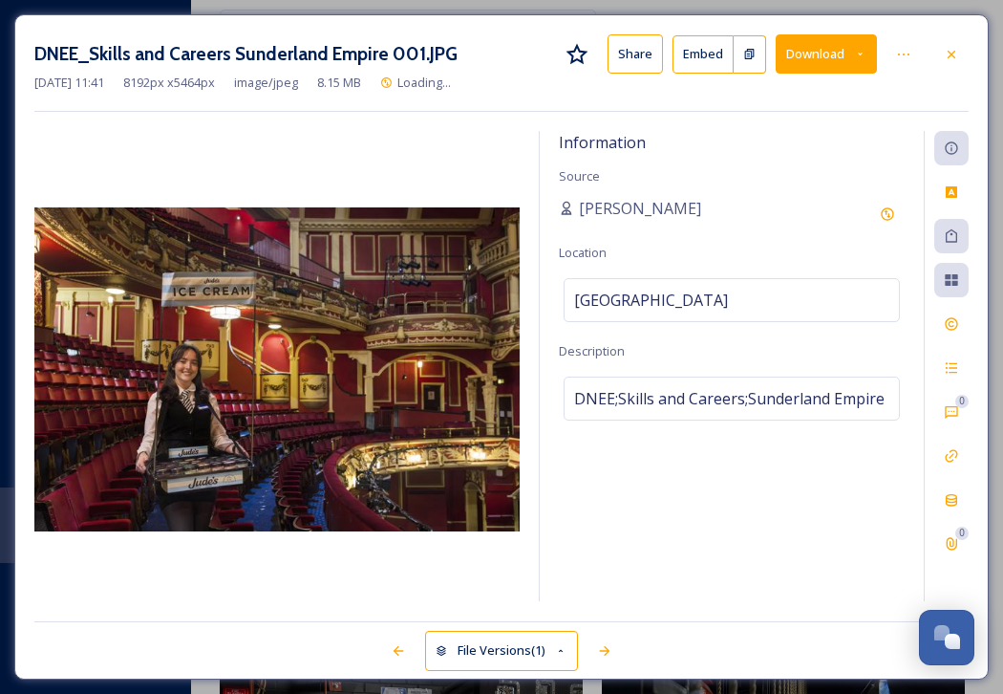
click at [865, 50] on icon at bounding box center [860, 54] width 12 height 12
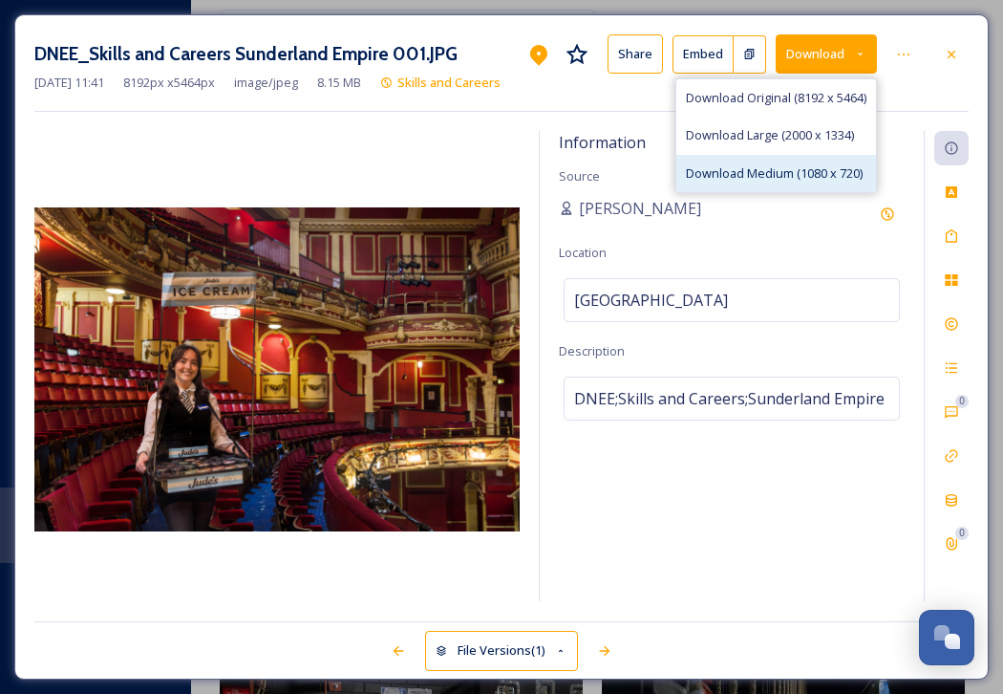
click at [816, 178] on span "Download Medium (1080 x 720)" at bounding box center [774, 173] width 177 height 18
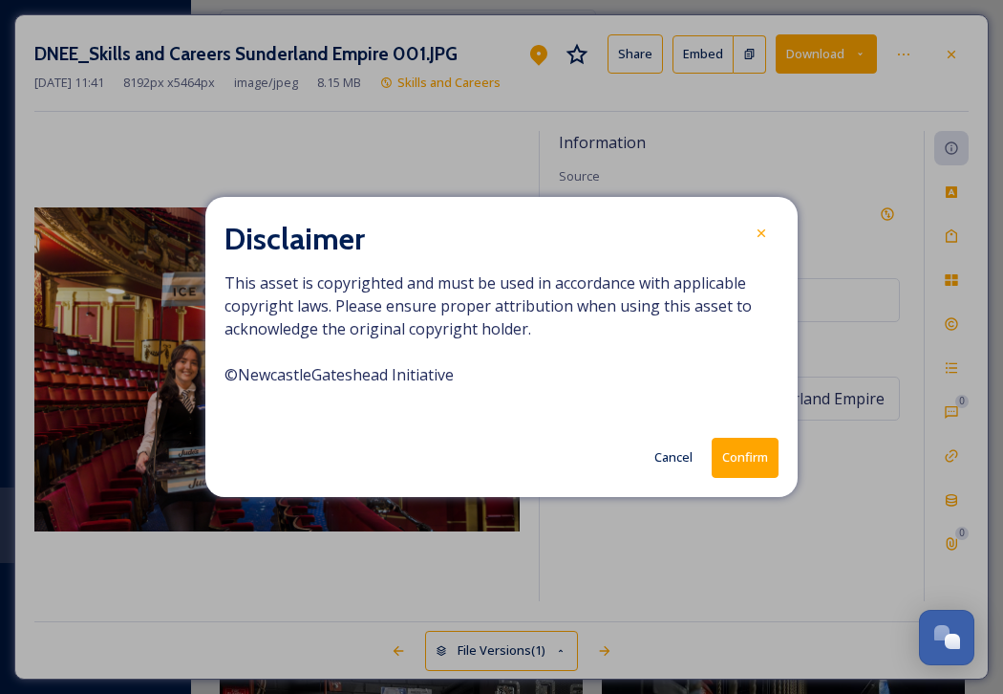
click at [734, 466] on button "Confirm" at bounding box center [745, 457] width 67 height 39
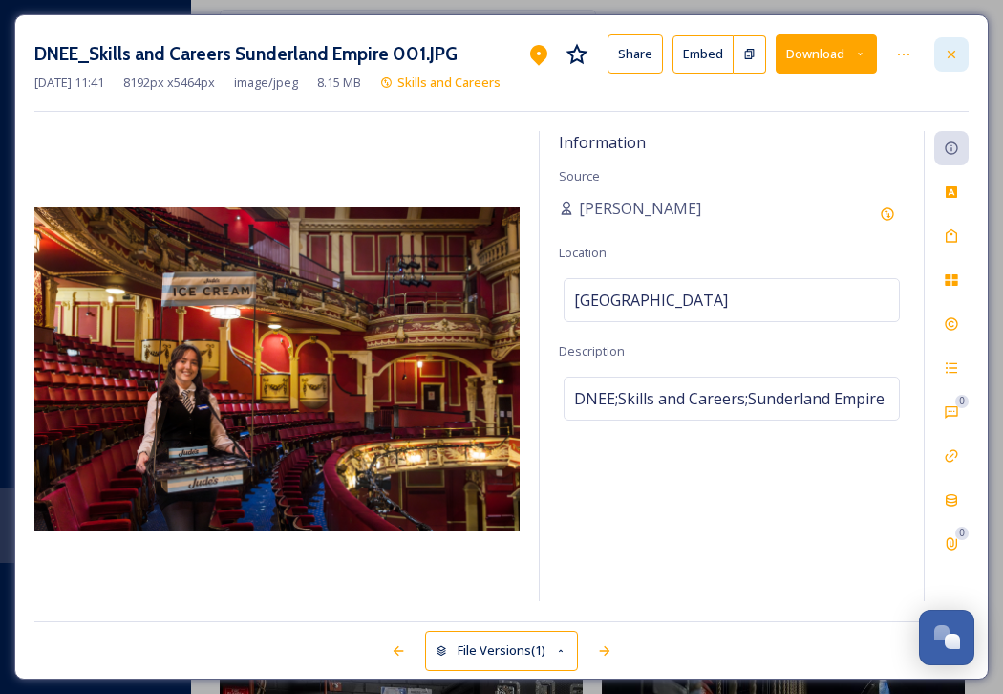
click at [955, 54] on icon at bounding box center [951, 54] width 15 height 15
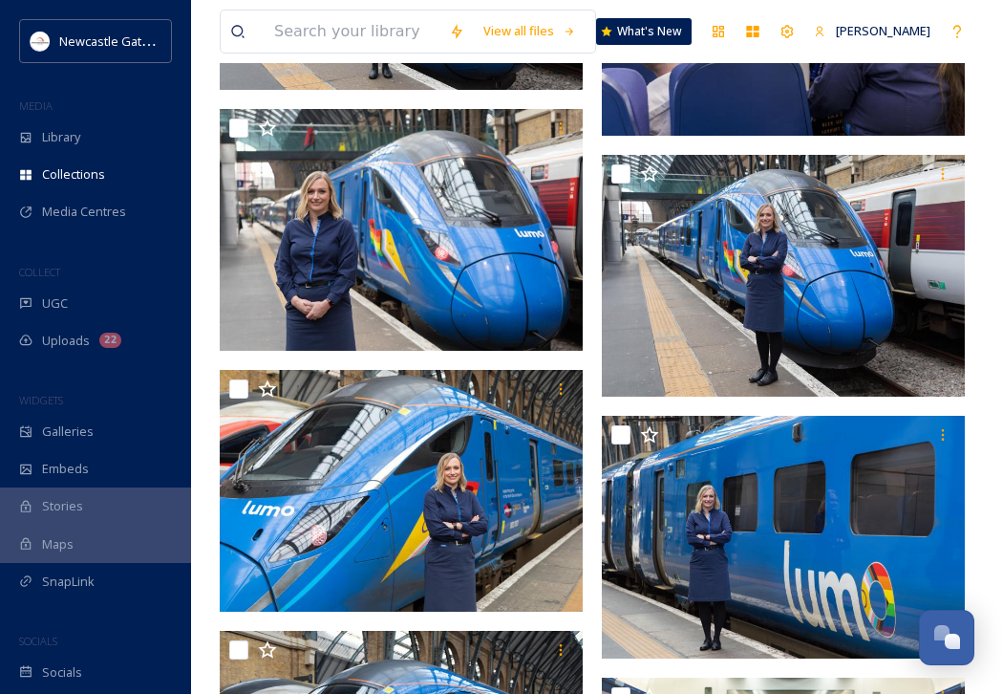
scroll to position [9736, 0]
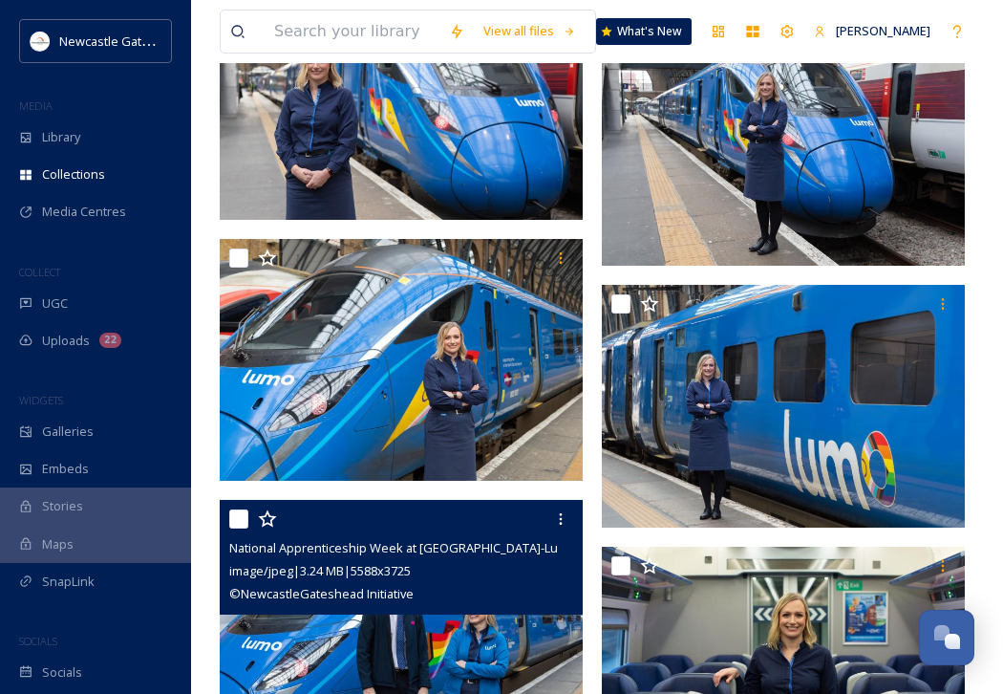
click at [458, 631] on img at bounding box center [401, 621] width 363 height 243
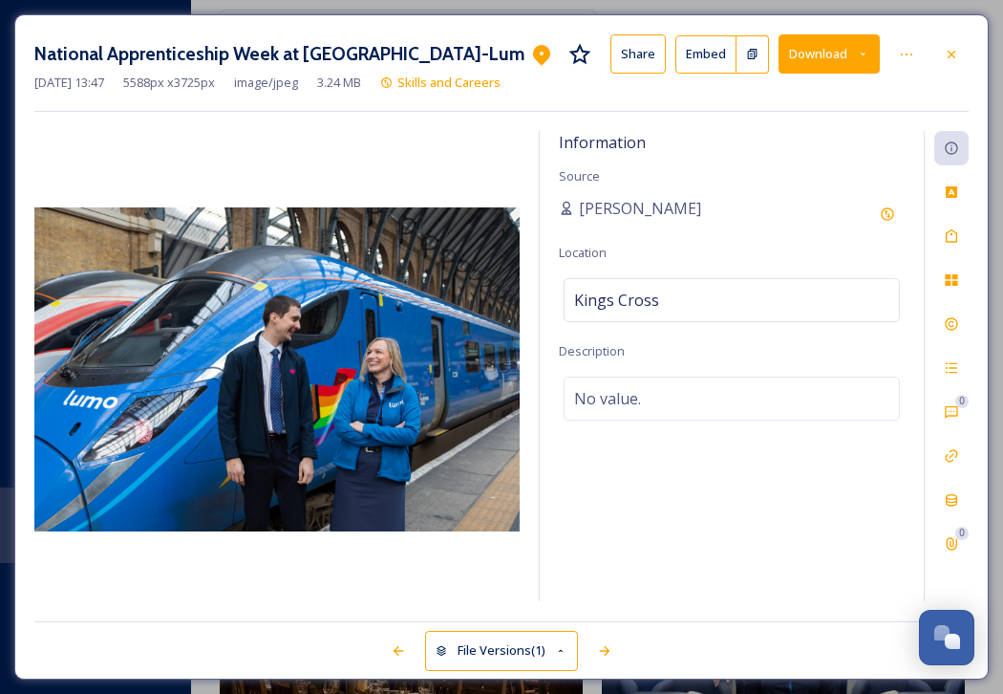
click at [870, 49] on button "Download" at bounding box center [829, 53] width 101 height 39
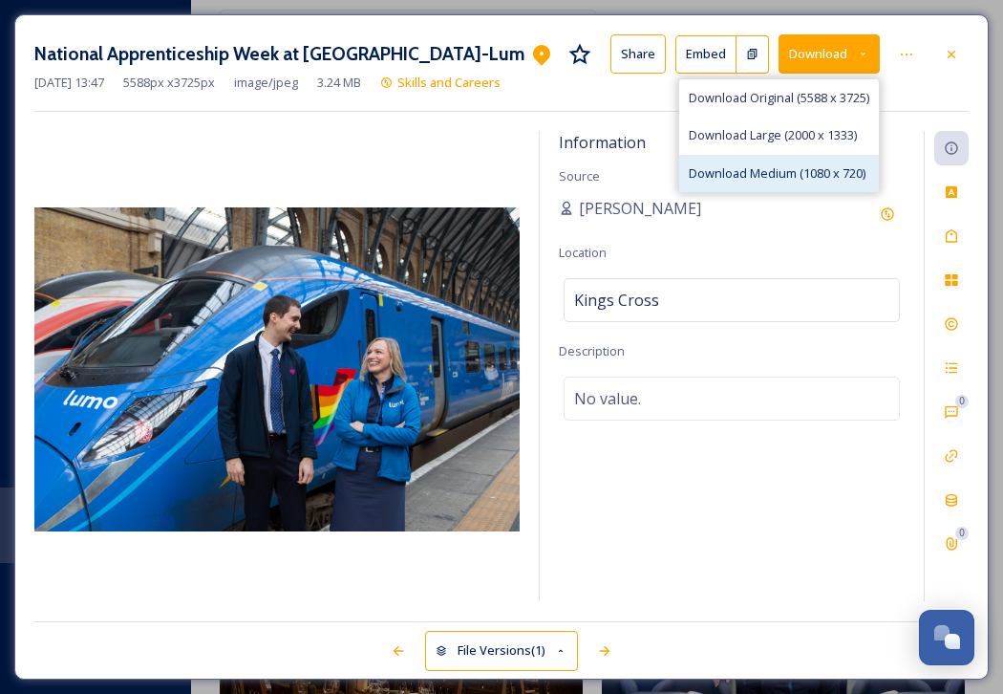
click at [813, 175] on span "Download Medium (1080 x 720)" at bounding box center [777, 173] width 177 height 18
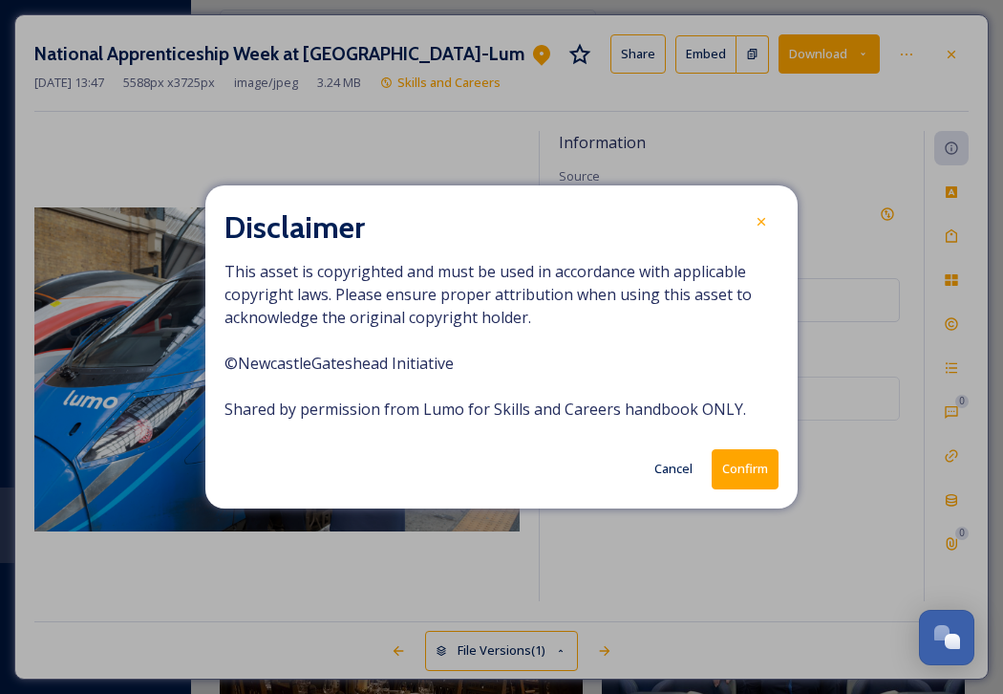
click at [722, 464] on button "Confirm" at bounding box center [745, 468] width 67 height 39
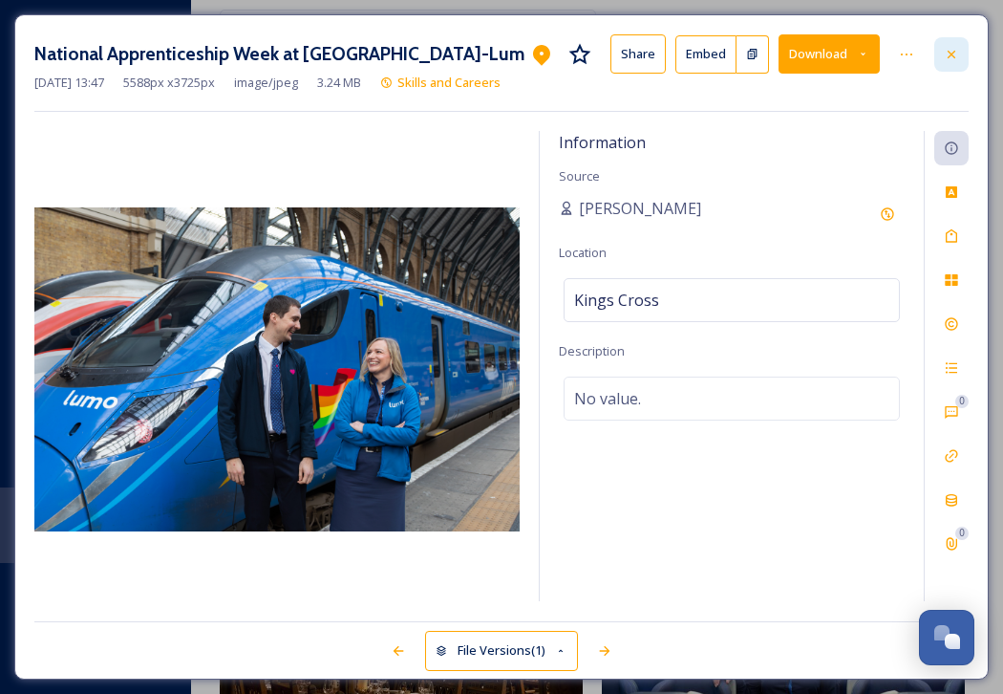
click at [955, 58] on icon at bounding box center [951, 54] width 15 height 15
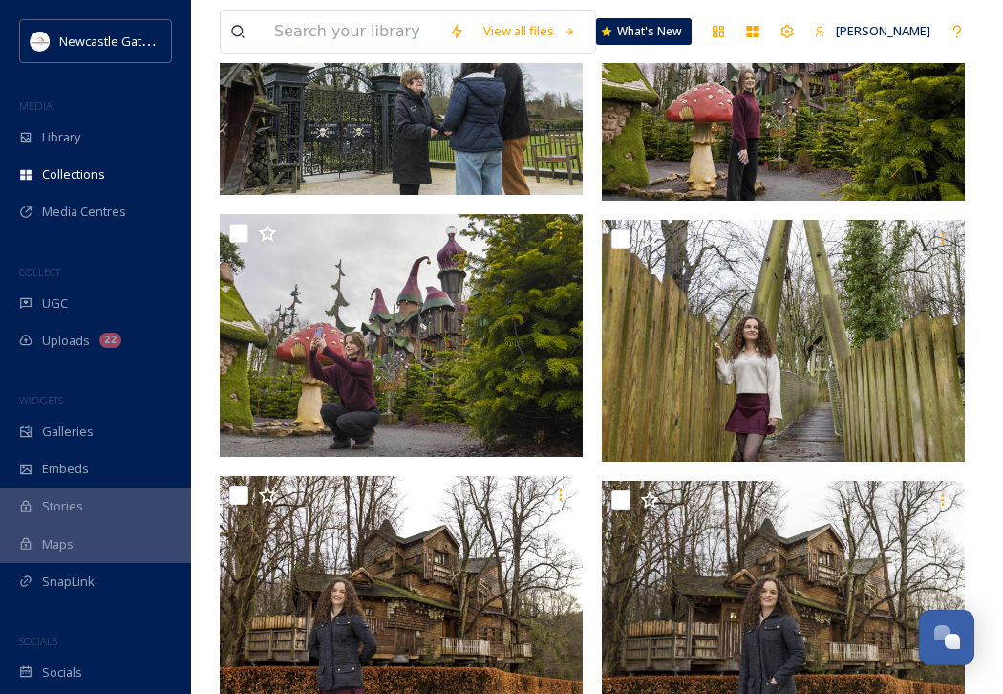
scroll to position [4004, 0]
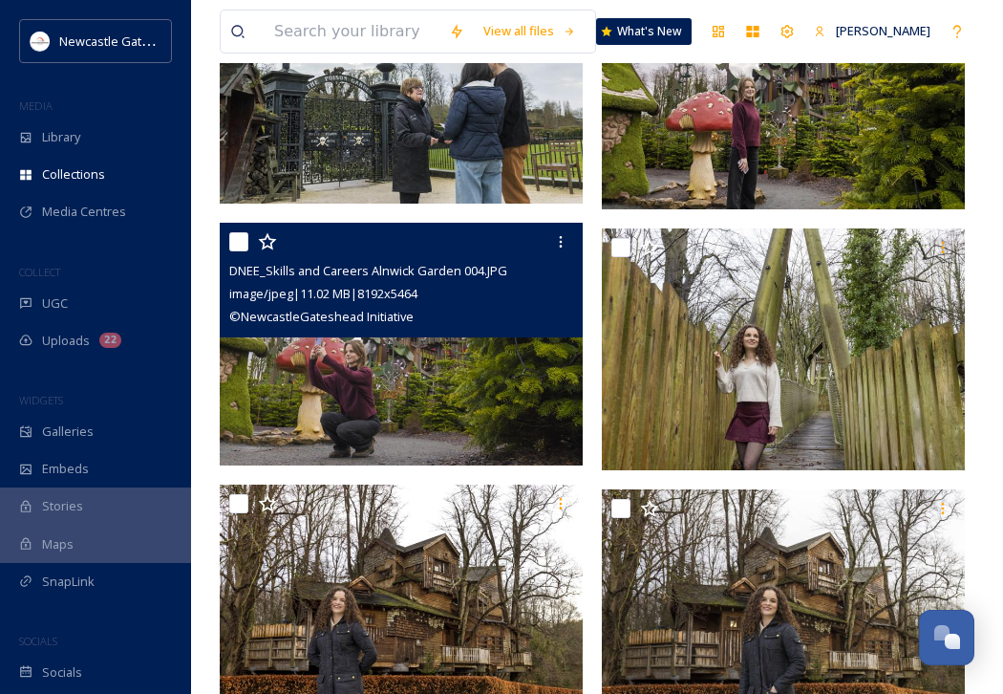
click at [495, 368] on img at bounding box center [401, 344] width 363 height 243
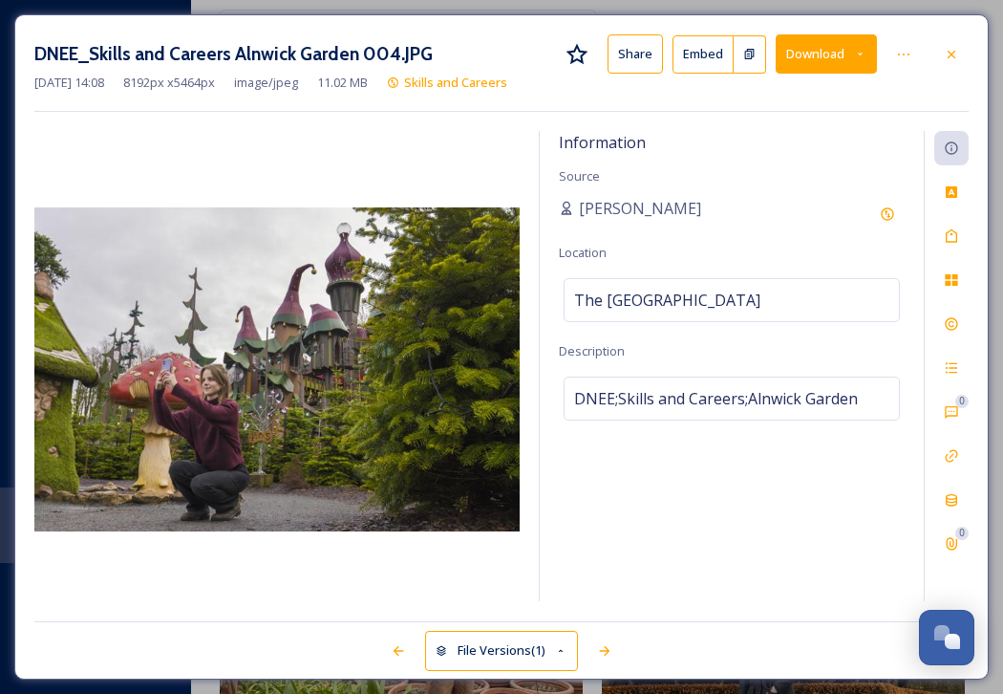
click at [871, 47] on button "Download" at bounding box center [826, 53] width 101 height 39
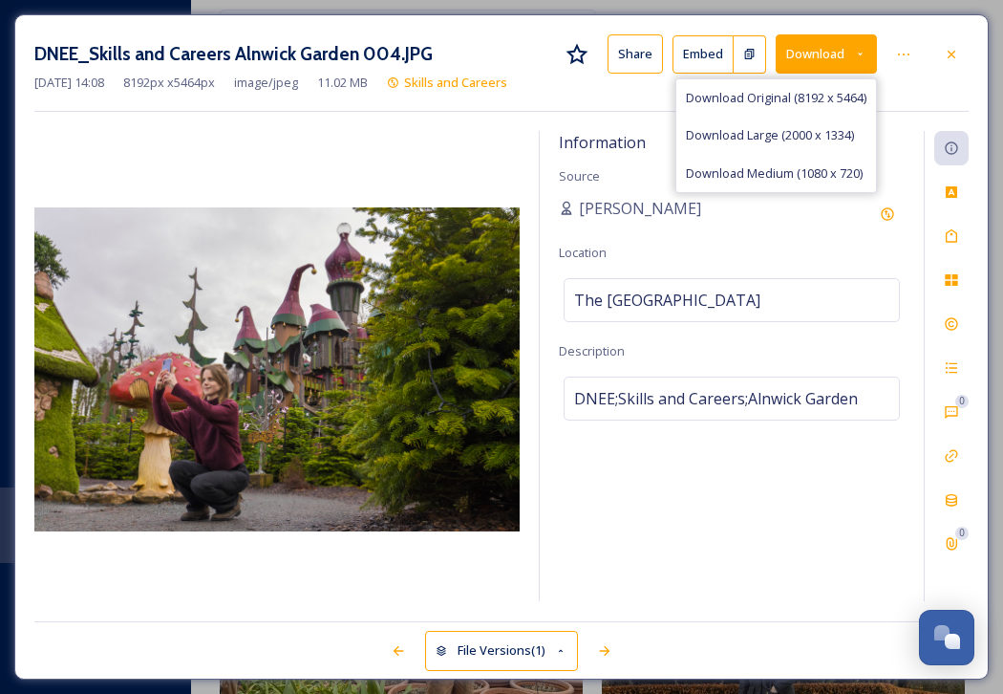
click at [822, 174] on span "Download Medium (1080 x 720)" at bounding box center [774, 173] width 177 height 18
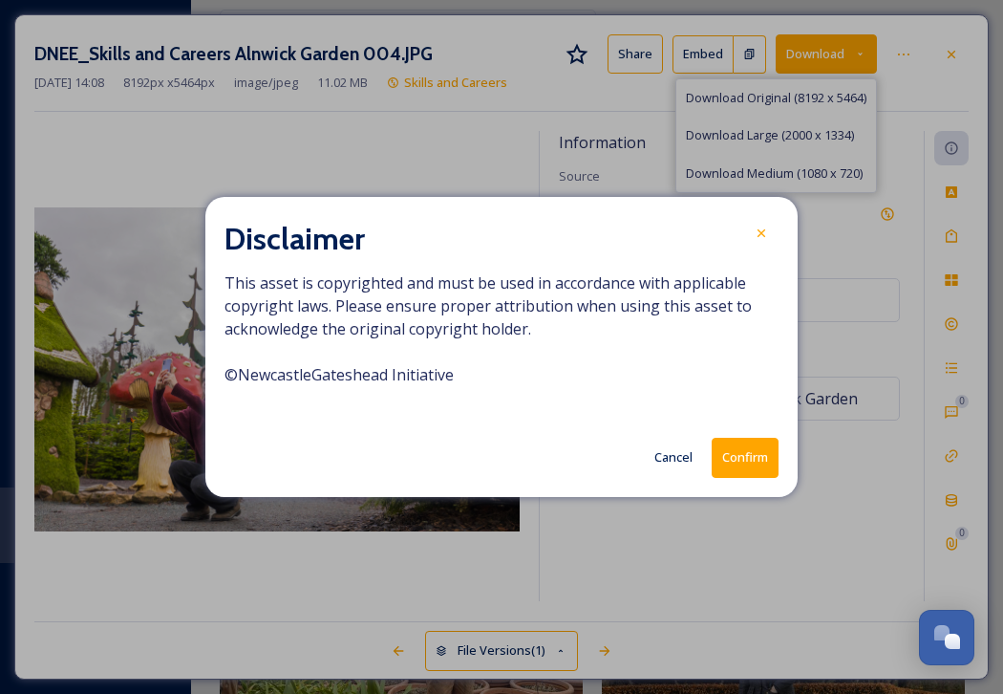
click at [738, 461] on button "Confirm" at bounding box center [745, 457] width 67 height 39
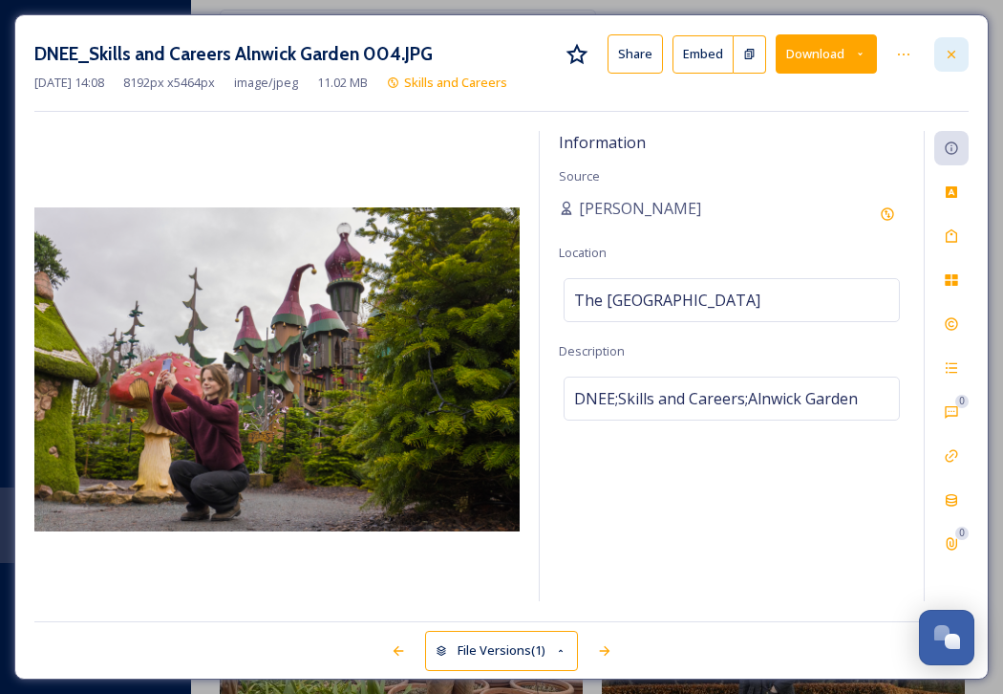
click at [949, 56] on icon at bounding box center [952, 54] width 8 height 8
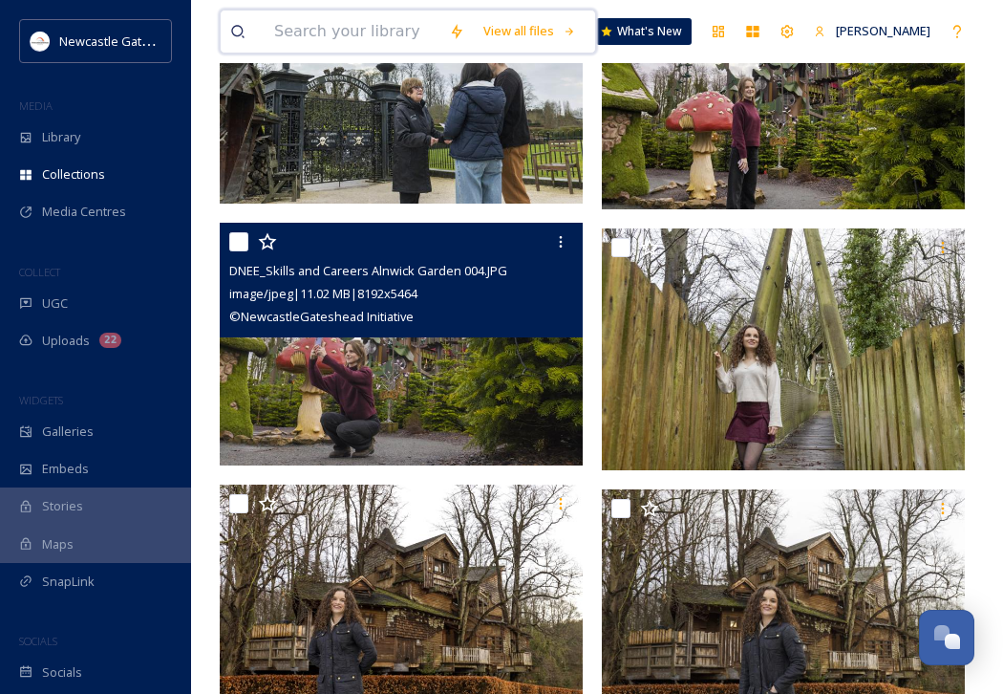
click at [331, 31] on input at bounding box center [352, 32] width 175 height 42
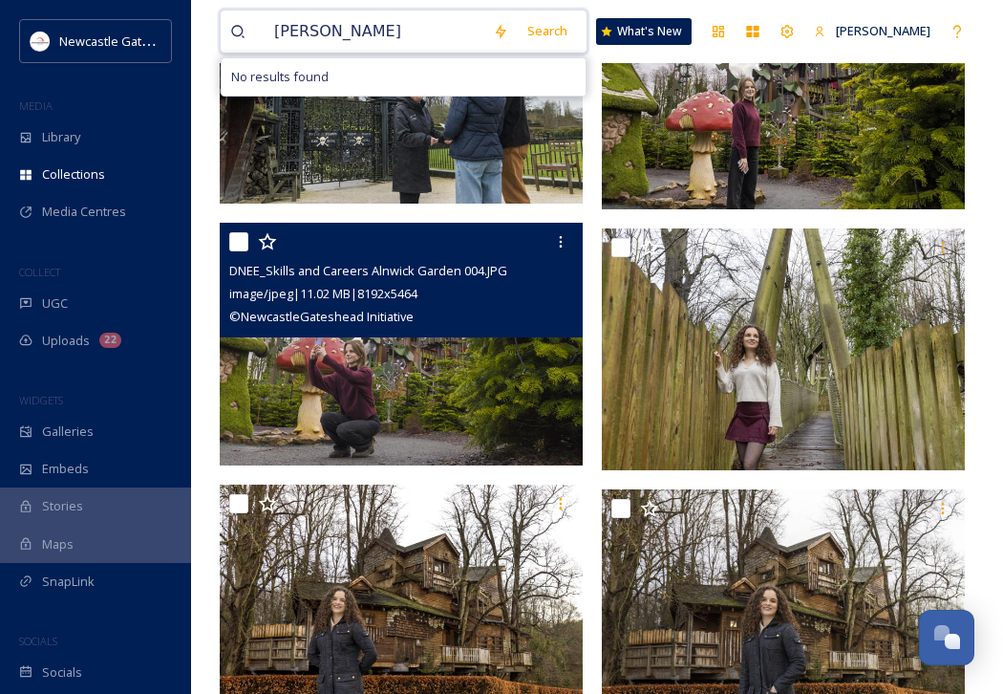
type input "[PERSON_NAME]"
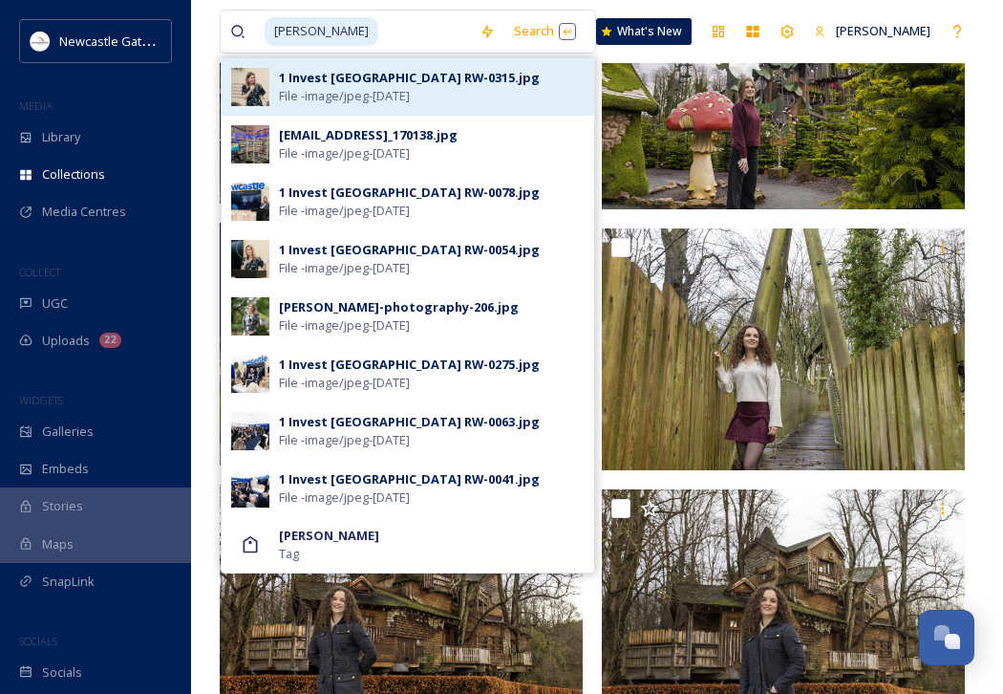
click at [375, 85] on div "1 Invest [GEOGRAPHIC_DATA] RW-0315.jpg" at bounding box center [409, 78] width 261 height 18
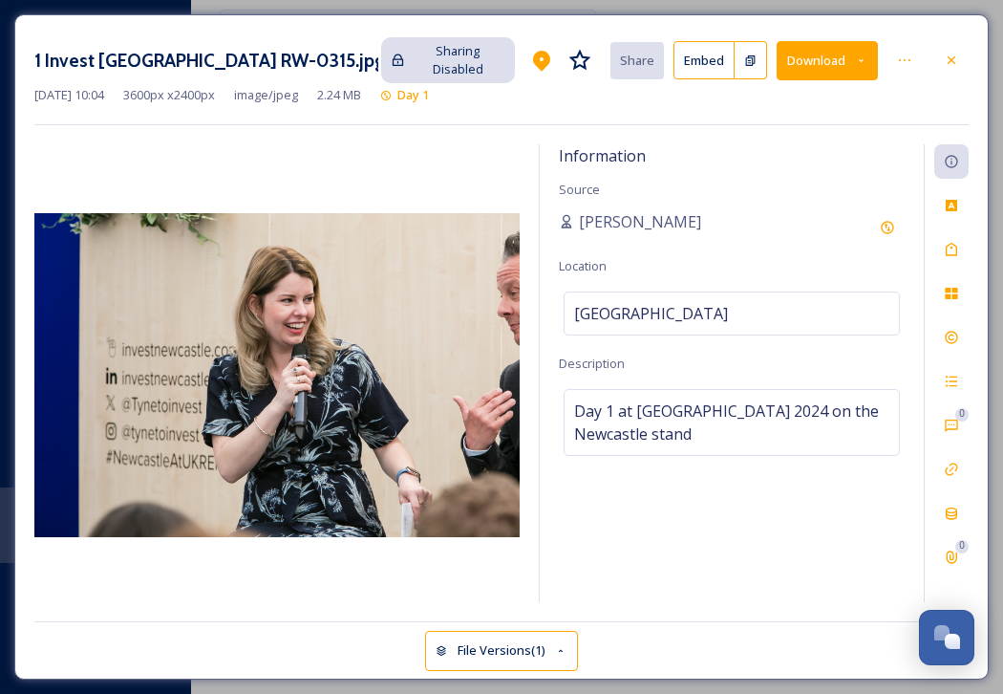
click at [857, 59] on button "Download" at bounding box center [827, 60] width 101 height 39
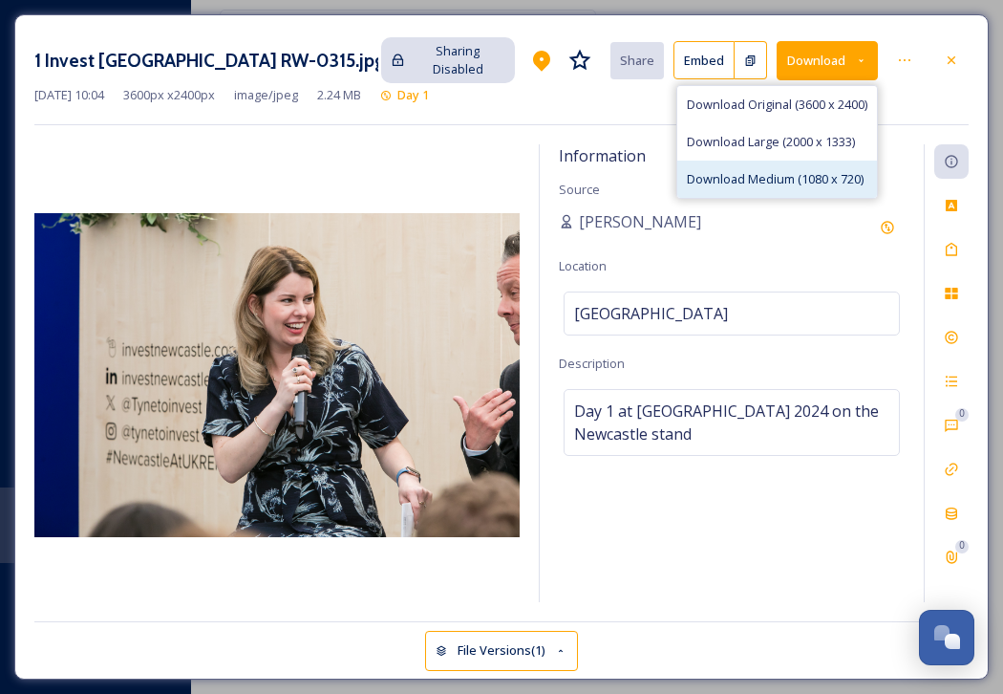
click at [810, 170] on span "Download Medium (1080 x 720)" at bounding box center [775, 179] width 177 height 18
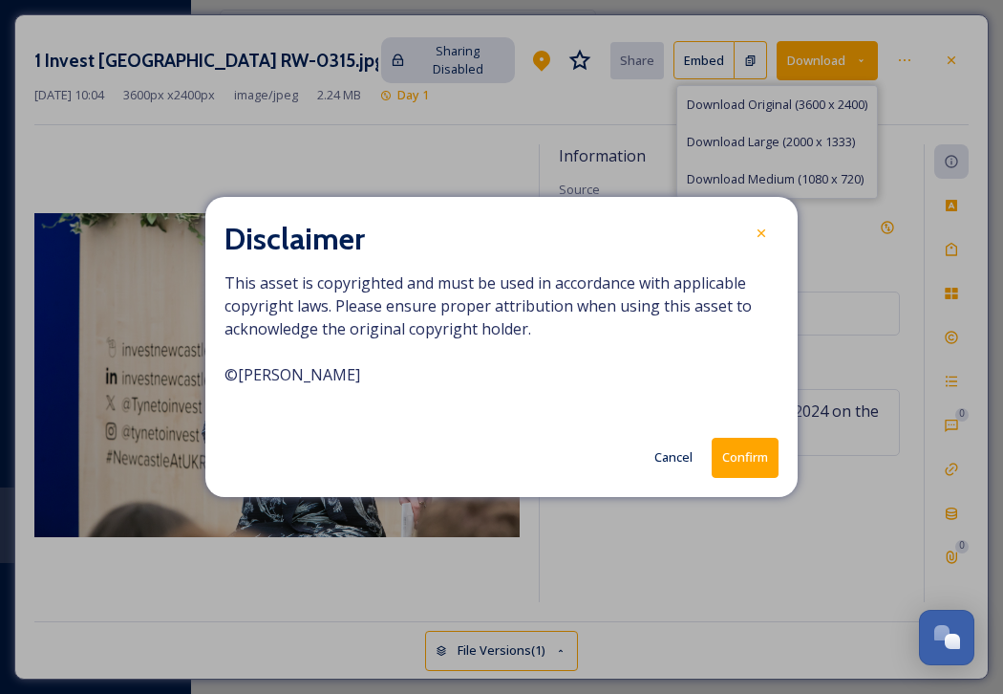
click at [751, 473] on button "Confirm" at bounding box center [745, 457] width 67 height 39
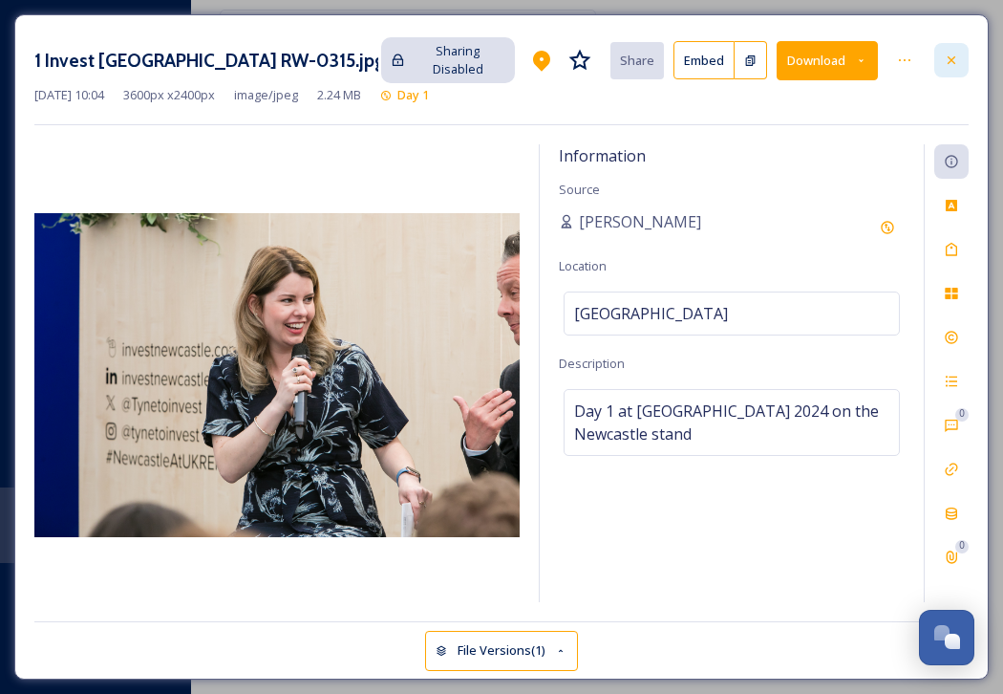
click at [956, 53] on icon at bounding box center [951, 60] width 15 height 15
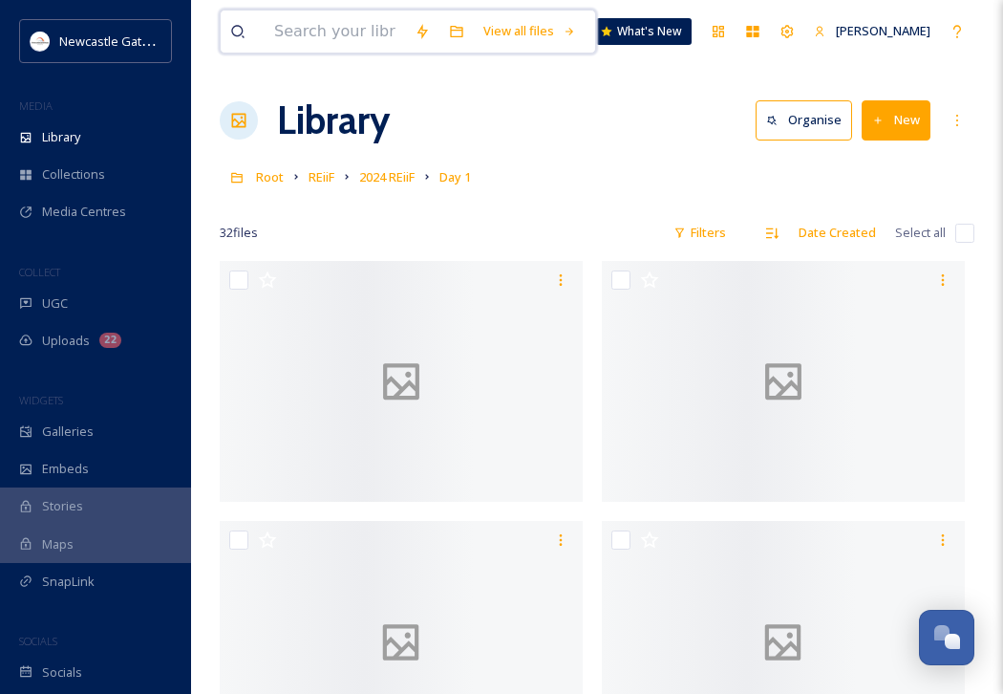
click at [307, 35] on input at bounding box center [335, 32] width 140 height 42
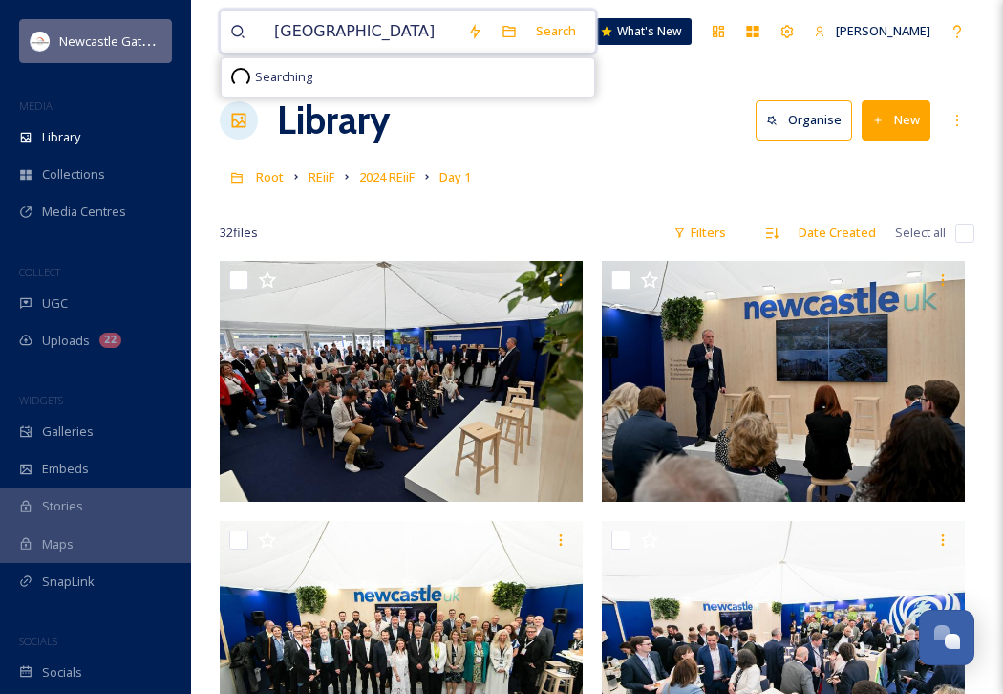
drag, startPoint x: 393, startPoint y: 34, endPoint x: 110, endPoint y: 22, distance: 283.1
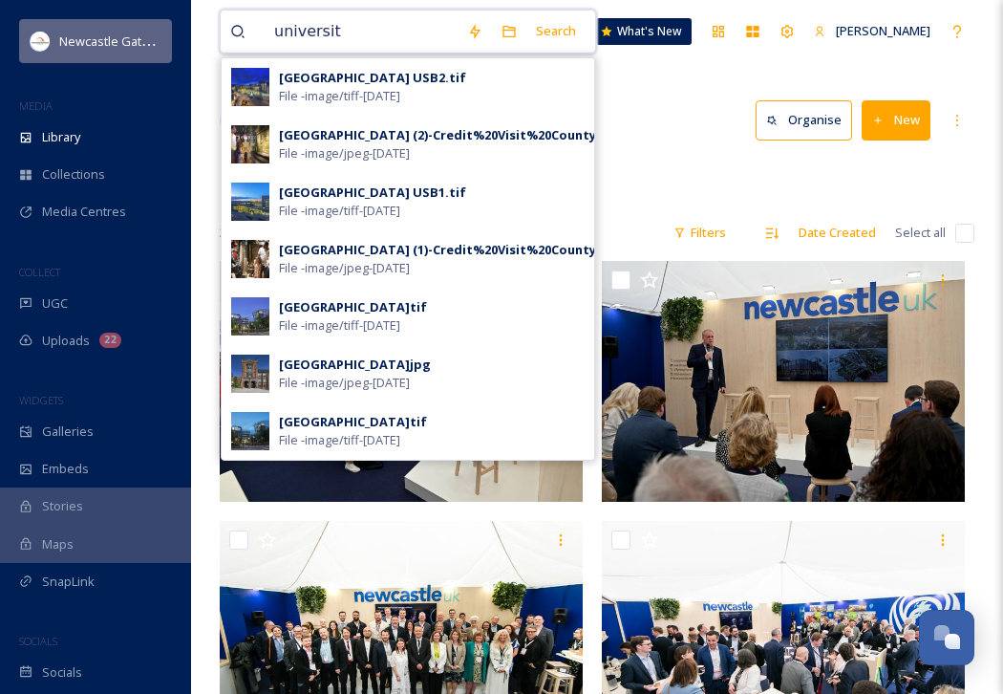
type input "university"
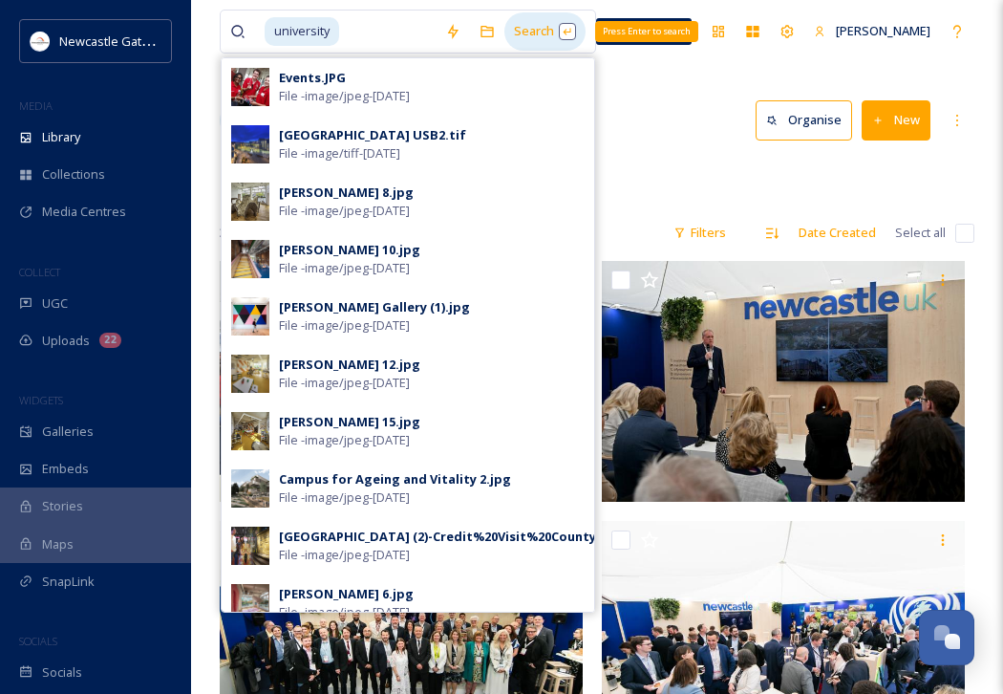
click at [586, 32] on div "Search Press Enter to search" at bounding box center [544, 30] width 81 height 37
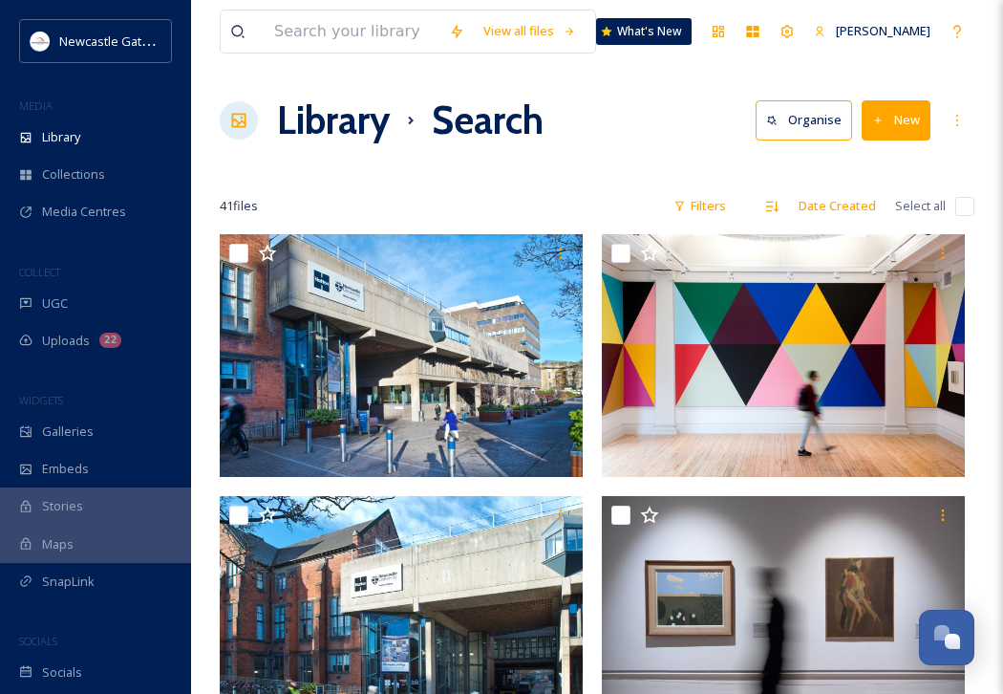
click at [961, 161] on div at bounding box center [597, 168] width 755 height 19
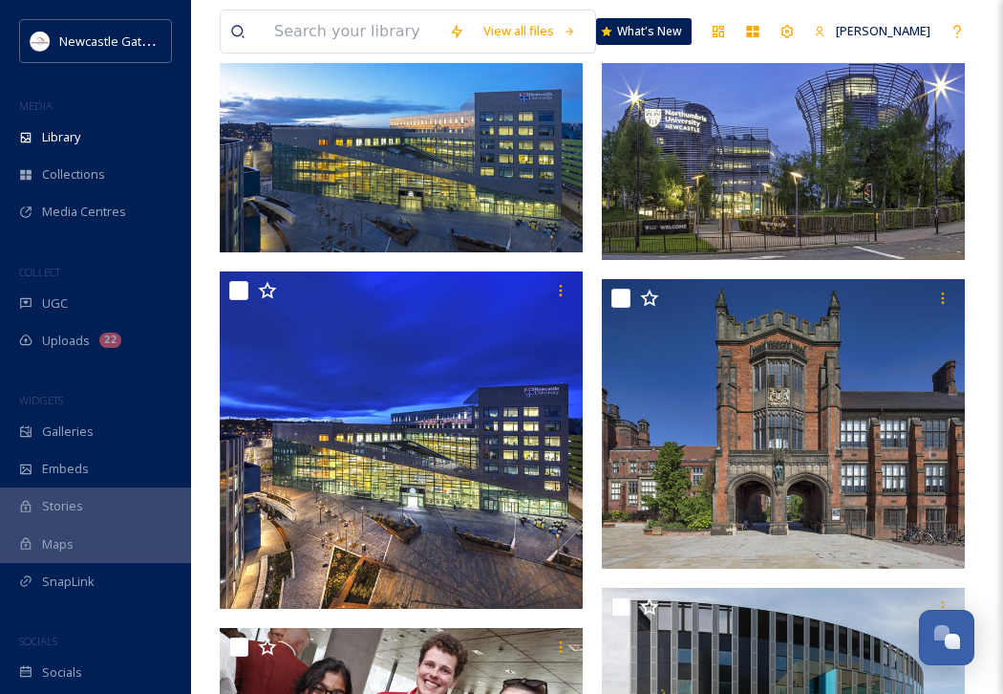
scroll to position [5319, 0]
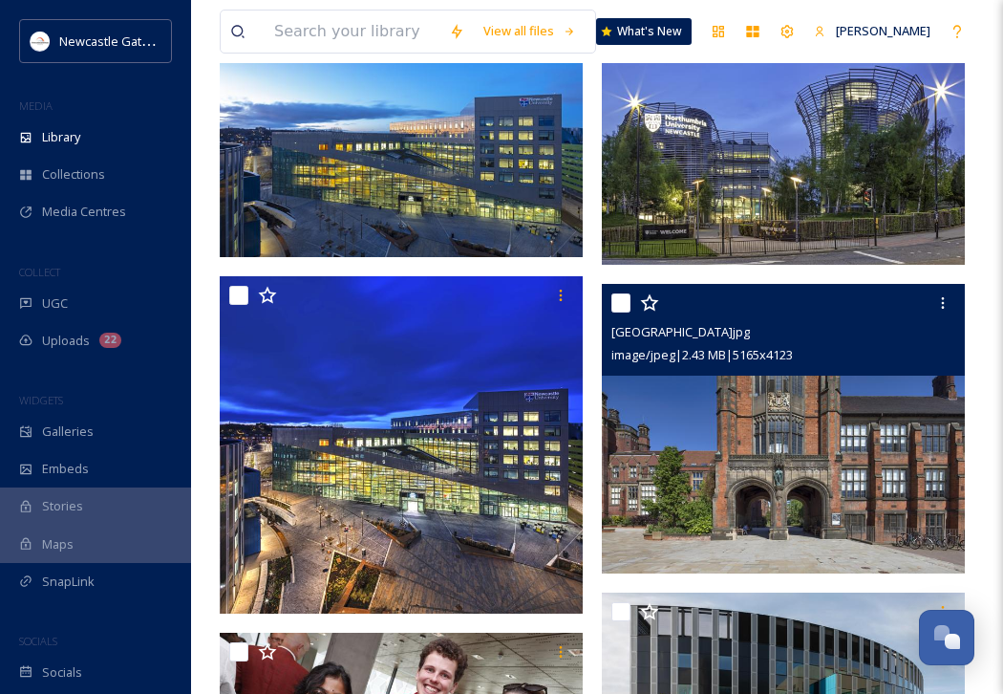
click at [796, 447] on img at bounding box center [783, 428] width 363 height 289
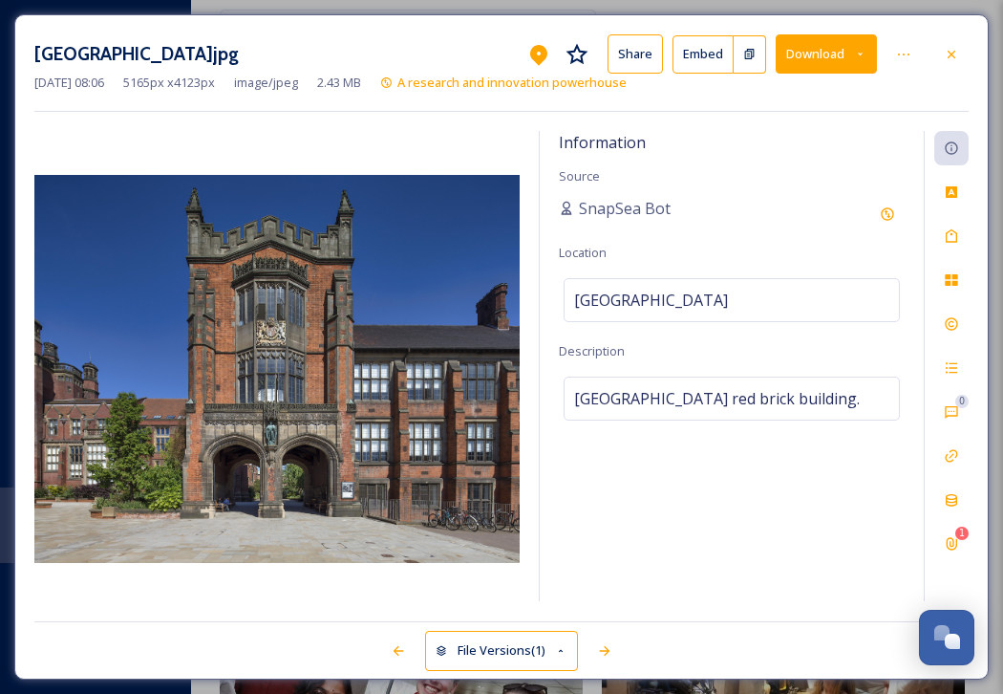
click at [868, 46] on button "Download" at bounding box center [826, 53] width 101 height 39
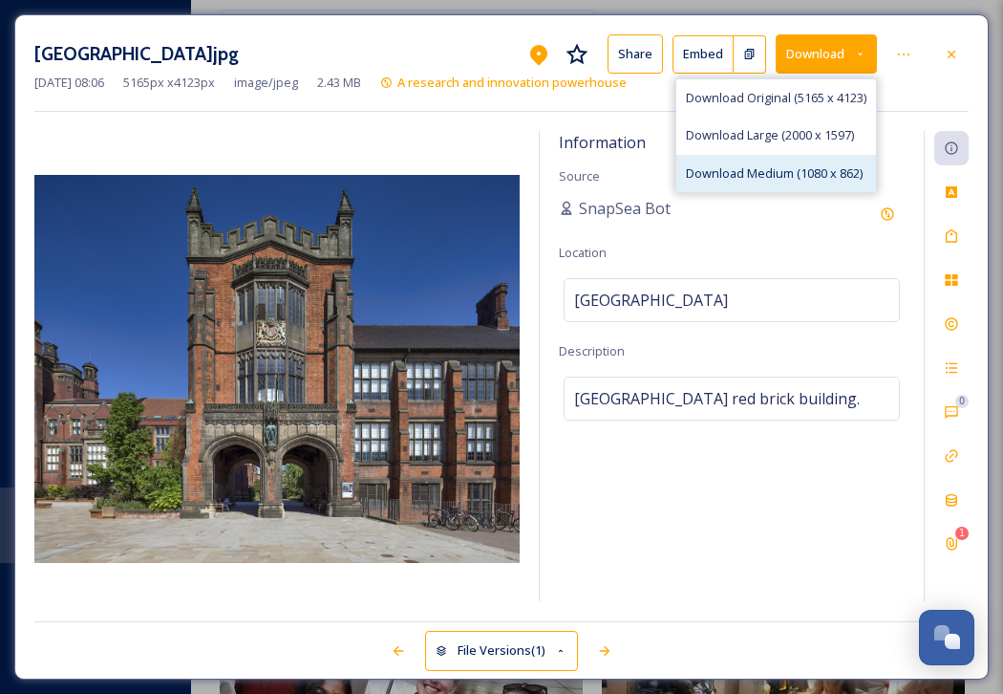
click at [802, 164] on span "Download Medium (1080 x 862)" at bounding box center [774, 173] width 177 height 18
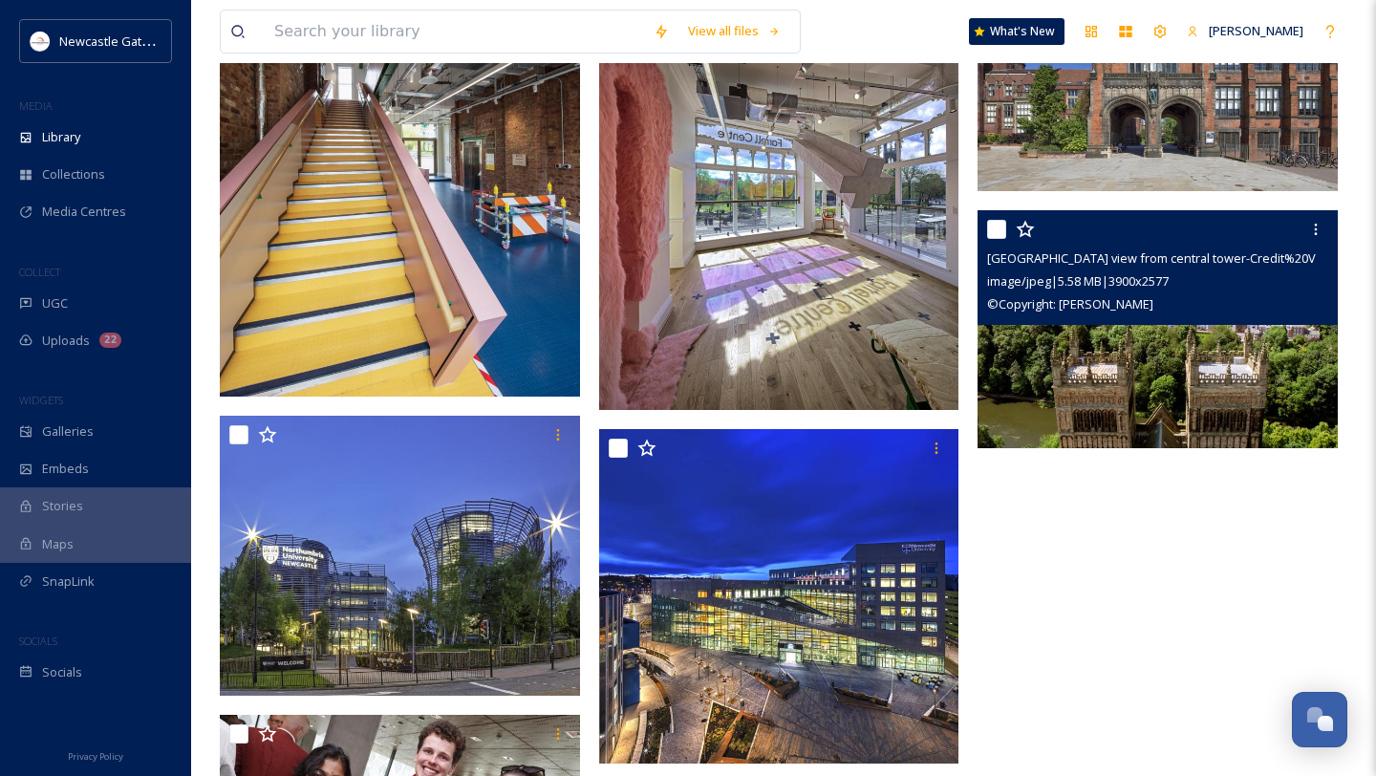
scroll to position [3403, 0]
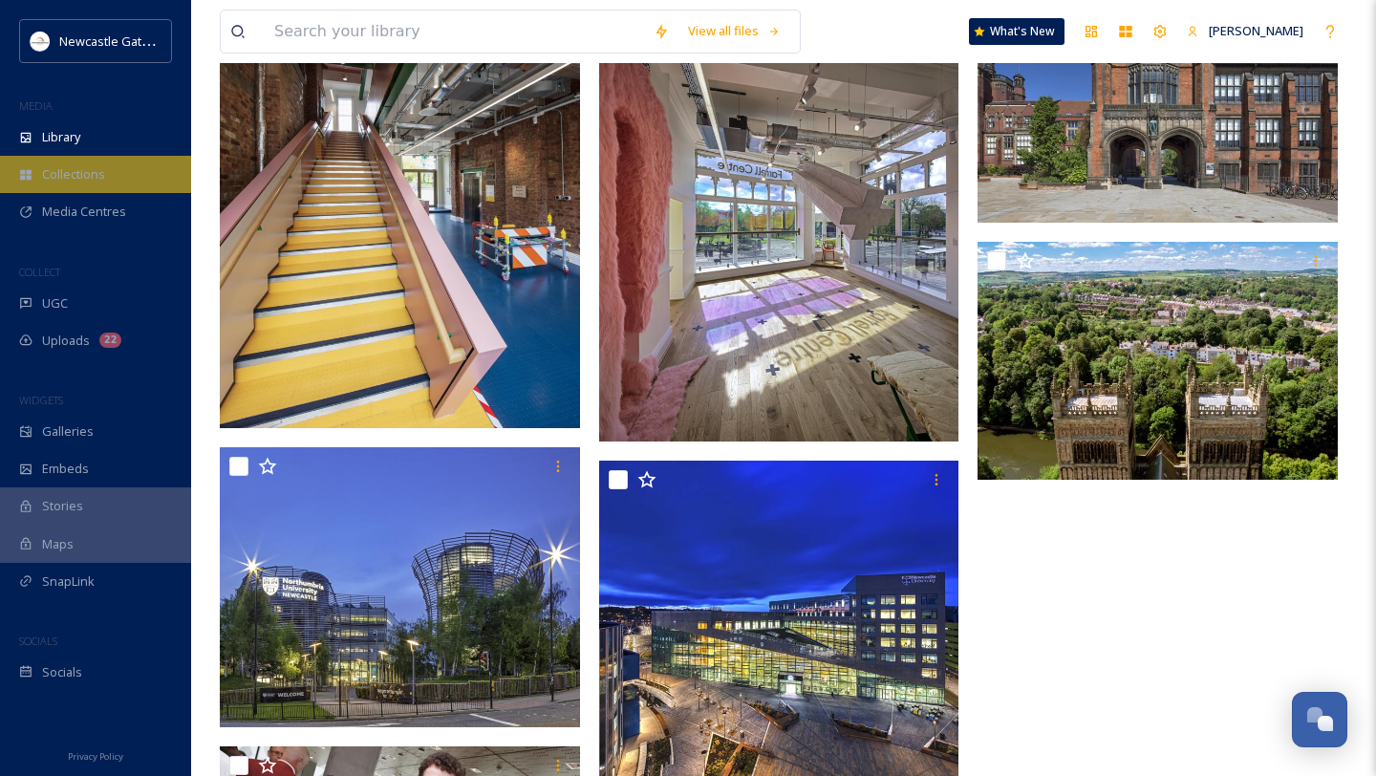
click at [64, 173] on span "Collections" at bounding box center [73, 174] width 63 height 18
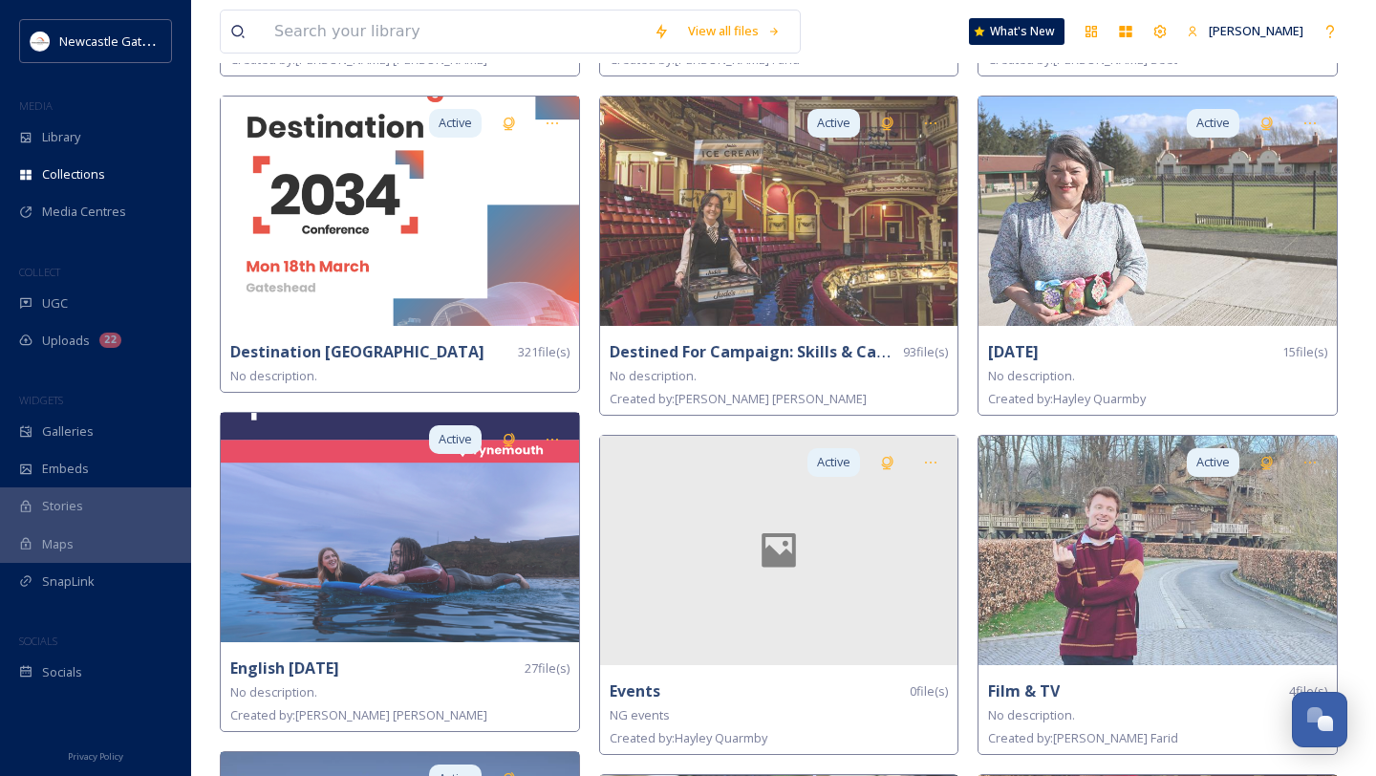
scroll to position [1147, 0]
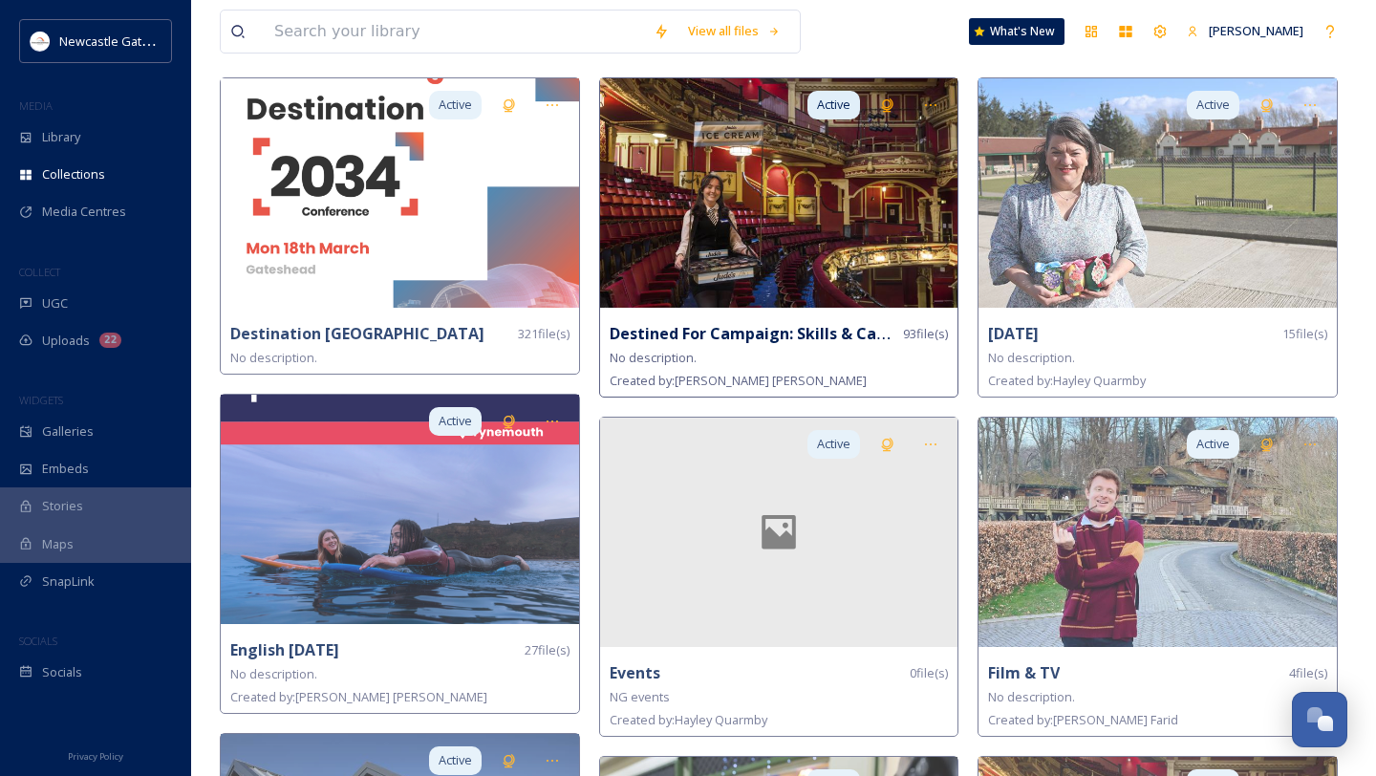
click at [753, 216] on img at bounding box center [779, 192] width 358 height 229
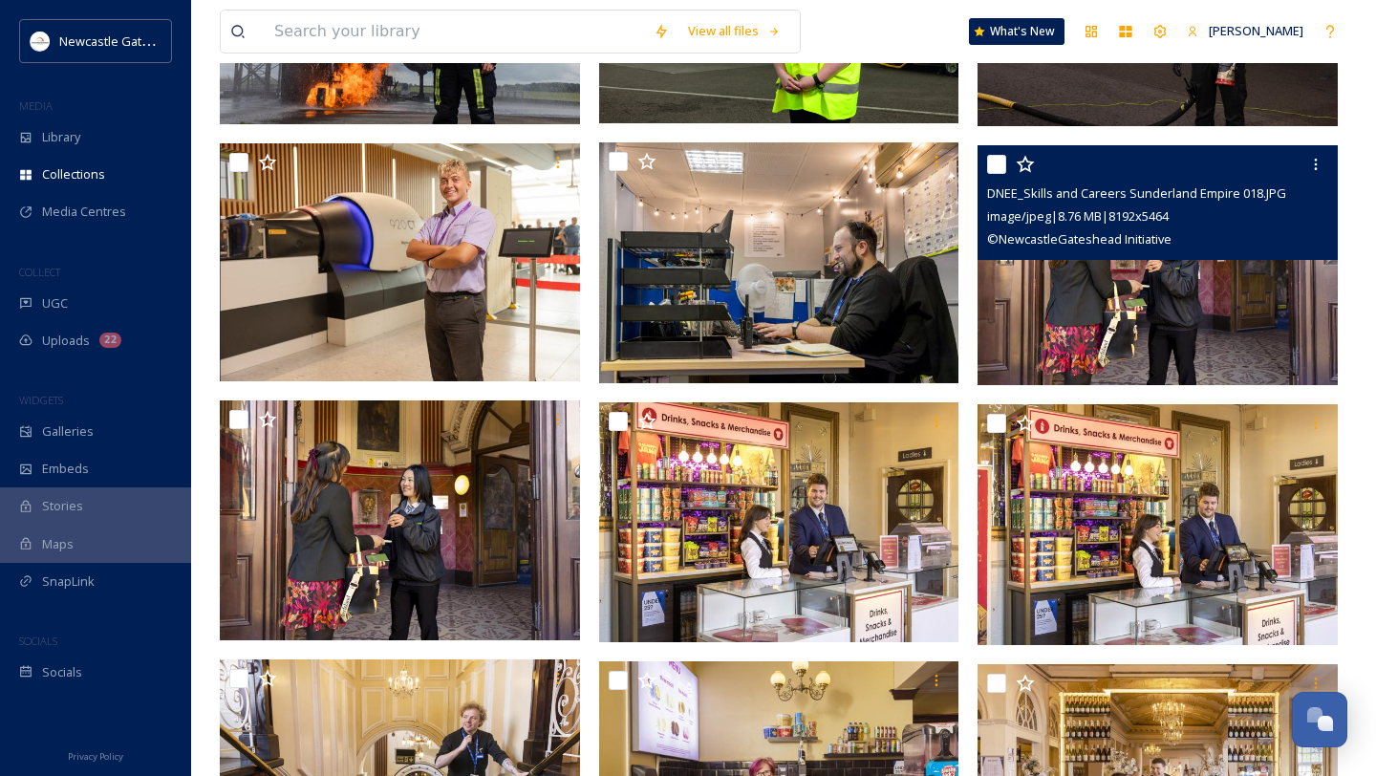
scroll to position [726, 0]
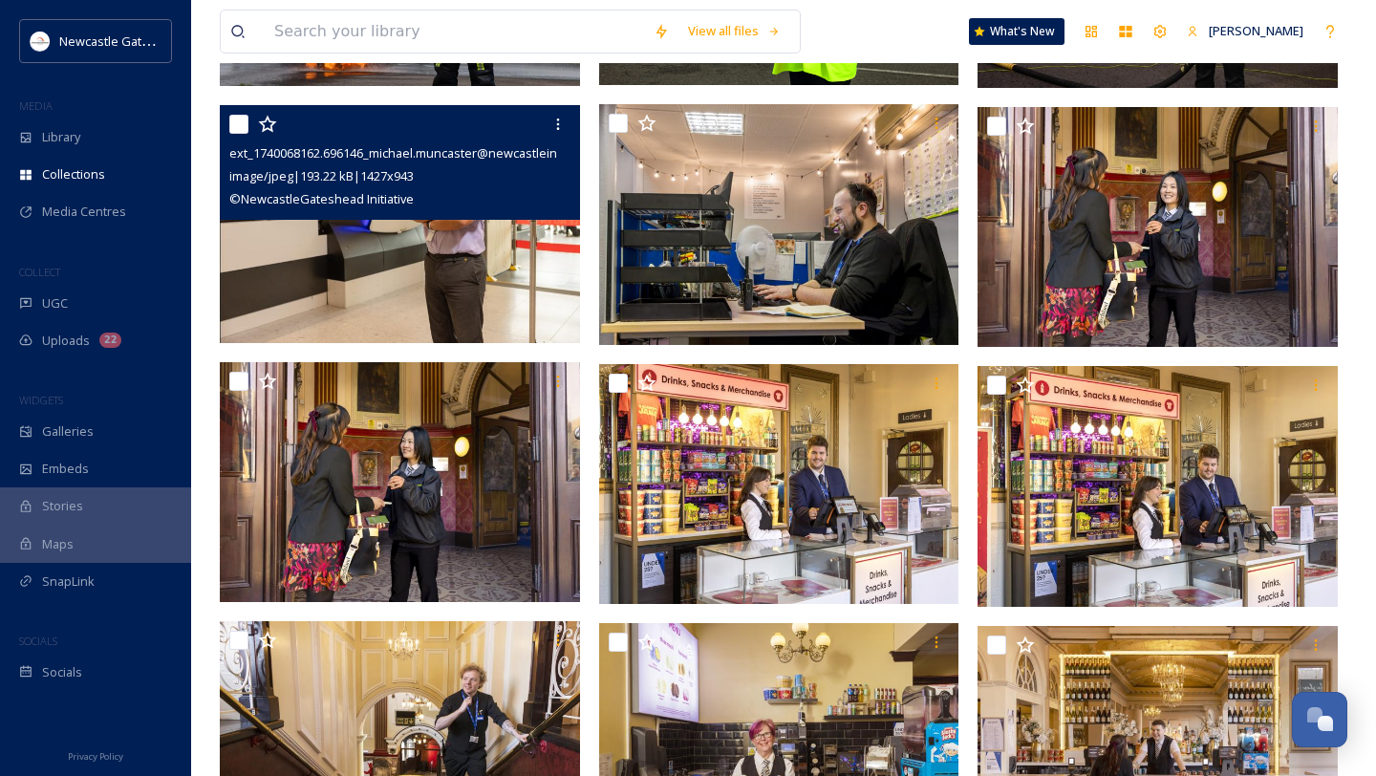
click at [434, 301] on img at bounding box center [400, 223] width 360 height 238
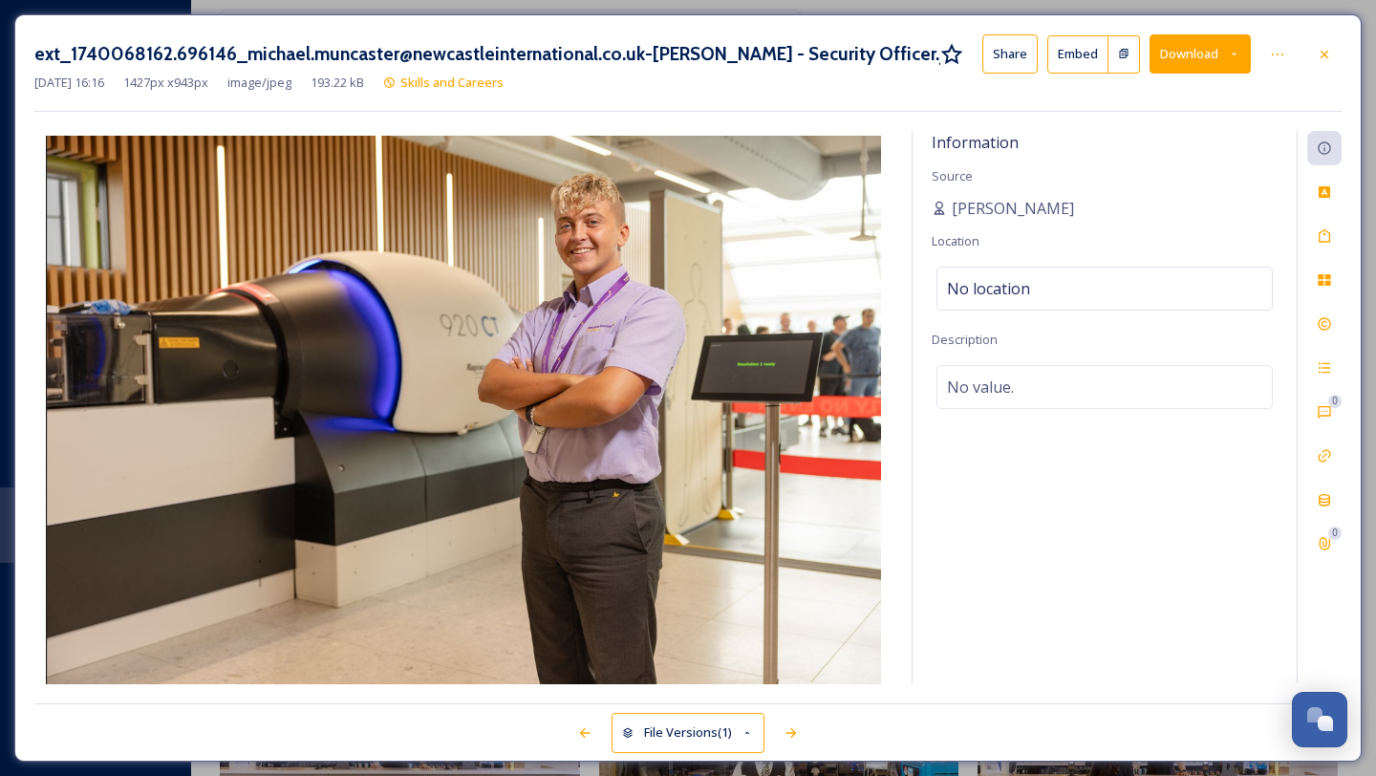
click at [1002, 50] on button "Download" at bounding box center [1199, 53] width 101 height 39
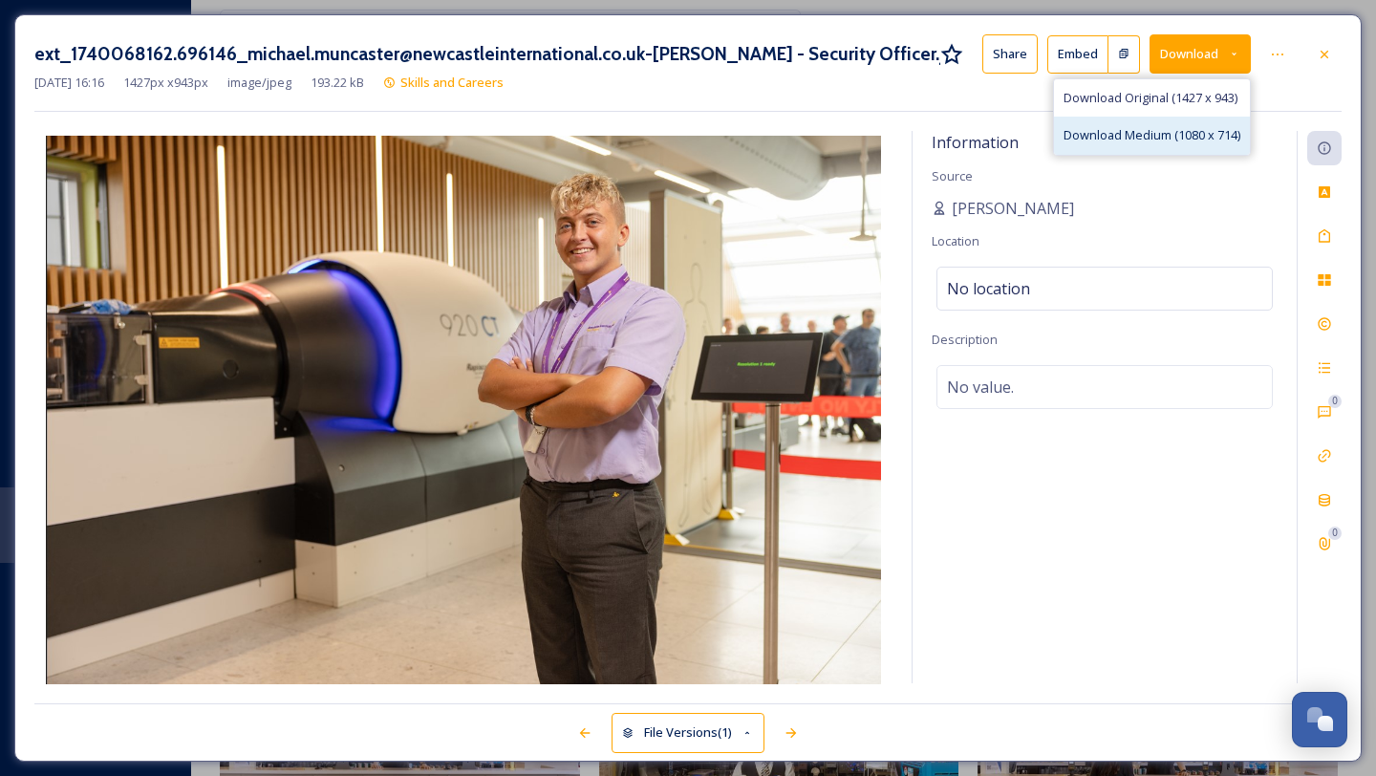
click at [1002, 135] on span "Download Medium (1080 x 714)" at bounding box center [1151, 135] width 177 height 18
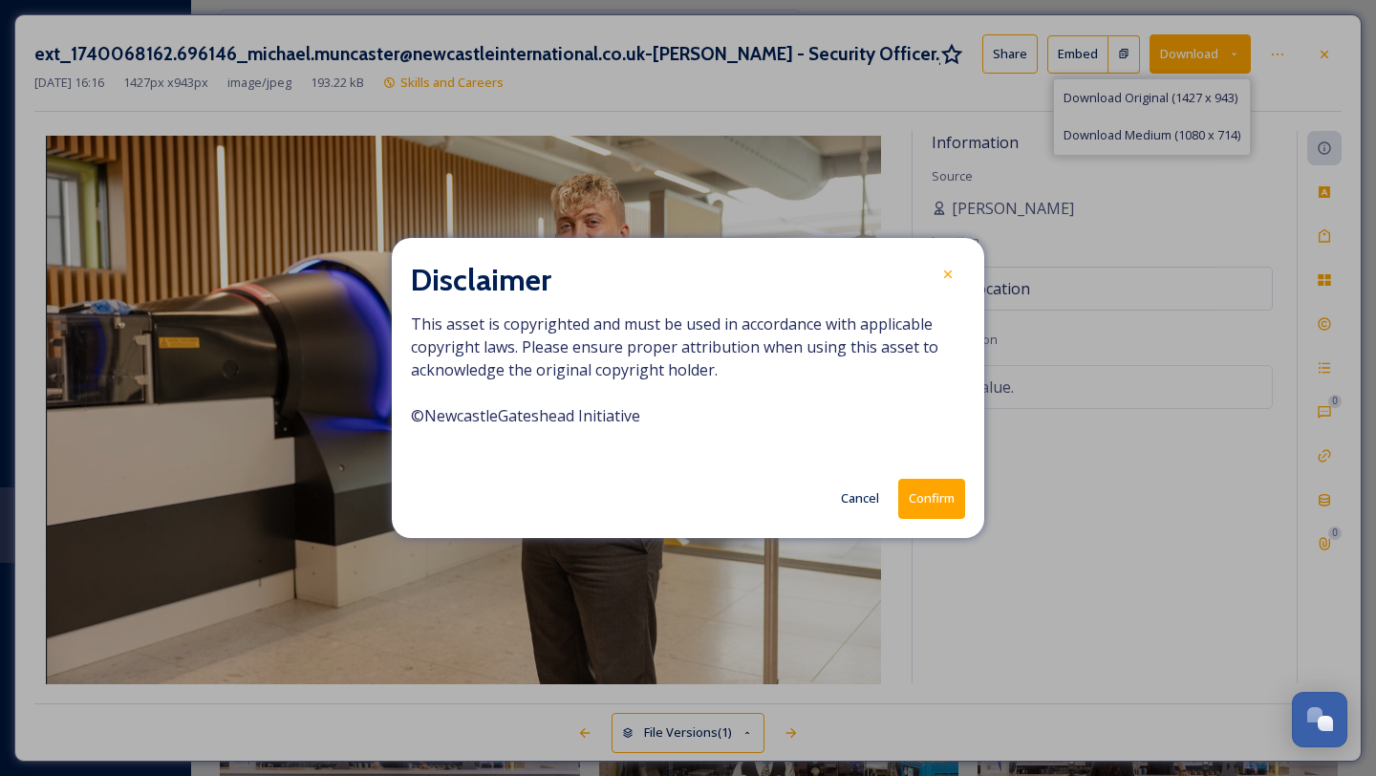
click at [935, 504] on button "Confirm" at bounding box center [931, 498] width 67 height 39
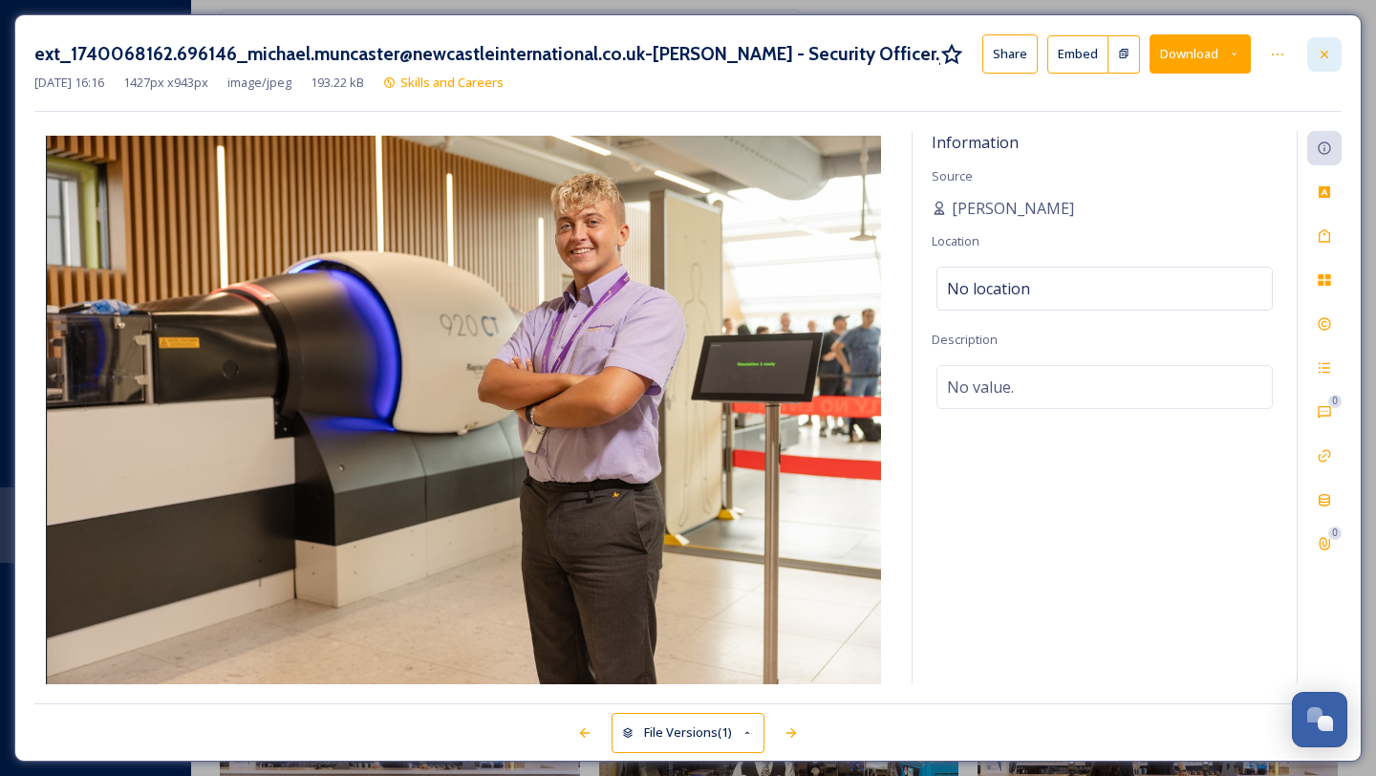
click at [1002, 54] on div at bounding box center [1324, 54] width 34 height 34
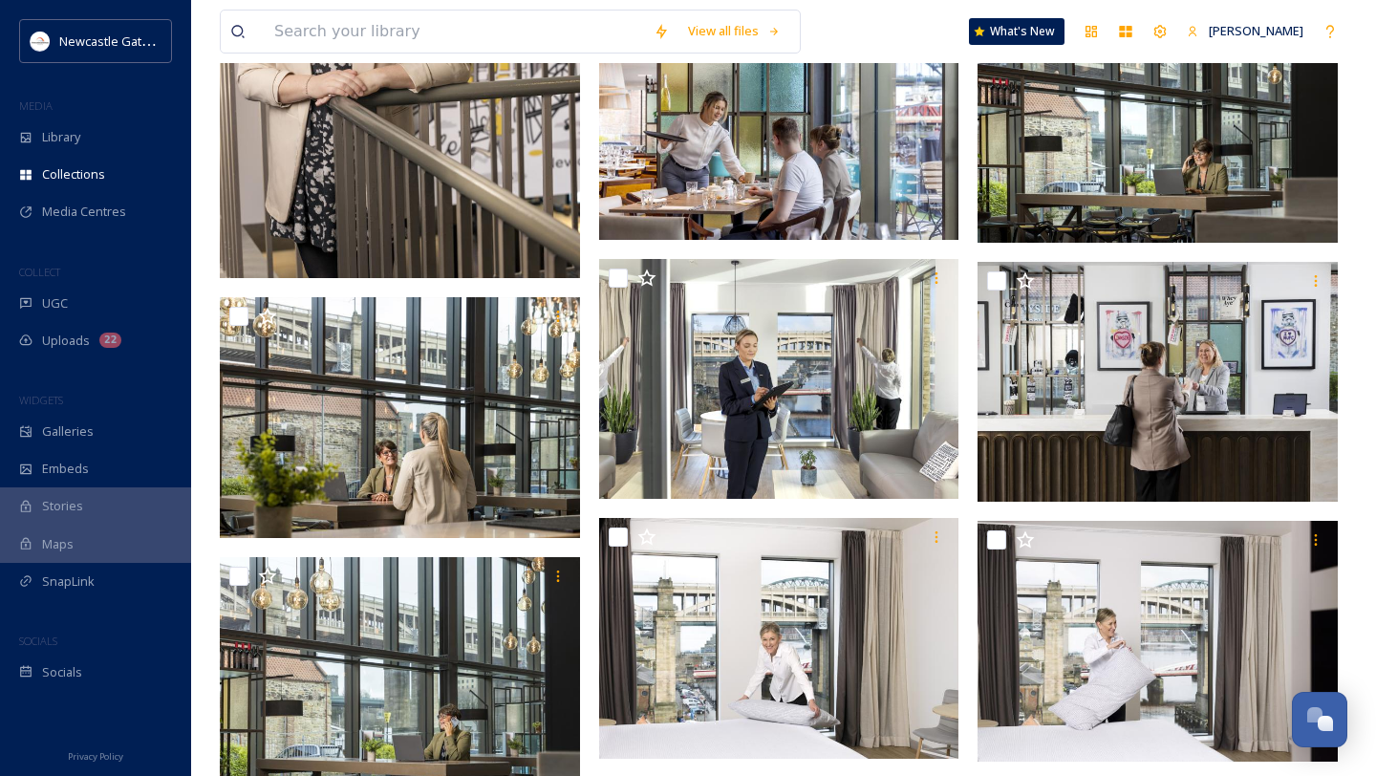
scroll to position [3933, 0]
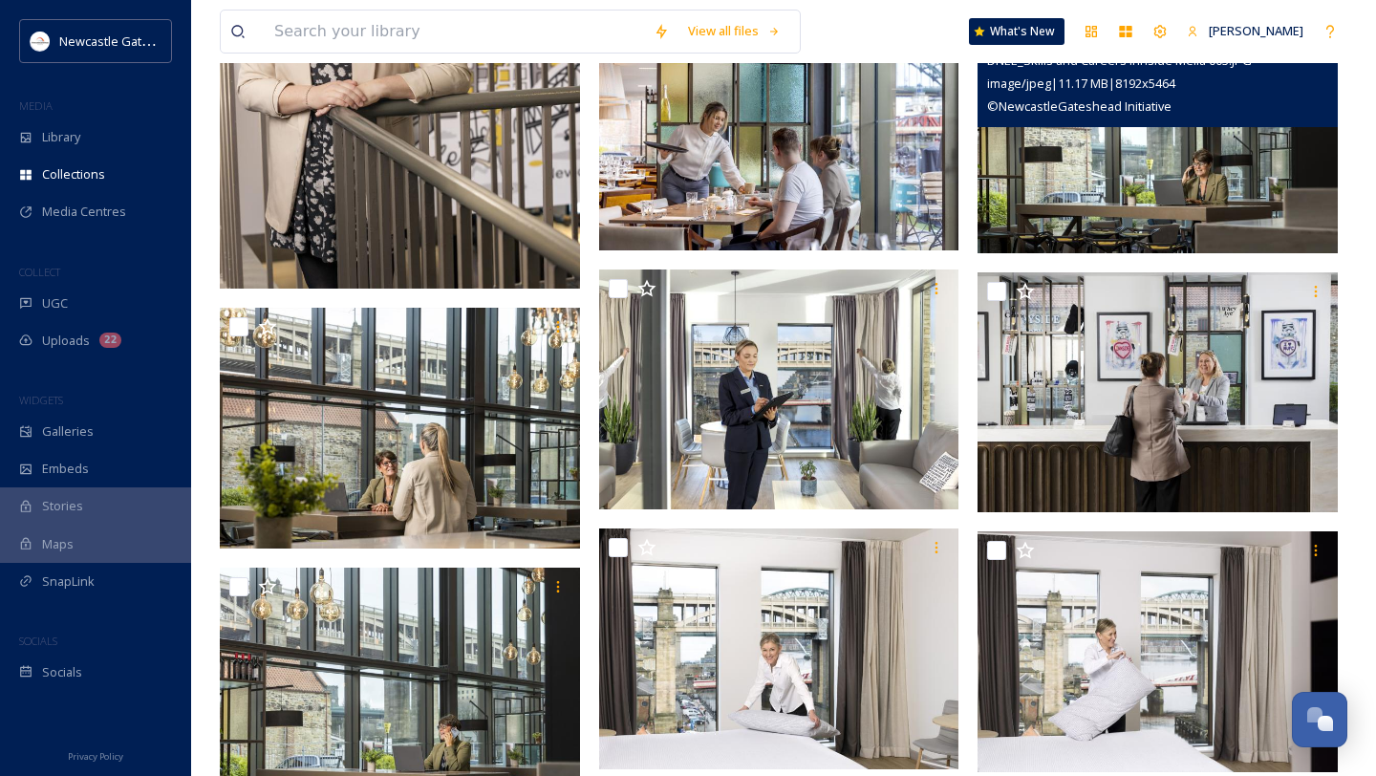
click at [1002, 176] on img at bounding box center [1157, 132] width 360 height 241
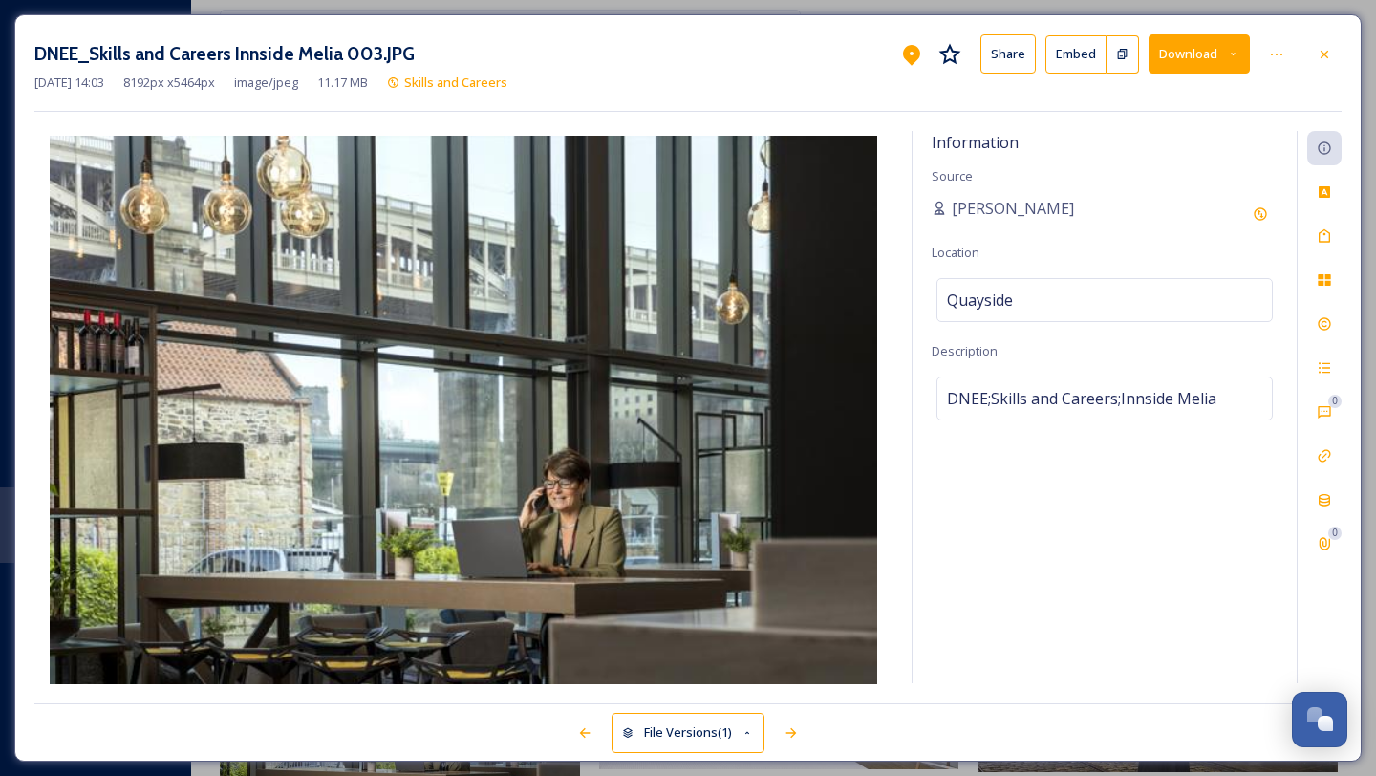
click at [1002, 56] on icon at bounding box center [1233, 54] width 12 height 12
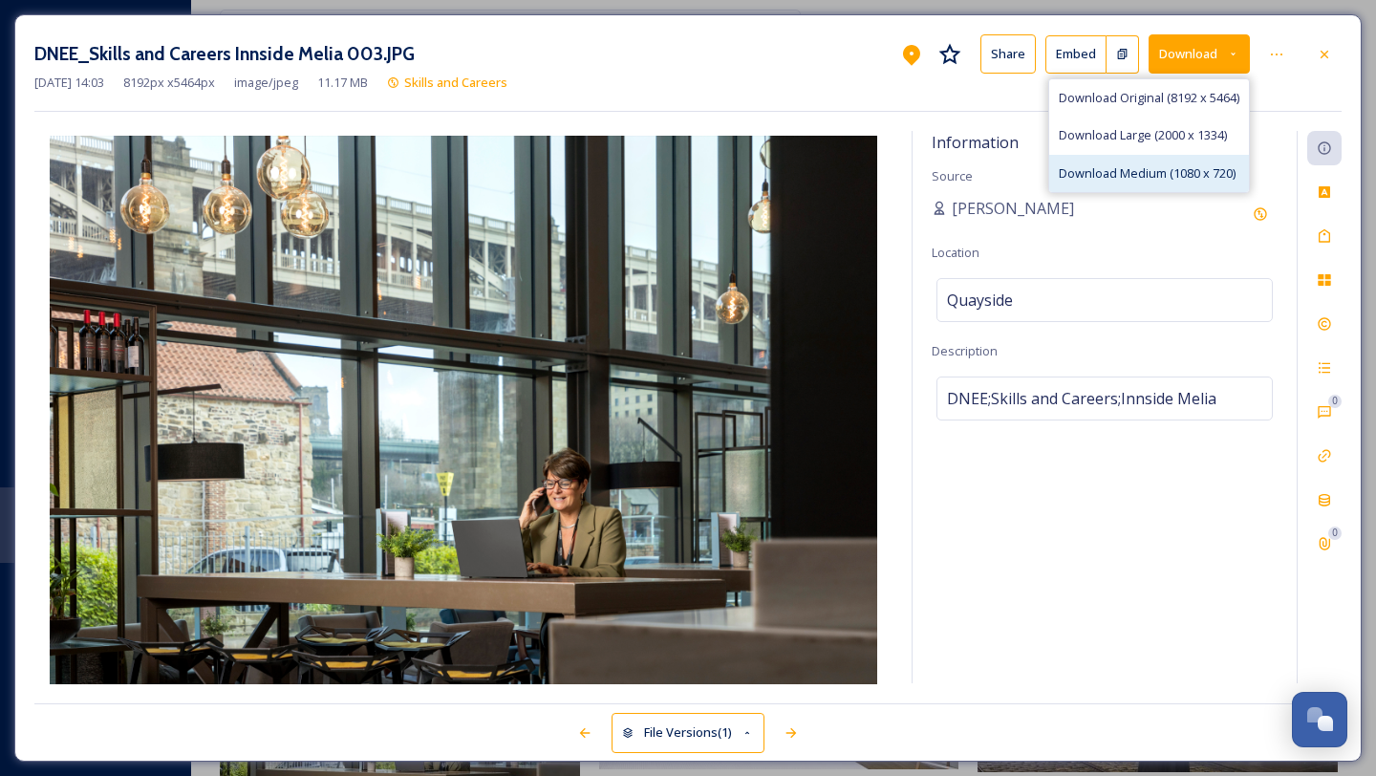
click at [1002, 166] on span "Download Medium (1080 x 720)" at bounding box center [1147, 173] width 177 height 18
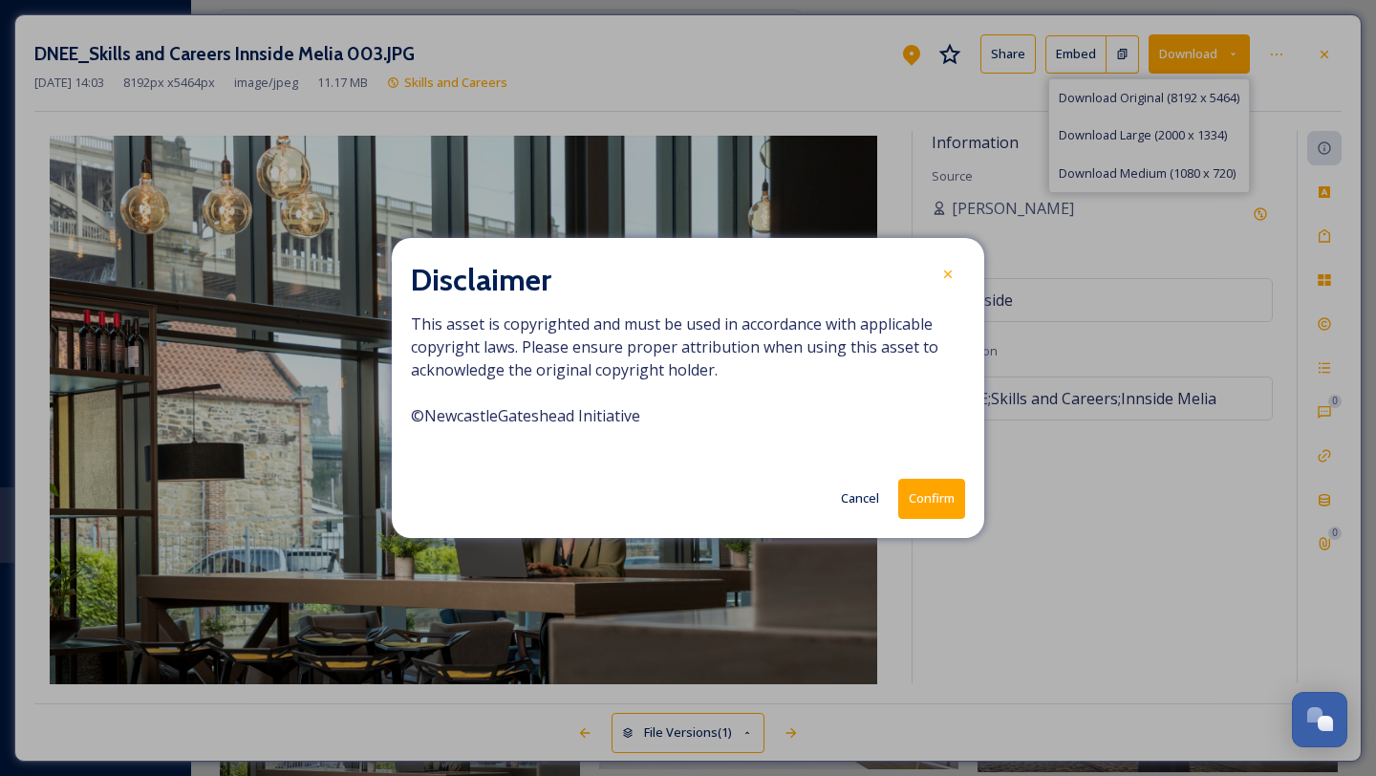
click at [940, 497] on button "Confirm" at bounding box center [931, 498] width 67 height 39
